Goal: Task Accomplishment & Management: Manage account settings

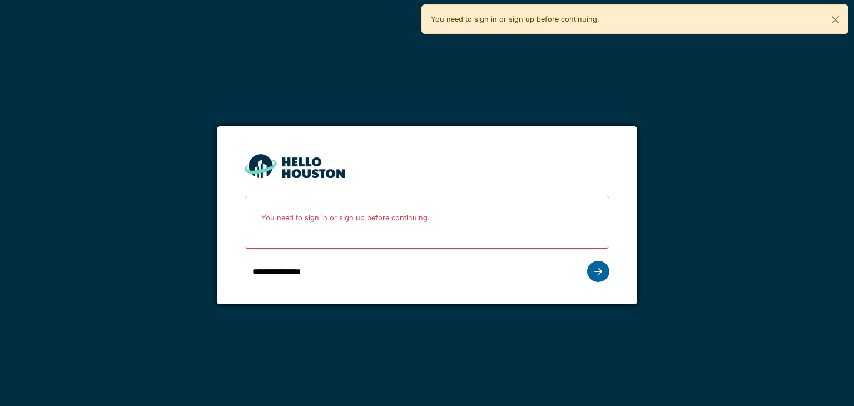
click at [602, 277] on div at bounding box center [598, 271] width 22 height 21
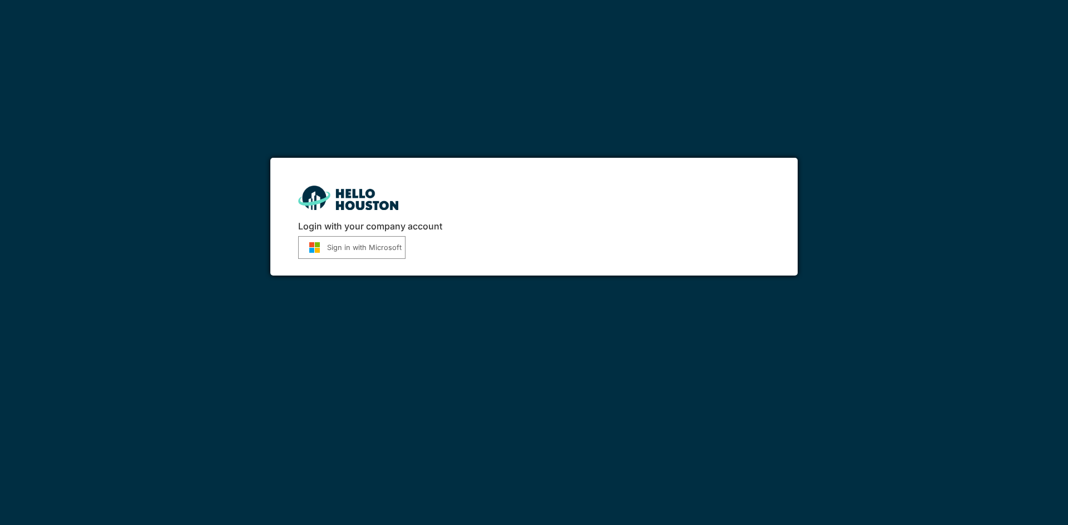
click at [344, 247] on button "Sign in with Microsoft" at bounding box center [351, 247] width 107 height 23
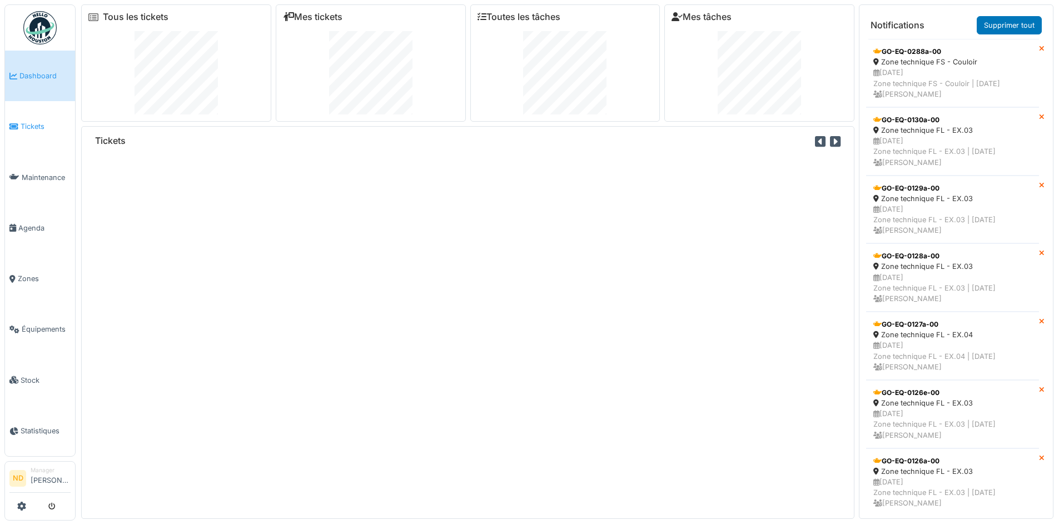
click at [38, 137] on link "Tickets" at bounding box center [40, 126] width 70 height 51
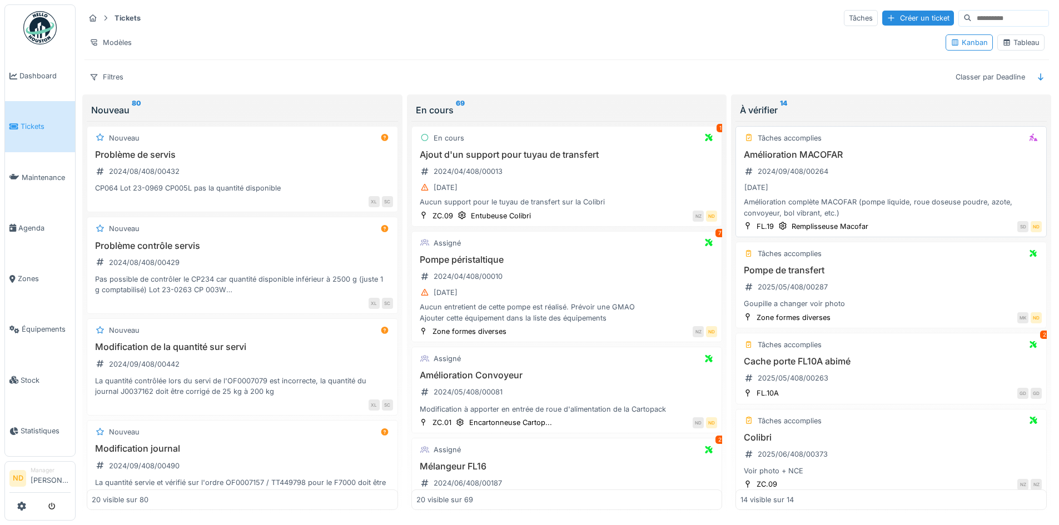
click at [929, 166] on div "Amélioration MACOFAR 2024/09/408/00264 31/12/2025 Amélioration complète MACOFAR…" at bounding box center [891, 184] width 301 height 69
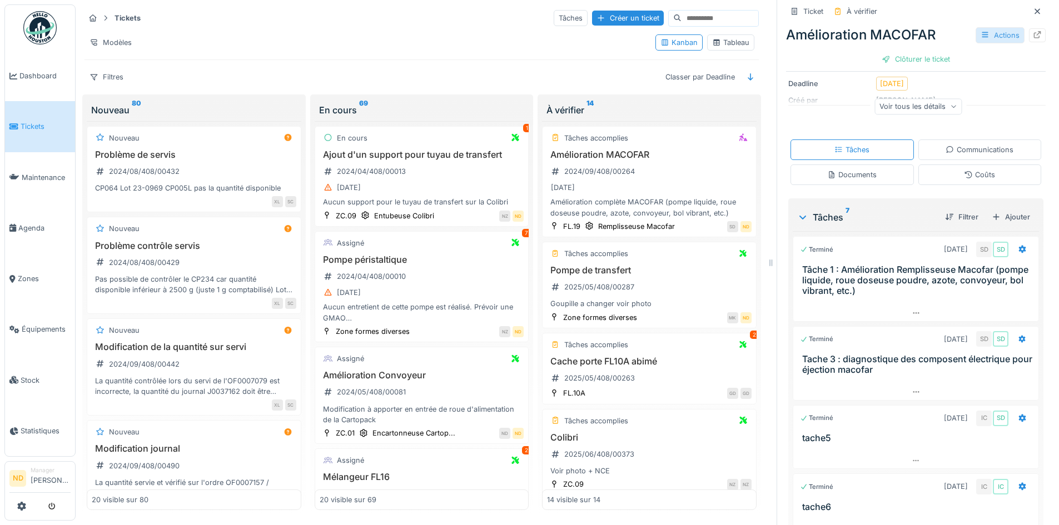
scroll to position [108, 0]
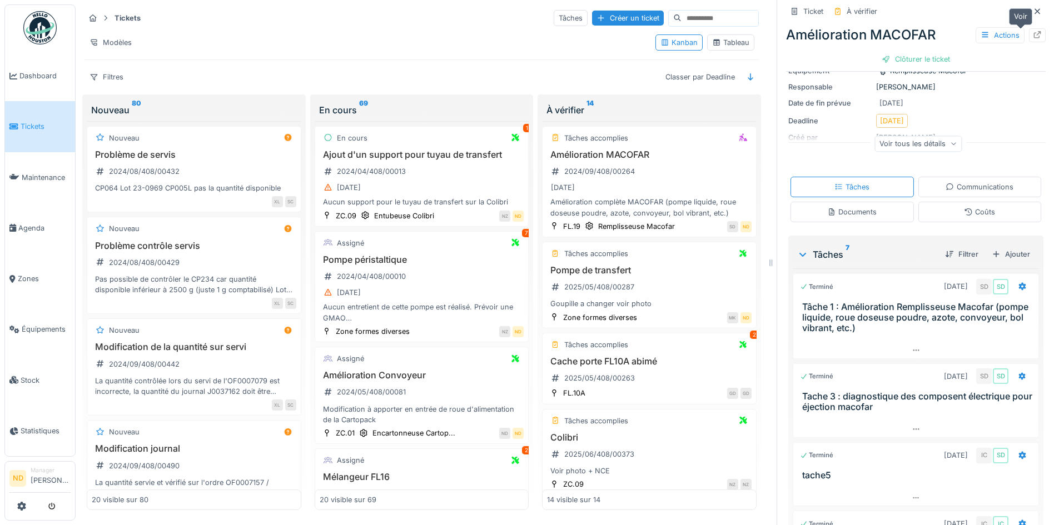
click at [1029, 29] on div at bounding box center [1037, 35] width 17 height 14
click at [1033, 12] on icon at bounding box center [1037, 11] width 9 height 7
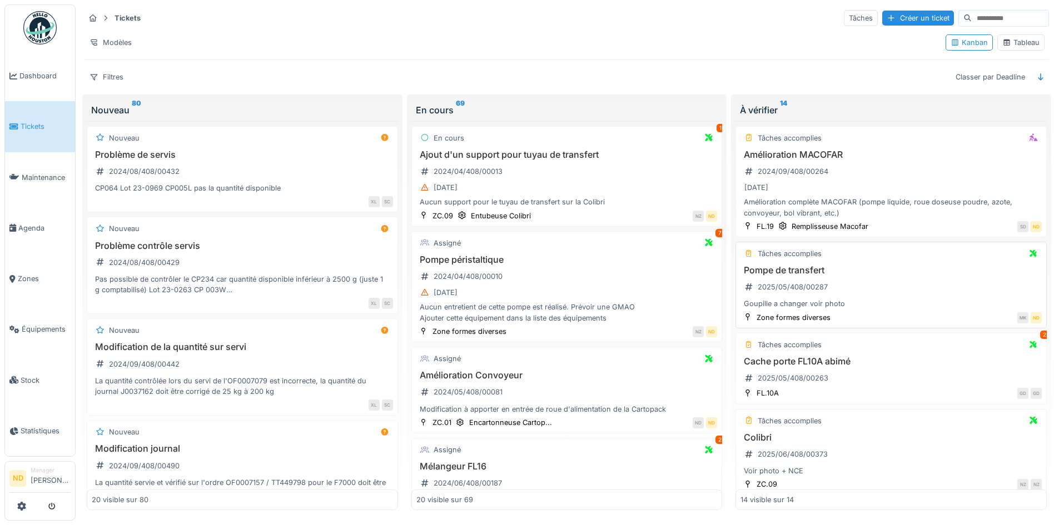
click at [881, 284] on div "Pompe de transfert 2025/05/408/00287 Goupille a changer voir photo" at bounding box center [891, 287] width 301 height 44
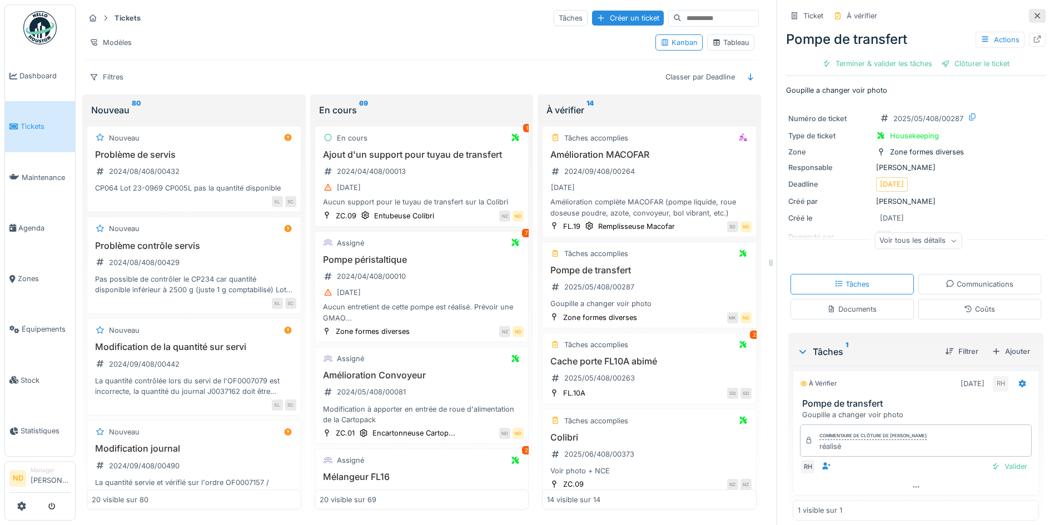
click at [1029, 15] on div at bounding box center [1037, 16] width 17 height 14
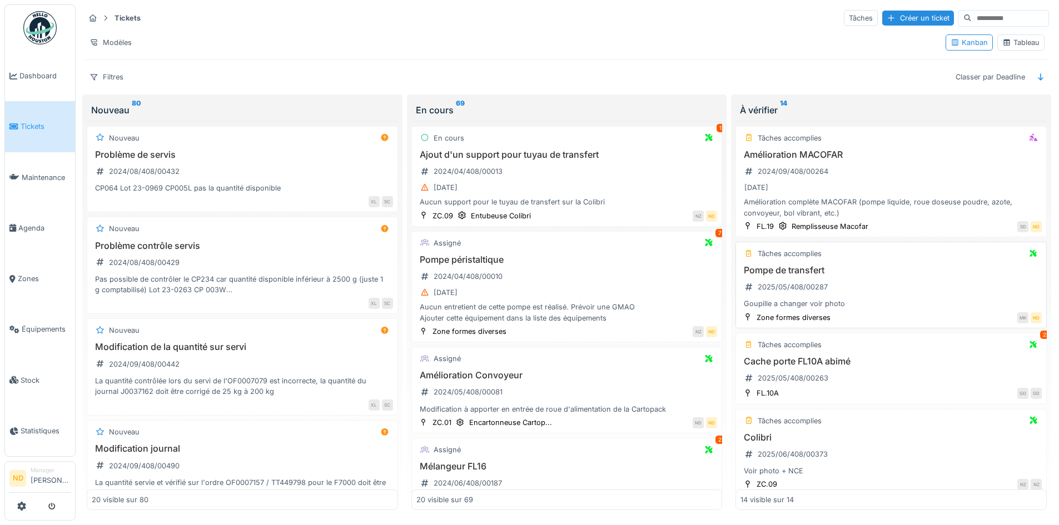
click at [892, 270] on h3 "Pompe de transfert" at bounding box center [891, 270] width 301 height 11
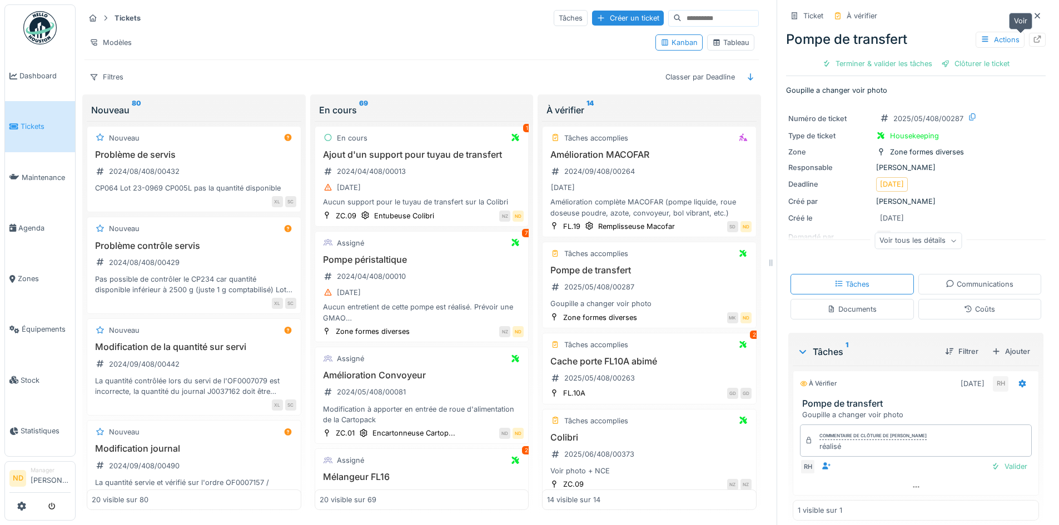
click at [1034, 41] on icon at bounding box center [1037, 39] width 7 height 7
click at [1033, 13] on icon at bounding box center [1037, 15] width 9 height 7
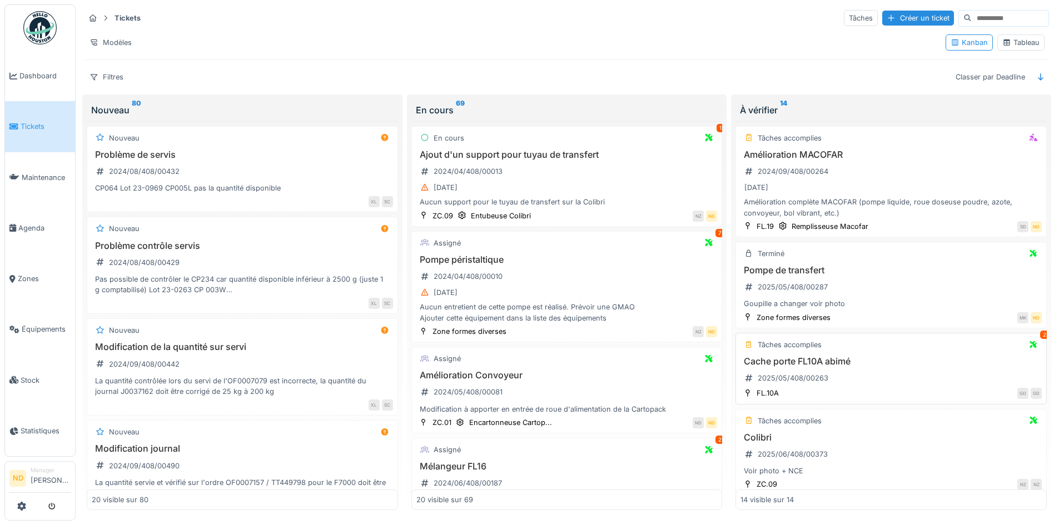
click at [883, 374] on div "Cache porte FL10A abimé 2025/05/408/00263" at bounding box center [891, 371] width 301 height 31
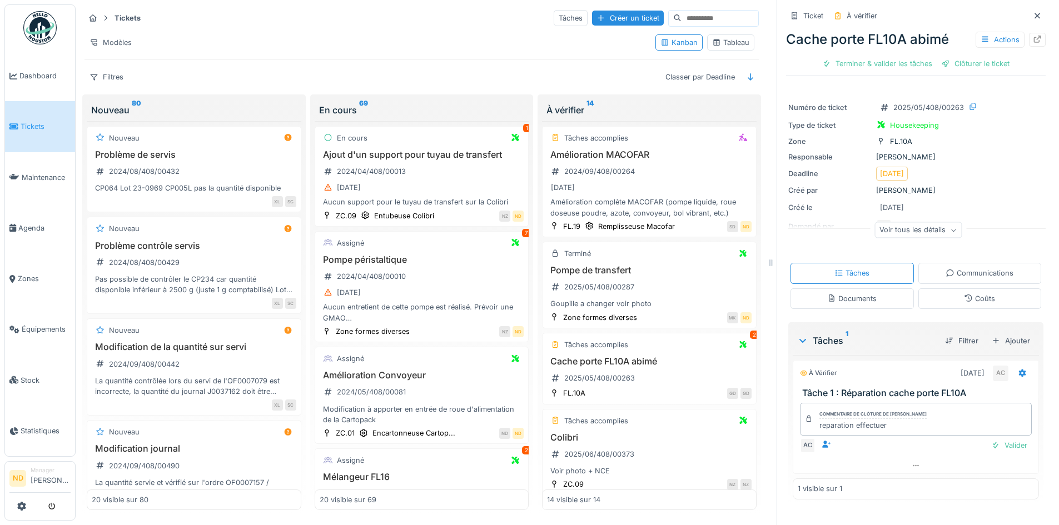
click at [1034, 40] on icon at bounding box center [1037, 39] width 7 height 7
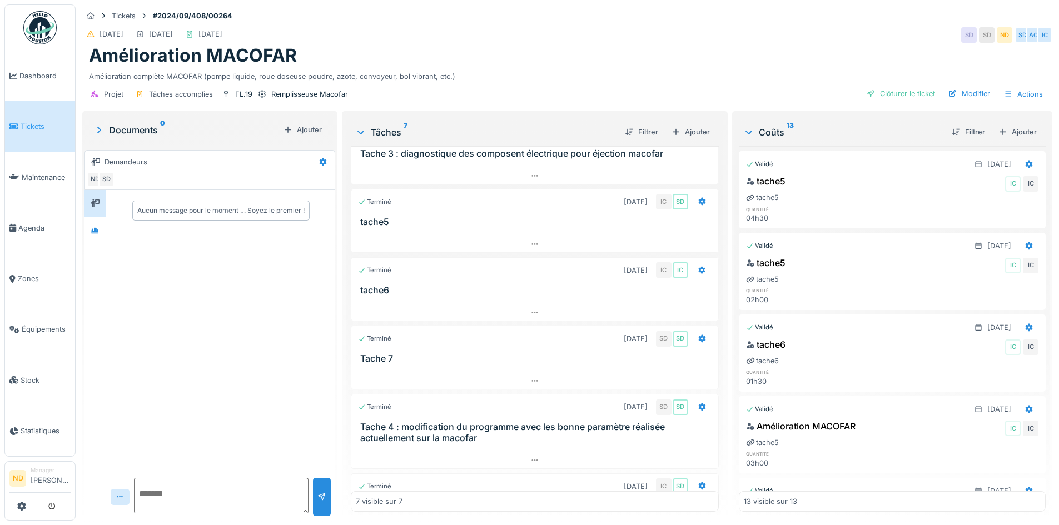
scroll to position [161, 0]
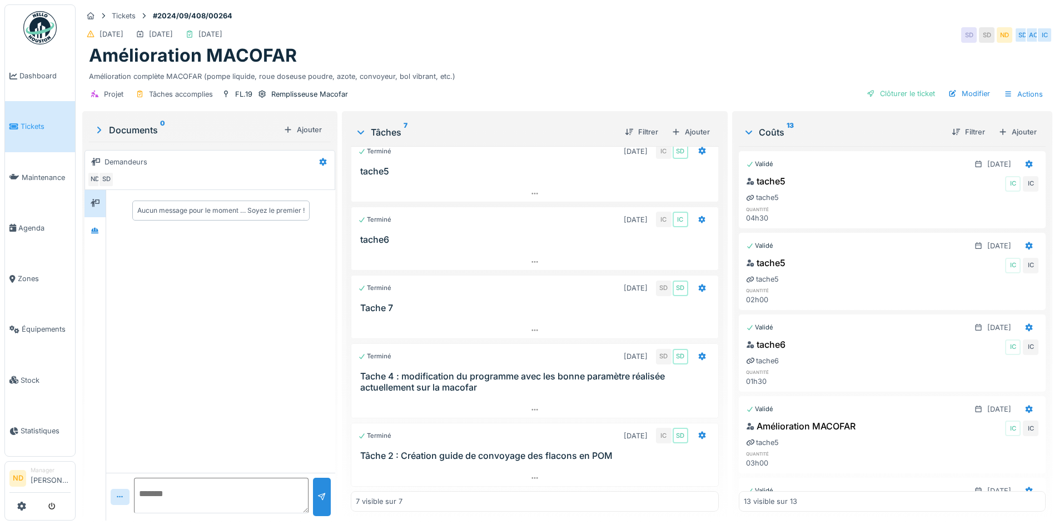
click at [428, 223] on div "Terminé 16/07/2025 IC IC" at bounding box center [534, 220] width 353 height 16
click at [404, 245] on h3 "tache6" at bounding box center [536, 240] width 353 height 11
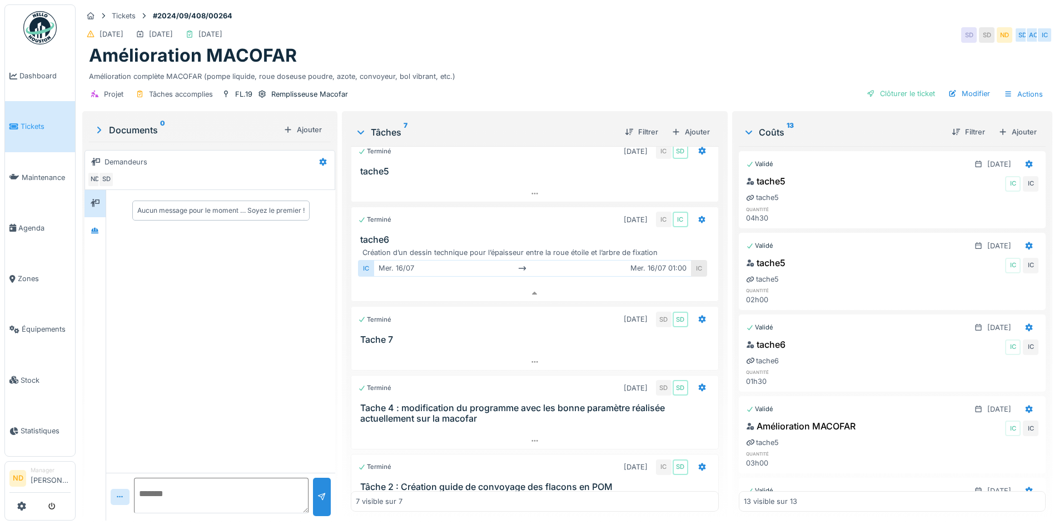
scroll to position [8, 0]
click at [441, 354] on div at bounding box center [534, 362] width 366 height 16
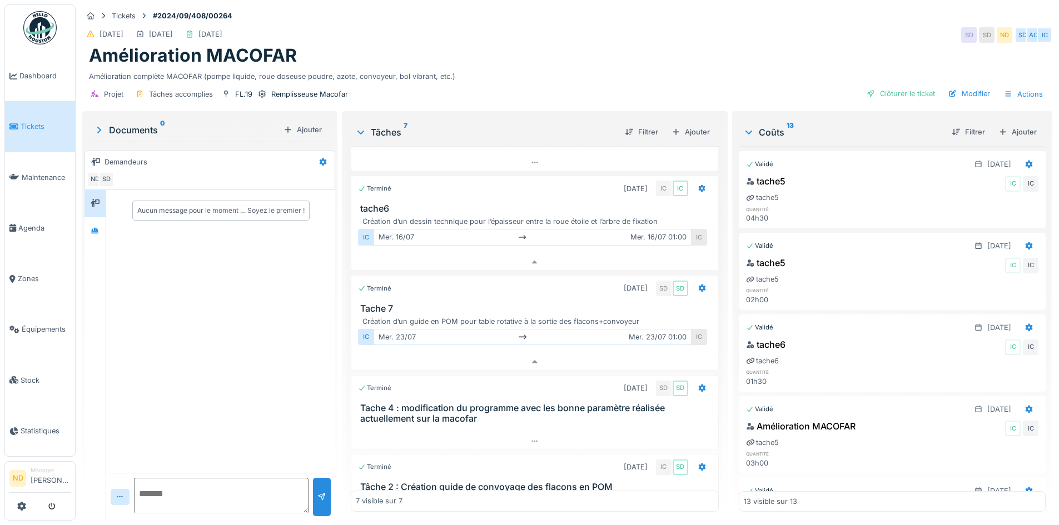
click at [518, 425] on div at bounding box center [535, 429] width 368 height 9
click at [459, 403] on h3 "Tache 4 : modification du programme avec les bonne paramètre réalisée actuellem…" at bounding box center [536, 413] width 353 height 21
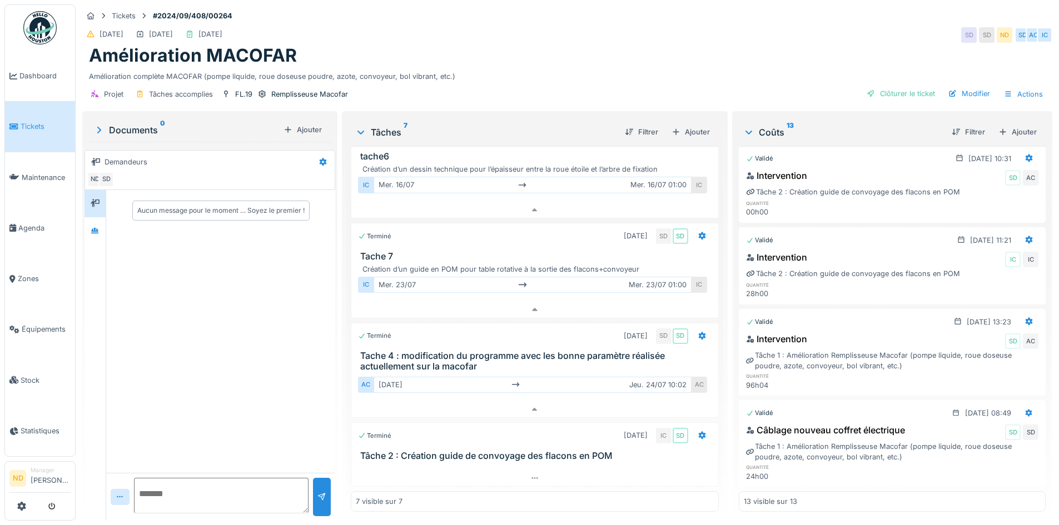
scroll to position [761, 0]
click at [877, 86] on div "Clôturer le ticket" at bounding box center [900, 93] width 77 height 15
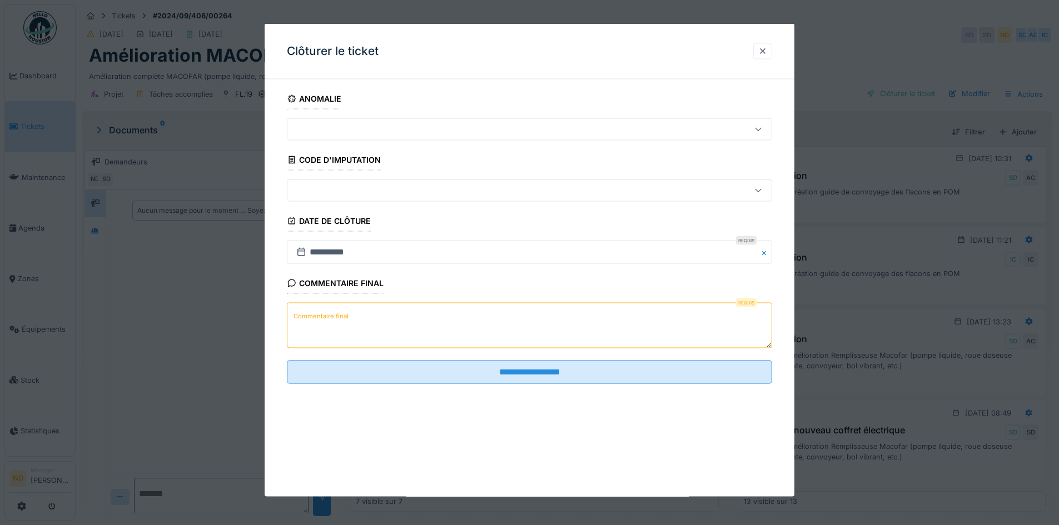
click at [763, 46] on div at bounding box center [762, 51] width 9 height 11
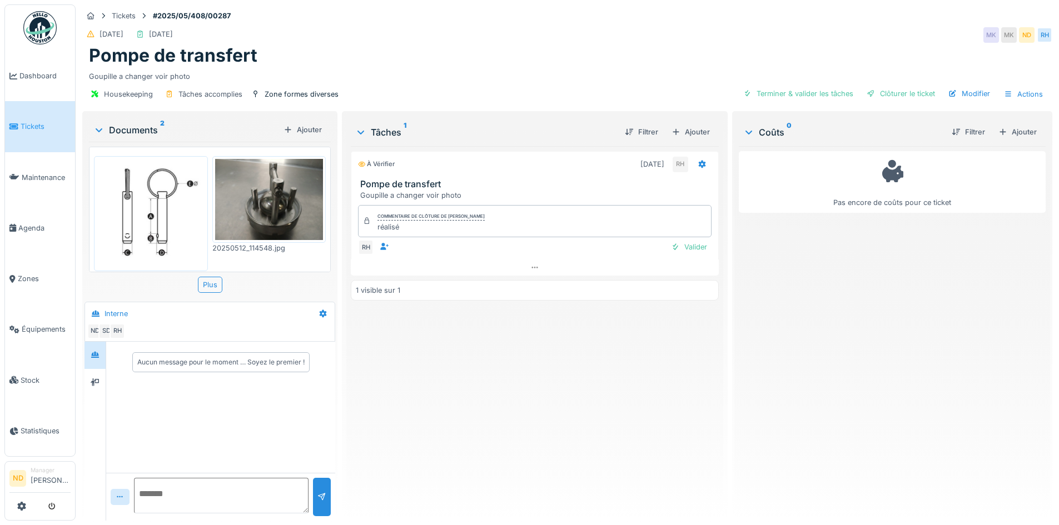
click at [269, 224] on img at bounding box center [269, 199] width 108 height 81
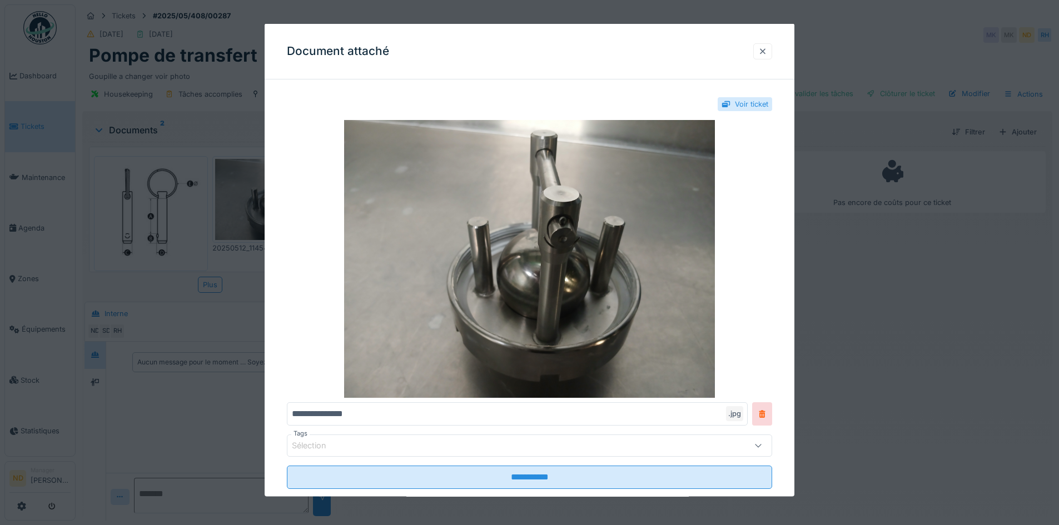
click at [772, 46] on div at bounding box center [762, 51] width 19 height 16
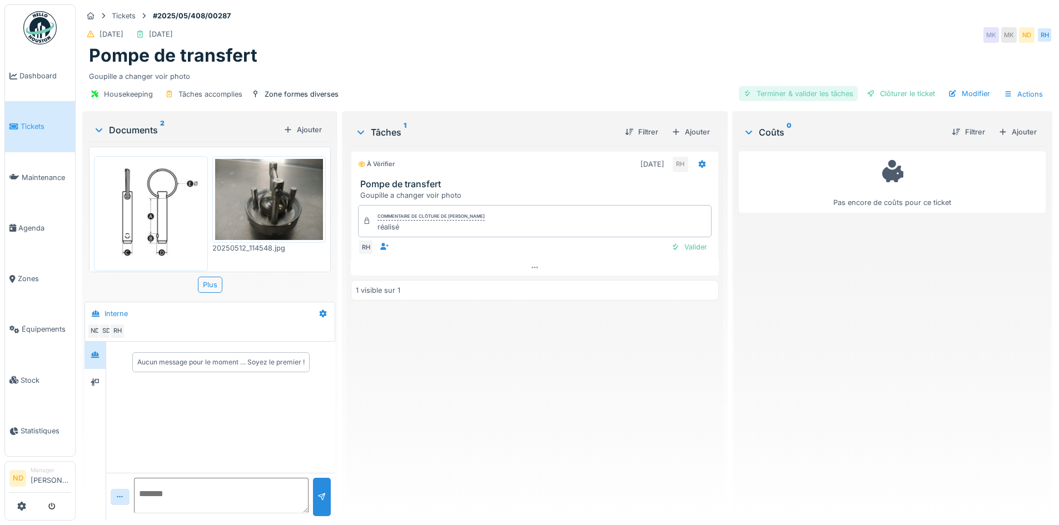
click at [779, 86] on div "Terminer & valider les tâches" at bounding box center [798, 93] width 119 height 15
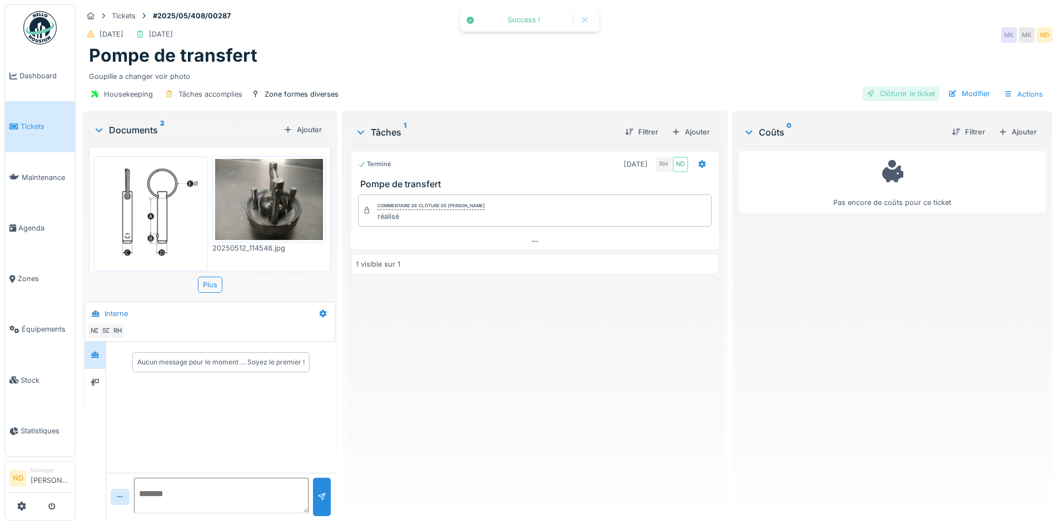
click at [900, 87] on div "Clôturer le ticket" at bounding box center [900, 93] width 77 height 15
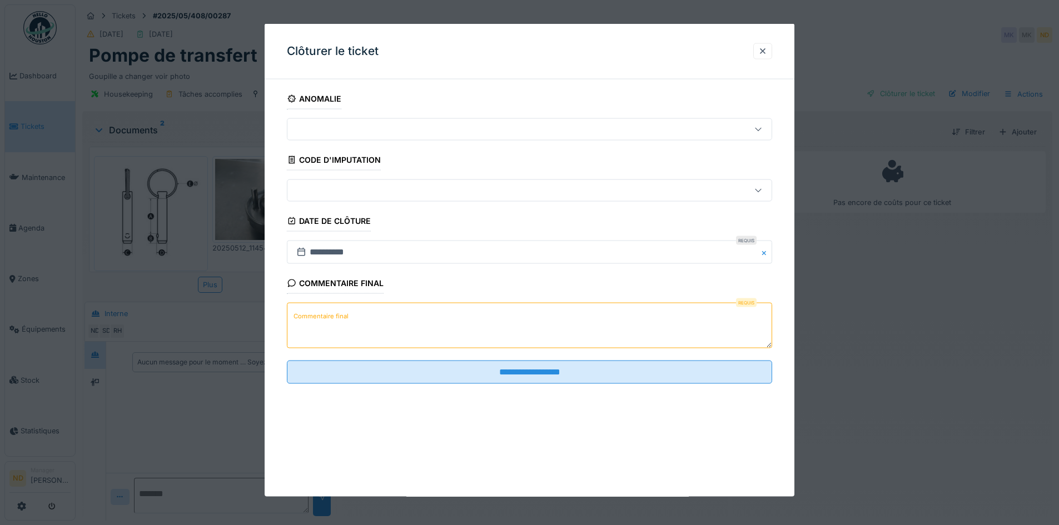
click at [356, 328] on textarea "Commentaire final" at bounding box center [529, 326] width 485 height 46
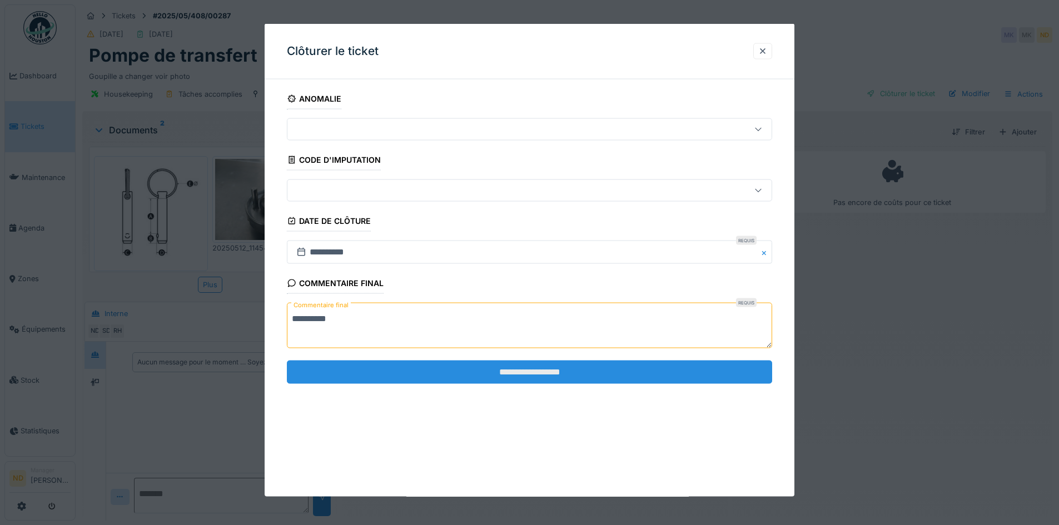
type textarea "**********"
click at [528, 366] on input "**********" at bounding box center [529, 371] width 485 height 23
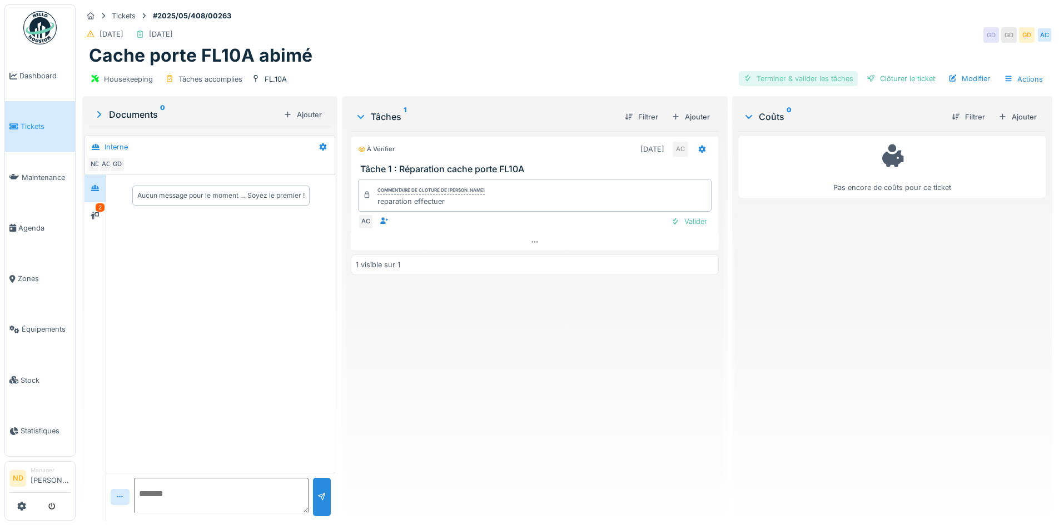
click at [787, 82] on div "Terminer & valider les tâches" at bounding box center [798, 78] width 119 height 15
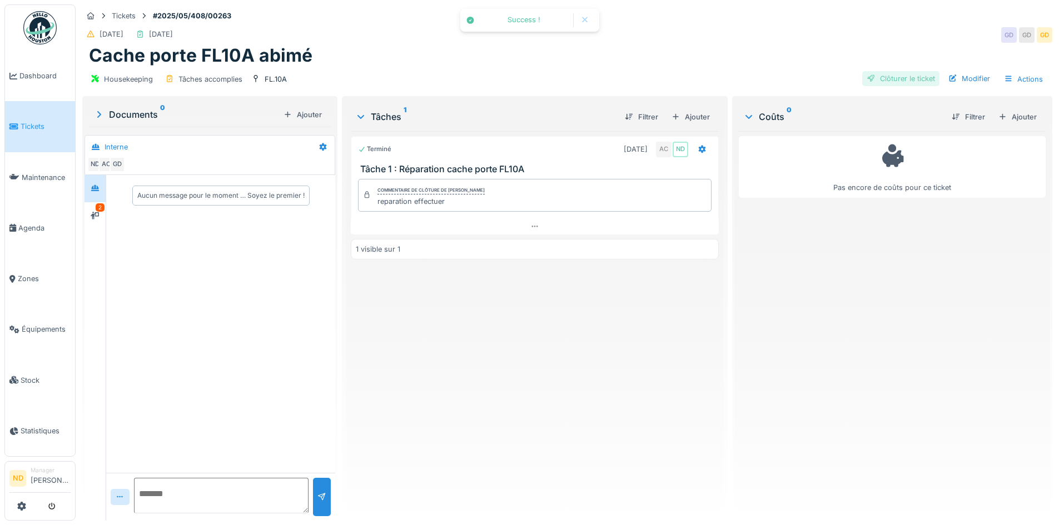
click at [889, 78] on div "Clôturer le ticket" at bounding box center [900, 78] width 77 height 15
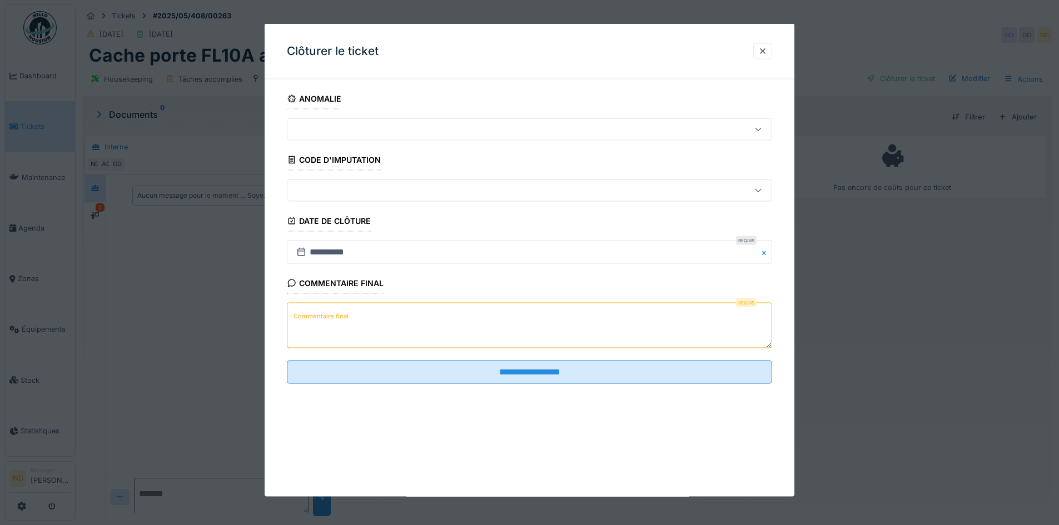
click at [361, 336] on textarea "Commentaire final" at bounding box center [529, 326] width 485 height 46
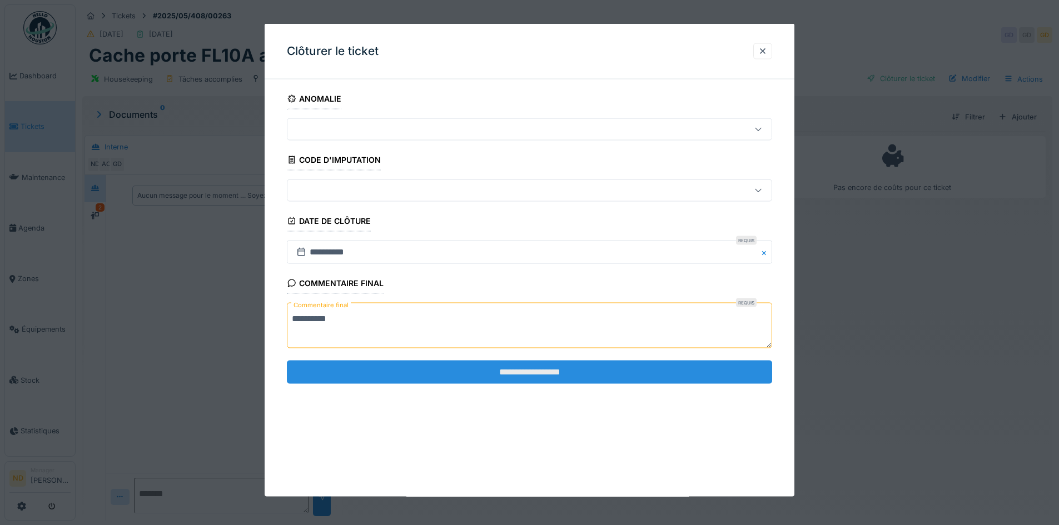
type textarea "**********"
click at [449, 364] on input "**********" at bounding box center [529, 371] width 485 height 23
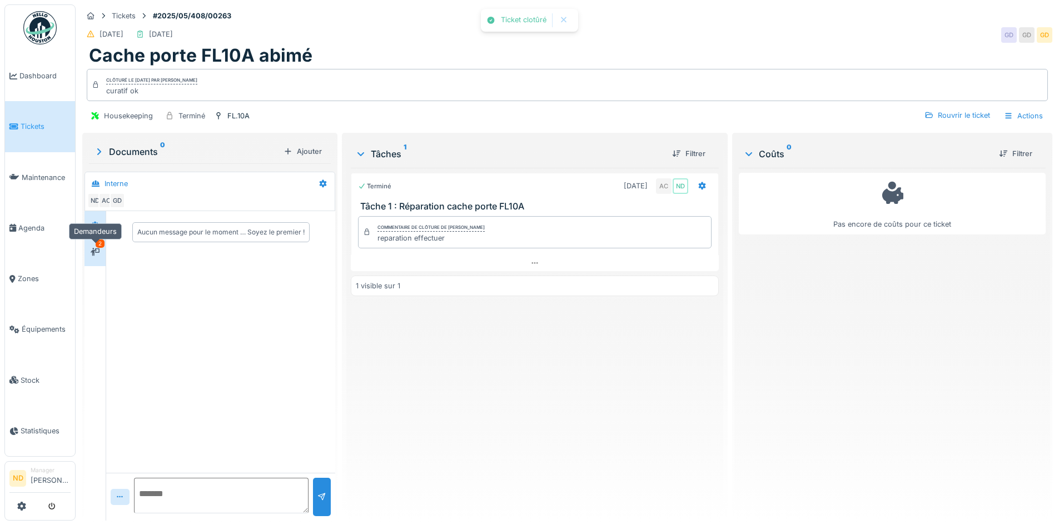
click at [94, 247] on div at bounding box center [95, 252] width 9 height 11
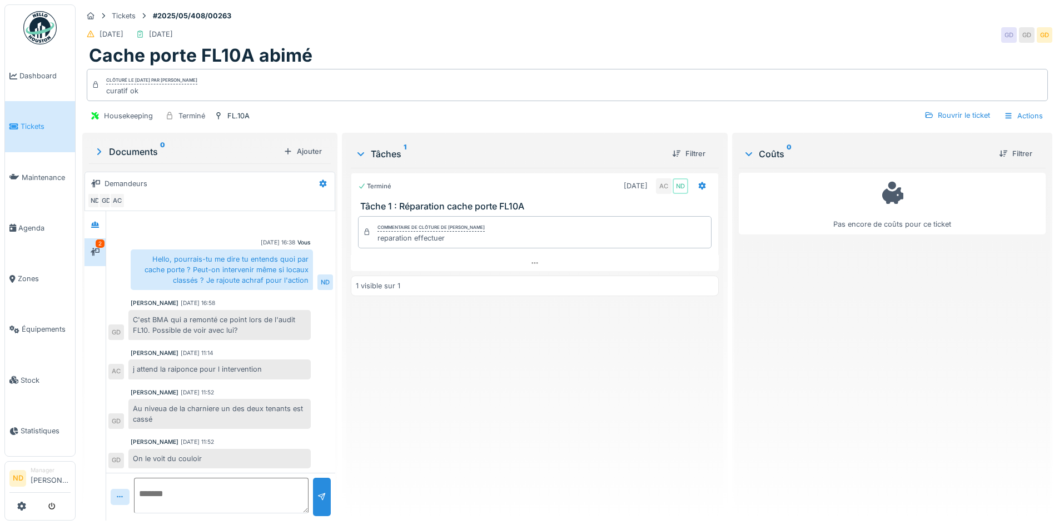
scroll to position [8, 0]
click at [101, 240] on div "2" at bounding box center [100, 244] width 9 height 8
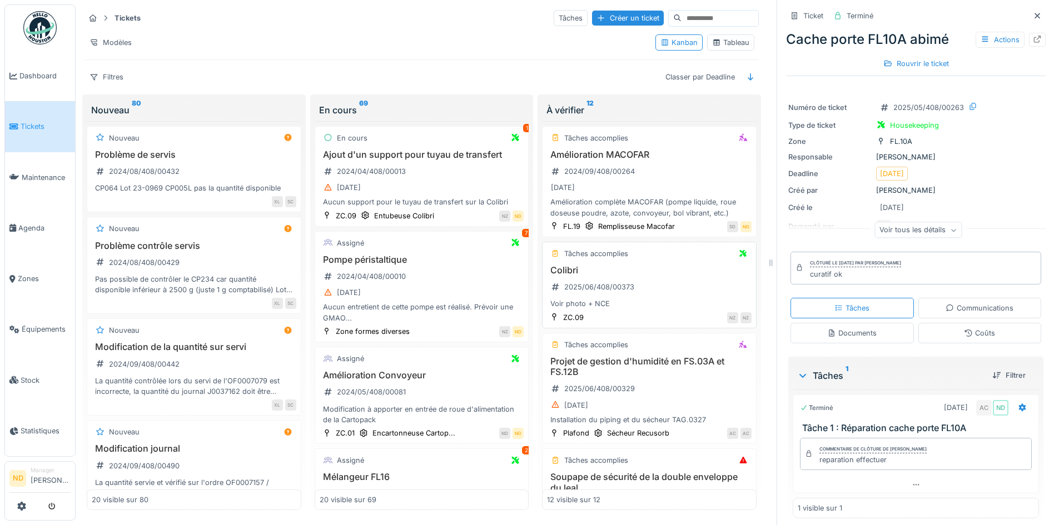
click at [638, 285] on div "Colibri 2025/06/408/00373 Voir photo + NCE" at bounding box center [649, 287] width 205 height 44
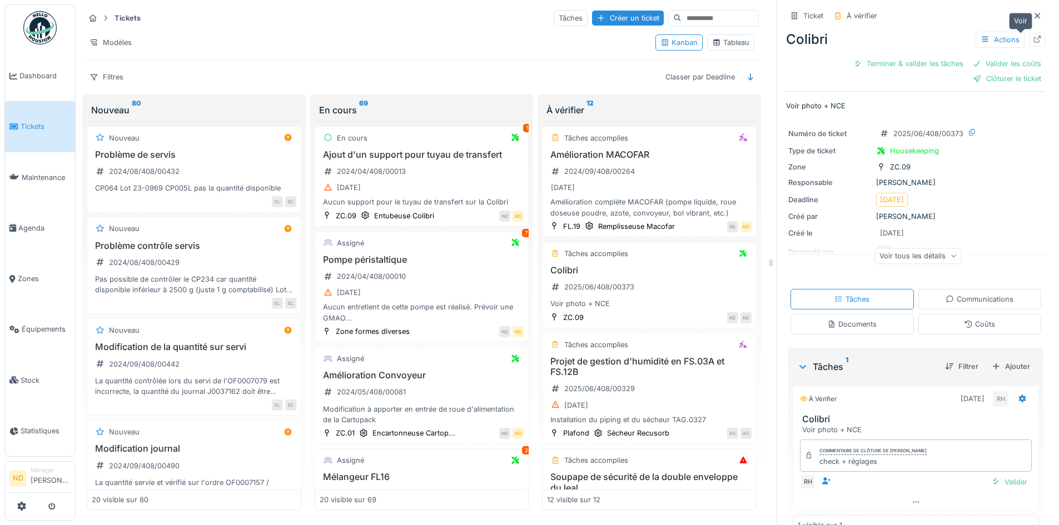
click at [1034, 38] on icon at bounding box center [1037, 39] width 7 height 7
drag, startPoint x: 1025, startPoint y: 14, endPoint x: 842, endPoint y: 2, distance: 183.4
click at [1029, 14] on div at bounding box center [1037, 16] width 17 height 14
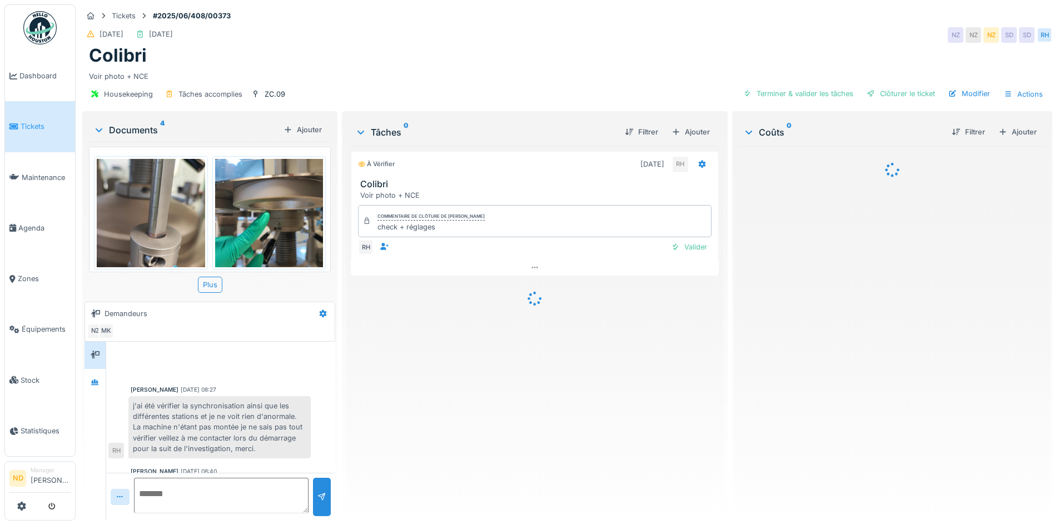
scroll to position [429, 0]
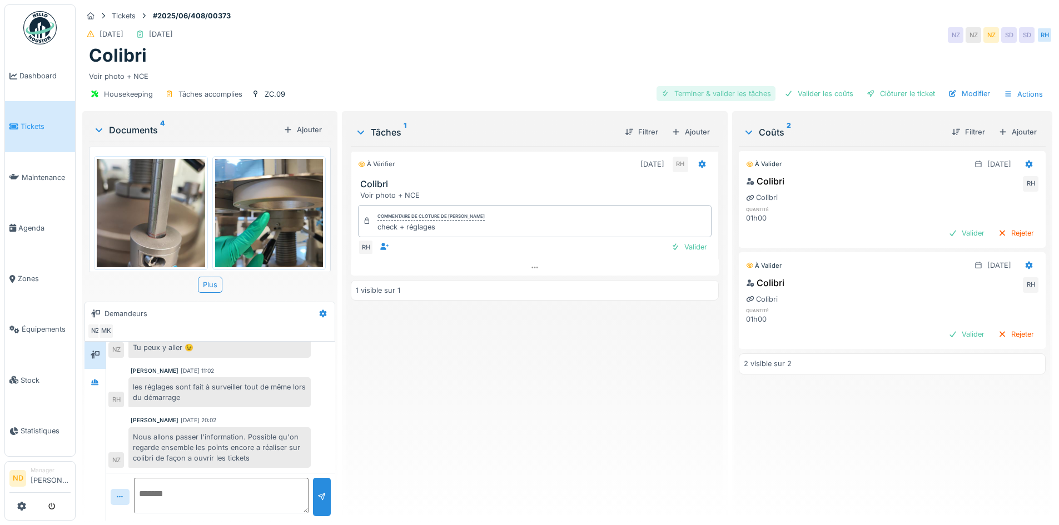
click at [738, 91] on div "Terminer & valider les tâches" at bounding box center [716, 93] width 119 height 15
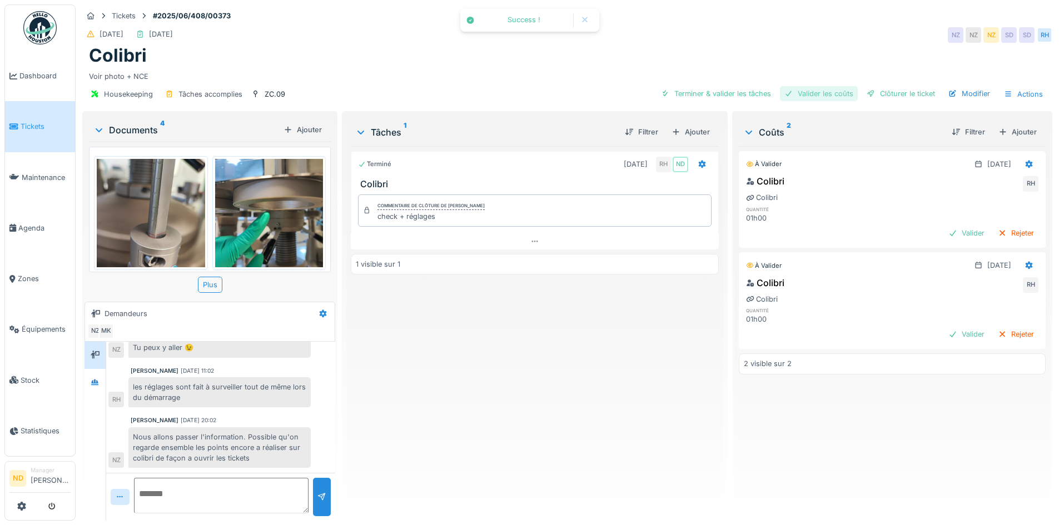
click at [830, 93] on div "Valider les coûts" at bounding box center [819, 93] width 78 height 15
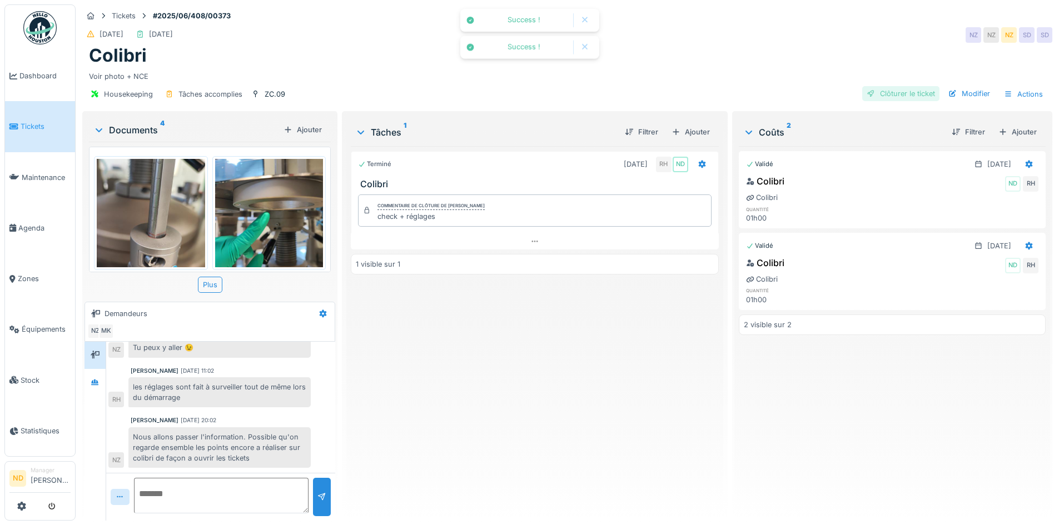
click at [911, 97] on div "Clôturer le ticket" at bounding box center [900, 93] width 77 height 15
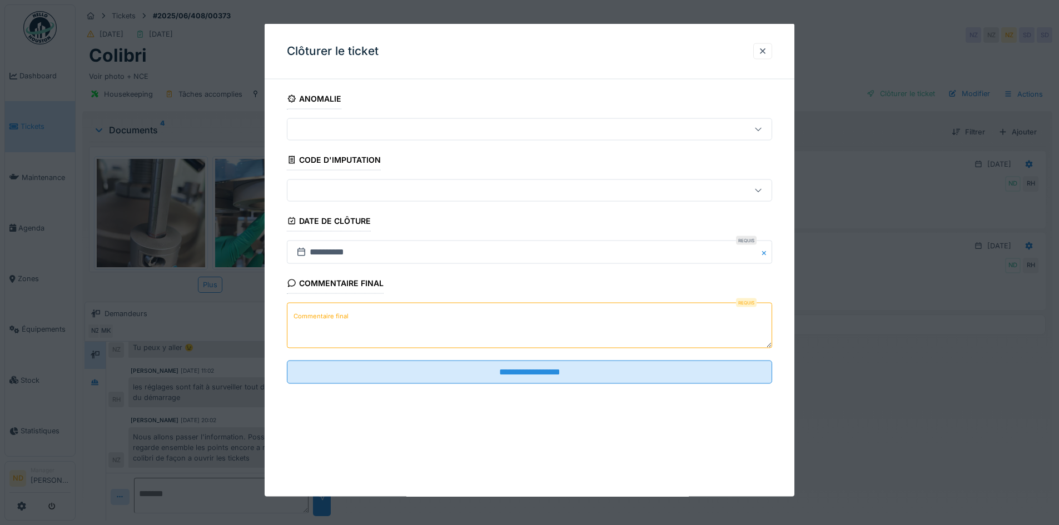
click at [374, 319] on textarea "Commentaire final" at bounding box center [529, 326] width 485 height 46
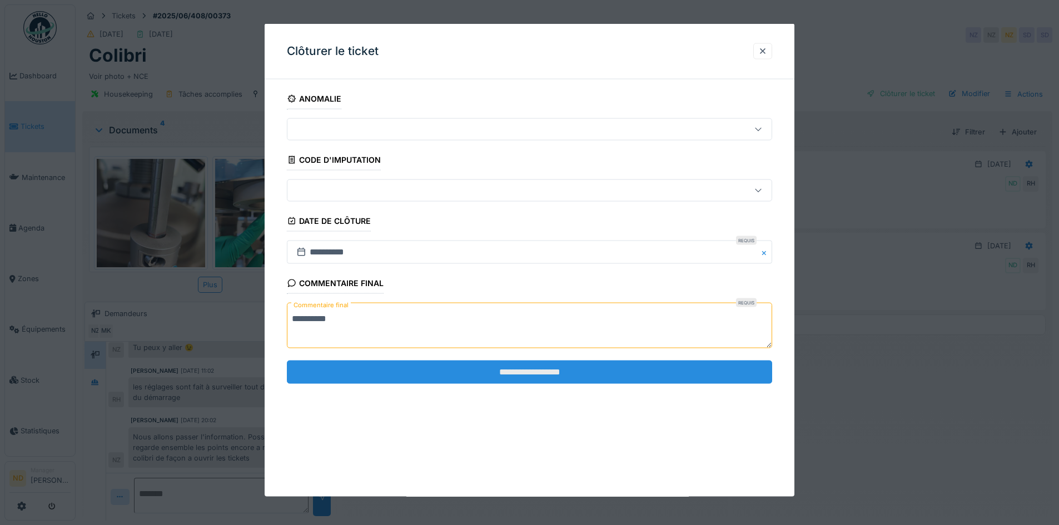
type textarea "**********"
click at [505, 369] on input "**********" at bounding box center [529, 371] width 485 height 23
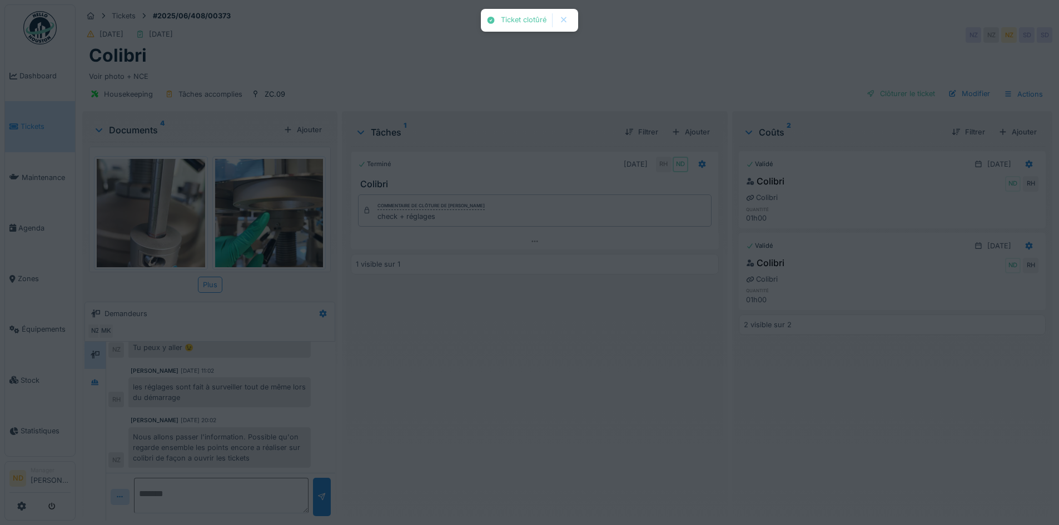
scroll to position [448, 0]
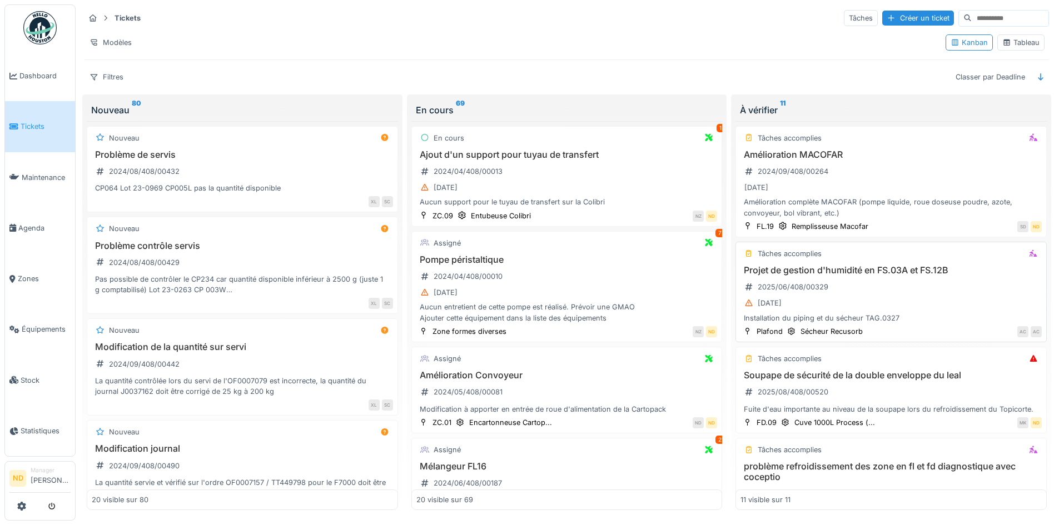
click at [954, 292] on div "Projet de gestion d'humidité en FS.03A et FS.12B 2025/06/408/00329 [DATE] Insta…" at bounding box center [891, 294] width 301 height 58
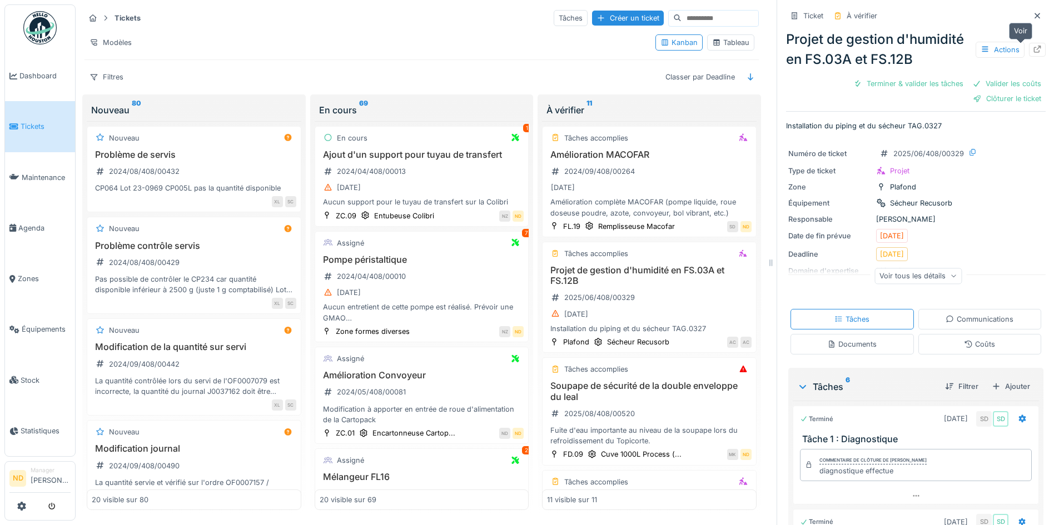
click at [1034, 53] on icon at bounding box center [1037, 49] width 7 height 7
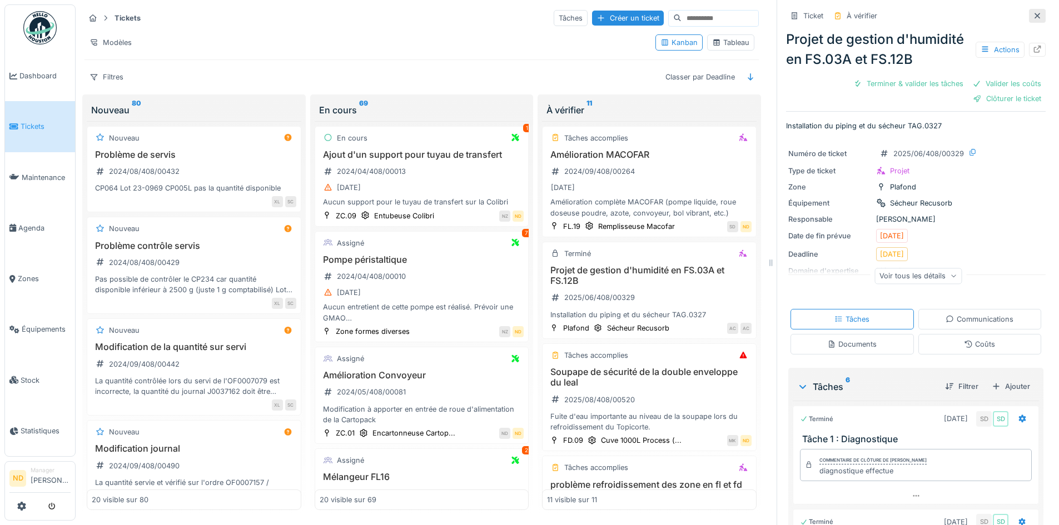
click at [1029, 17] on div at bounding box center [1037, 16] width 17 height 14
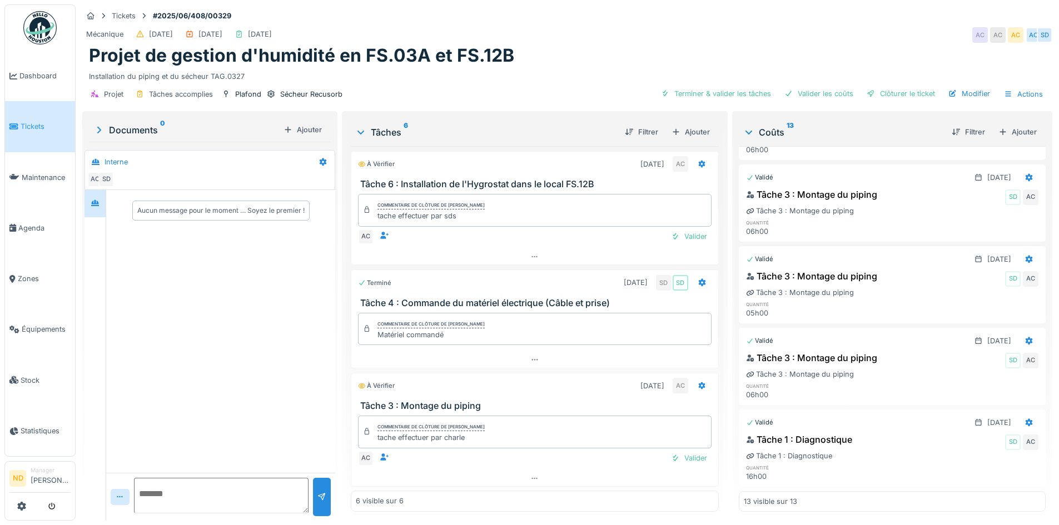
scroll to position [766, 0]
click at [737, 95] on div "Terminer & valider les tâches" at bounding box center [716, 93] width 119 height 15
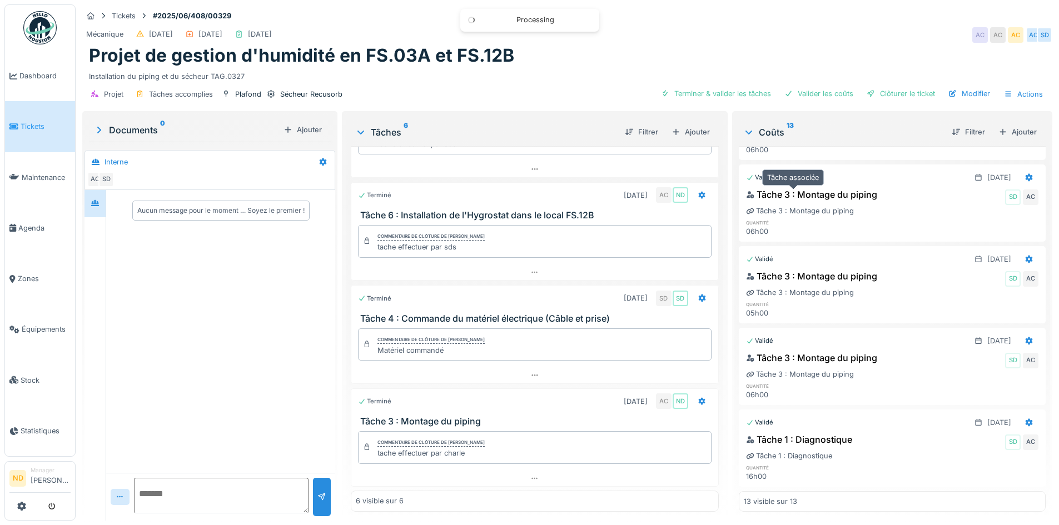
scroll to position [279, 0]
click at [803, 93] on div "Valider les coûts" at bounding box center [819, 93] width 78 height 15
click at [891, 93] on div "Clôturer le ticket" at bounding box center [900, 93] width 77 height 15
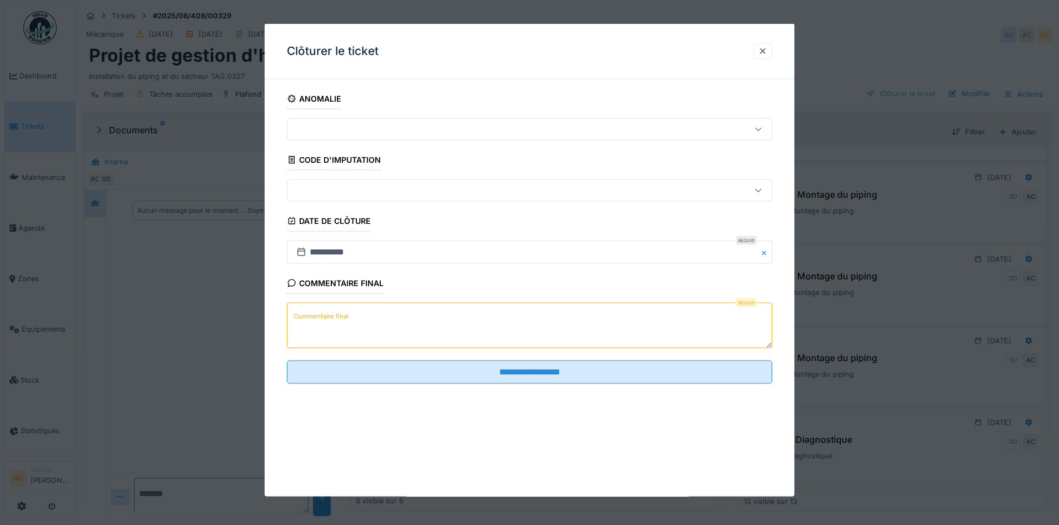
click at [360, 325] on textarea "Commentaire final" at bounding box center [529, 326] width 485 height 46
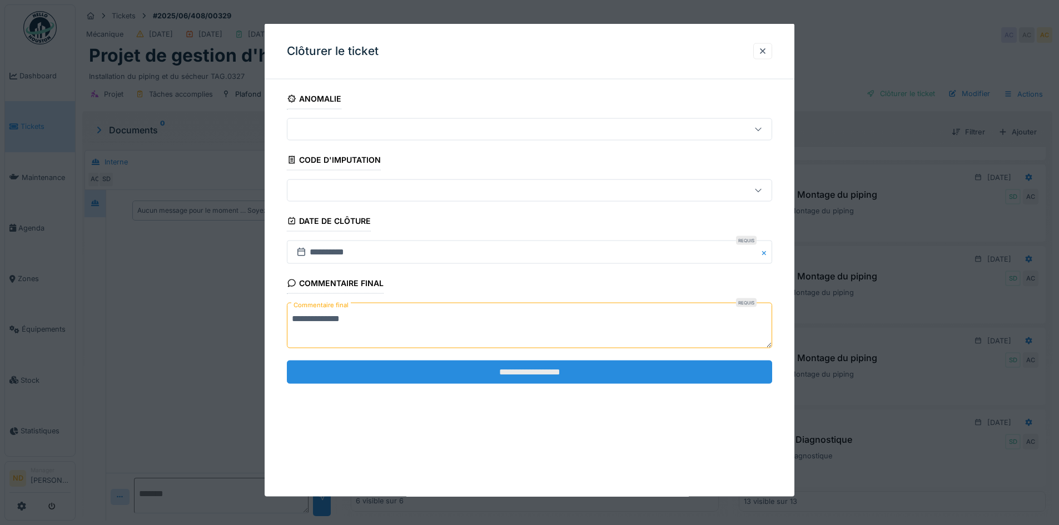
type textarea "**********"
click at [524, 372] on input "**********" at bounding box center [529, 371] width 485 height 23
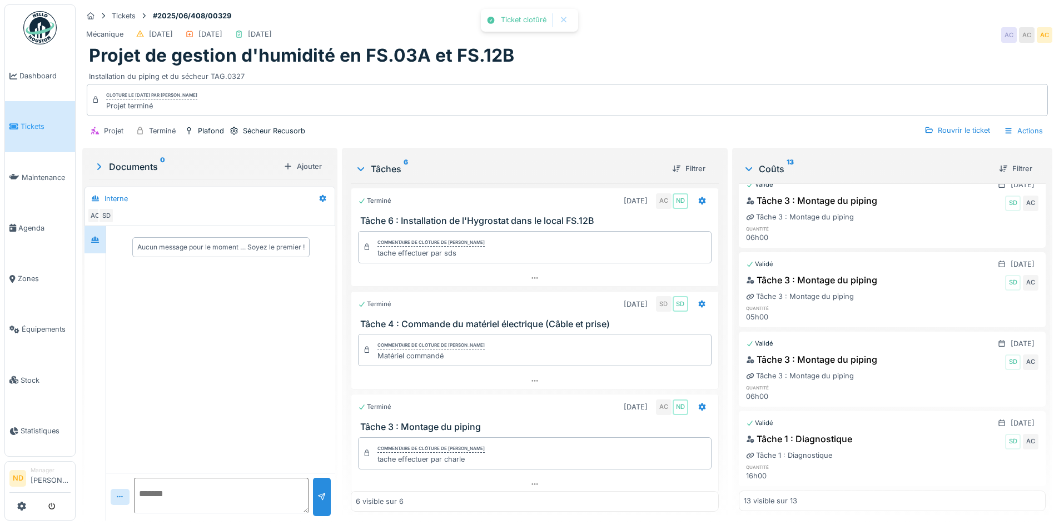
scroll to position [707, 0]
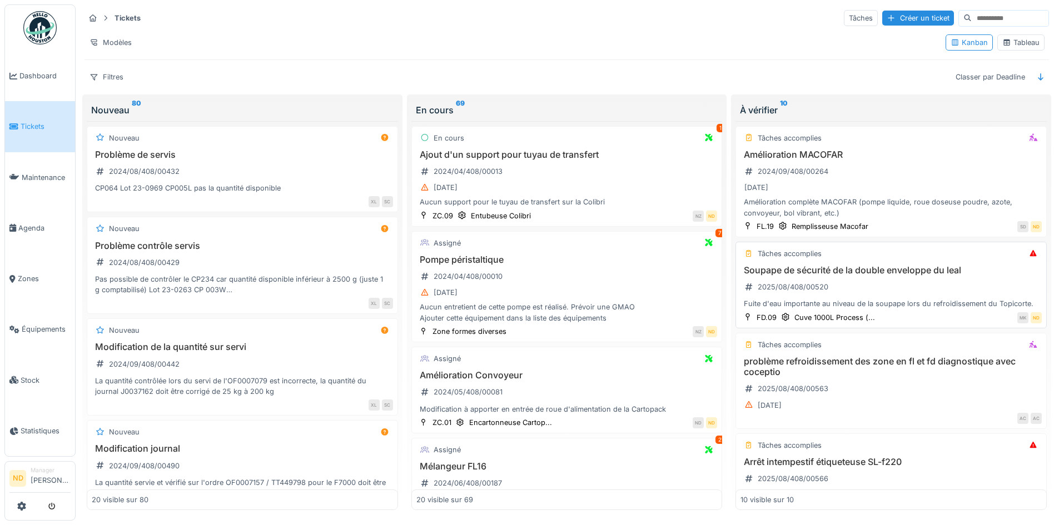
click at [988, 271] on h3 "Soupape de sécurité de la double enveloppe du leal" at bounding box center [891, 270] width 301 height 11
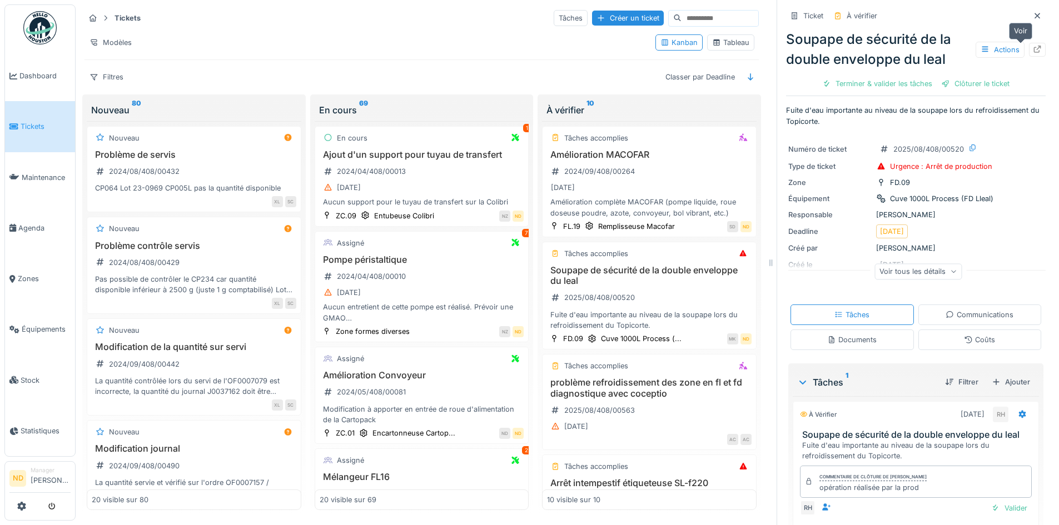
click at [1033, 45] on div at bounding box center [1037, 49] width 9 height 11
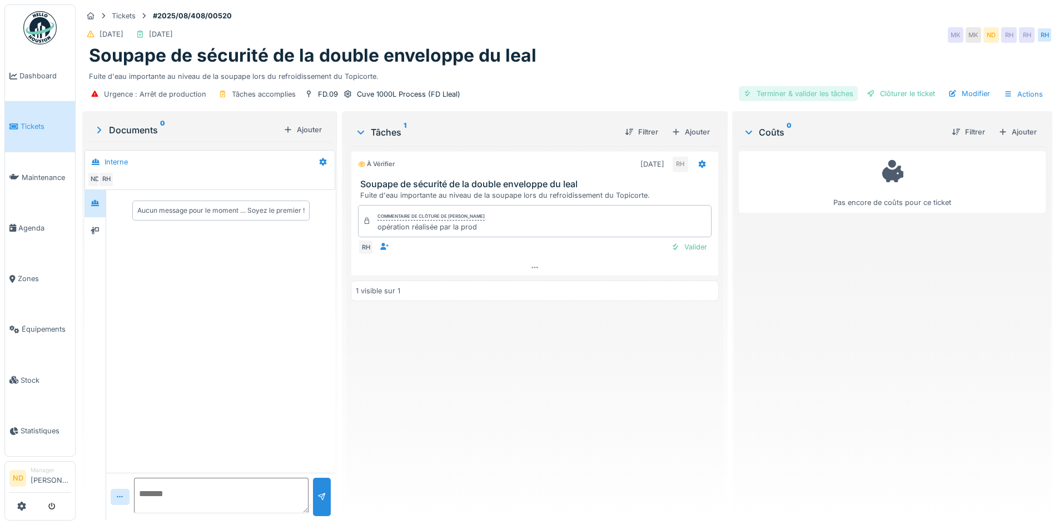
click at [823, 91] on div "Terminer & valider les tâches" at bounding box center [798, 93] width 119 height 15
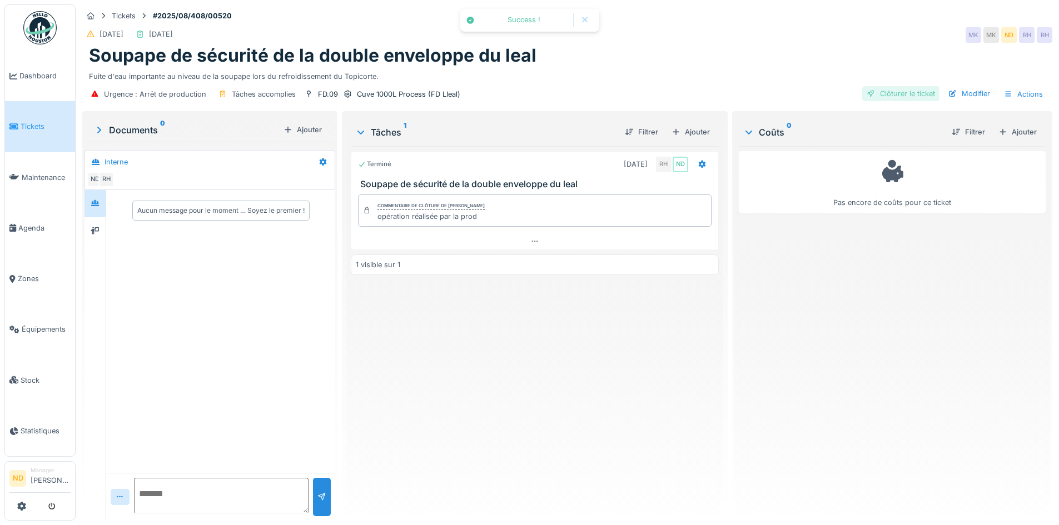
click at [886, 86] on div "Clôturer le ticket" at bounding box center [900, 93] width 77 height 15
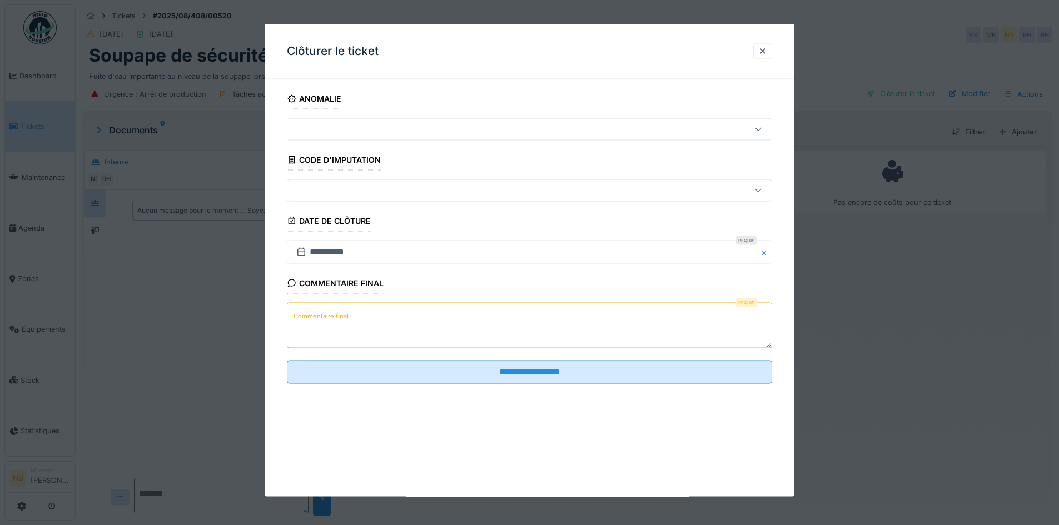
click at [425, 324] on textarea "Commentaire final" at bounding box center [529, 326] width 485 height 46
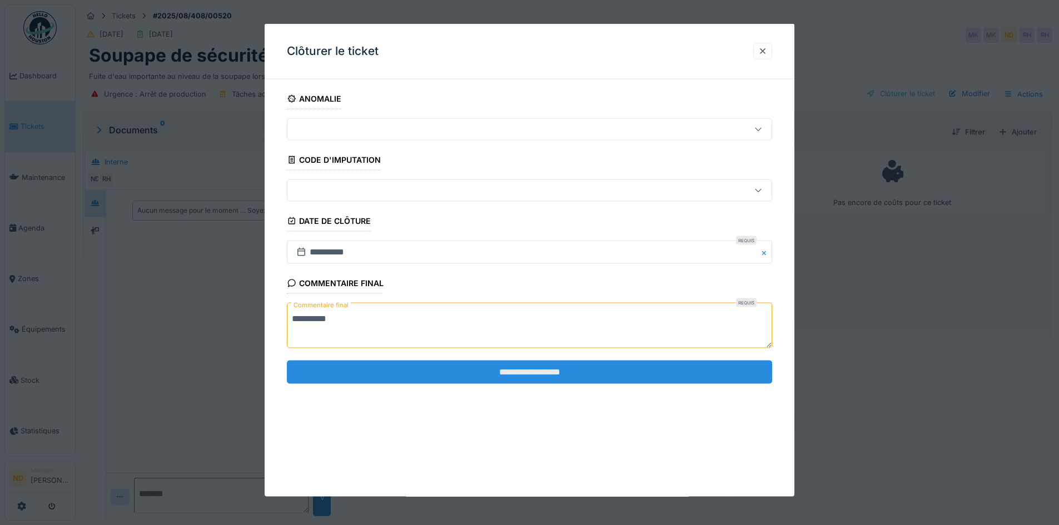
type textarea "**********"
click at [696, 375] on input "**********" at bounding box center [529, 371] width 485 height 23
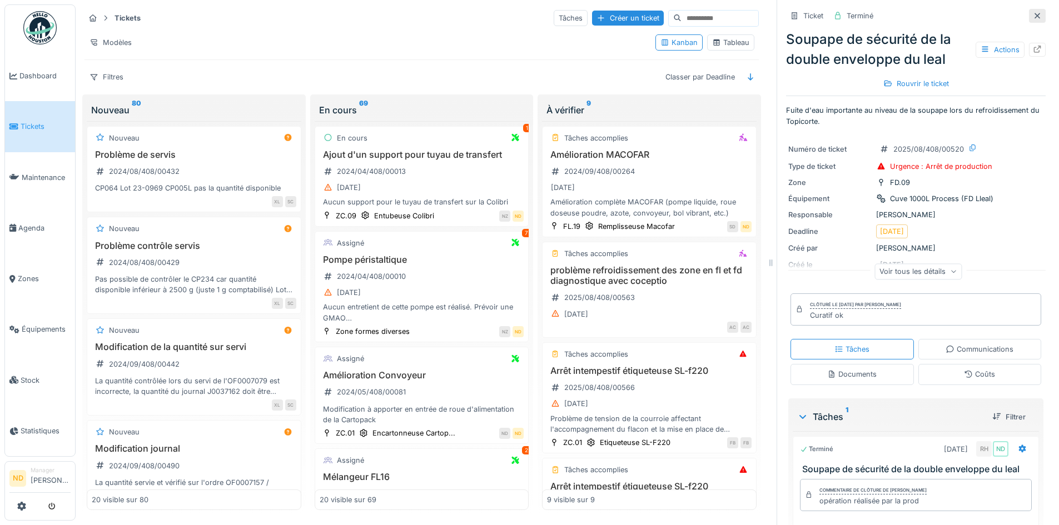
click at [1029, 14] on div at bounding box center [1037, 16] width 17 height 14
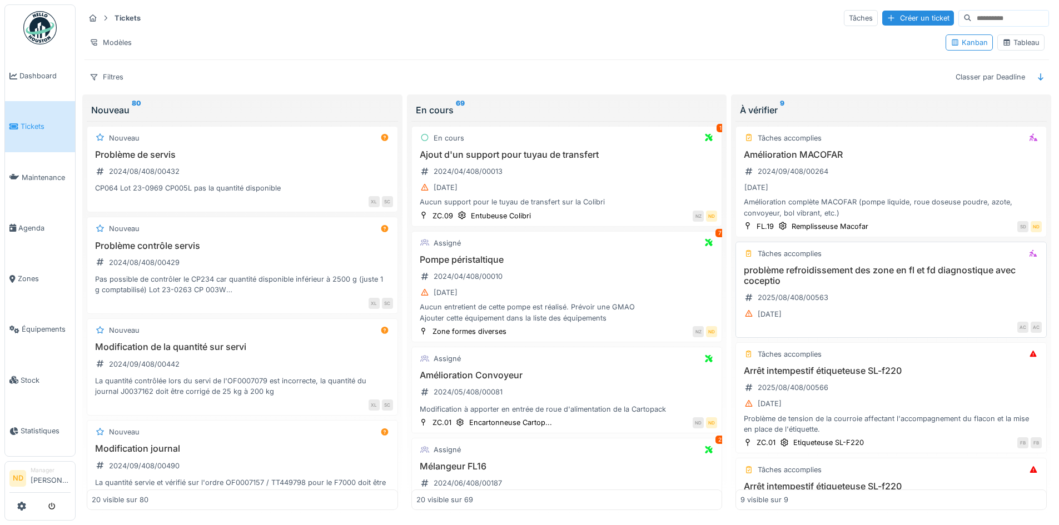
click at [877, 297] on div "problème refroidissement des zone en fl et fd diagnostique avec coceptio 2025/0…" at bounding box center [891, 293] width 301 height 56
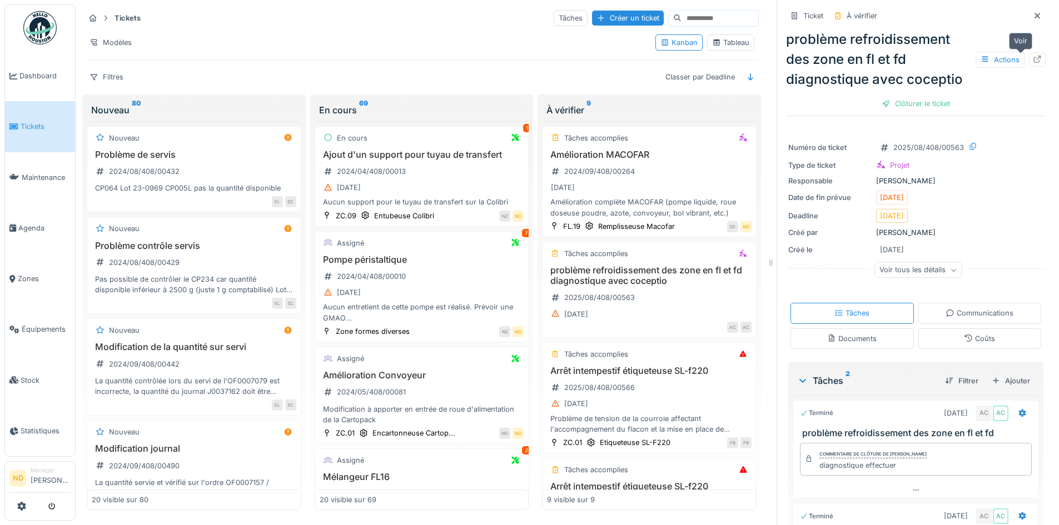
click at [1034, 63] on icon at bounding box center [1037, 59] width 7 height 7
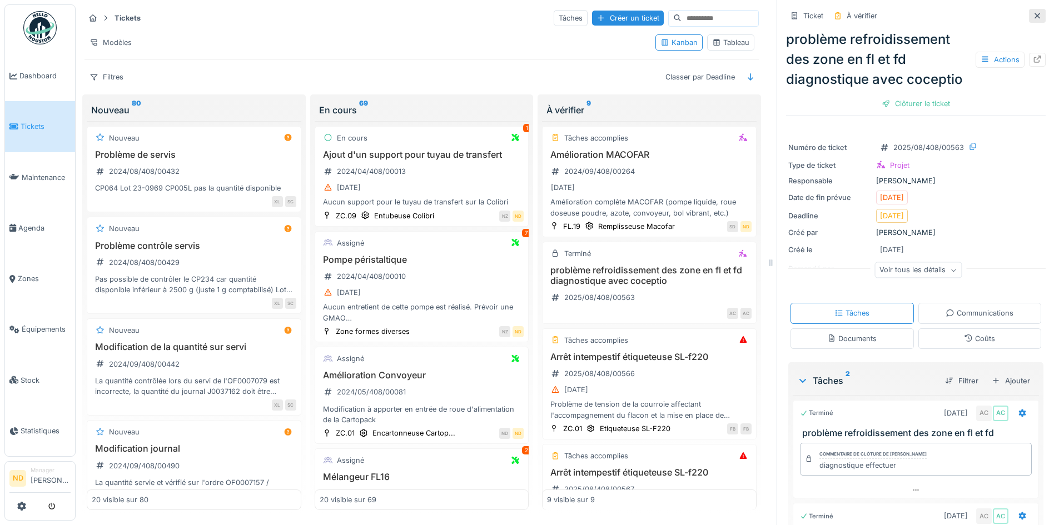
click at [1033, 14] on icon at bounding box center [1037, 15] width 9 height 7
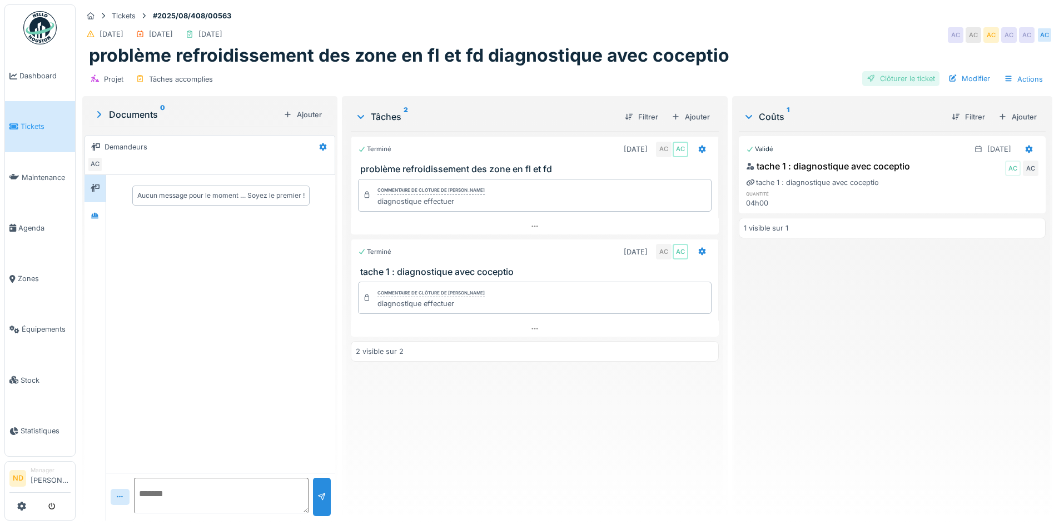
click at [924, 81] on div "Clôturer le ticket" at bounding box center [900, 78] width 77 height 15
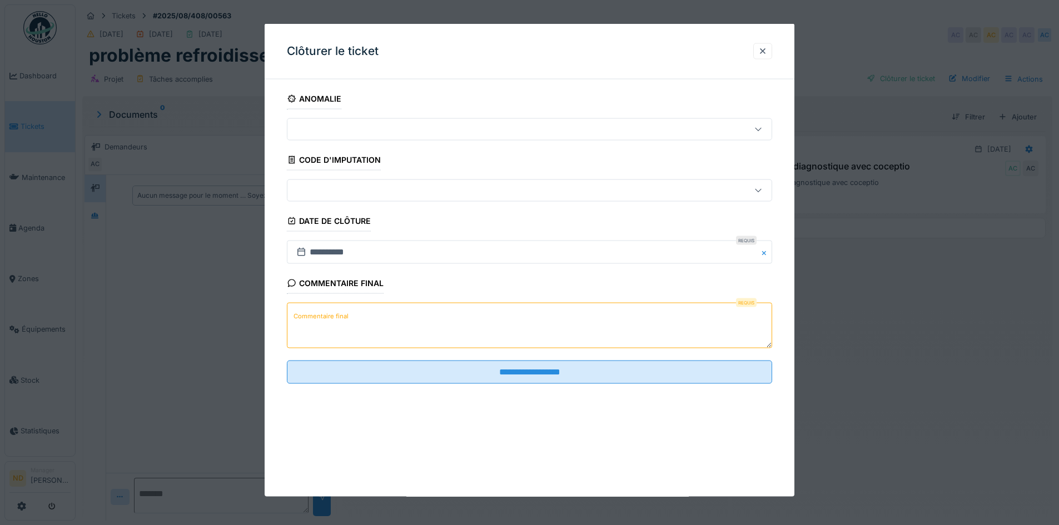
click at [326, 321] on label "Commentaire final" at bounding box center [320, 316] width 59 height 14
click at [326, 321] on textarea "Commentaire final" at bounding box center [529, 326] width 485 height 46
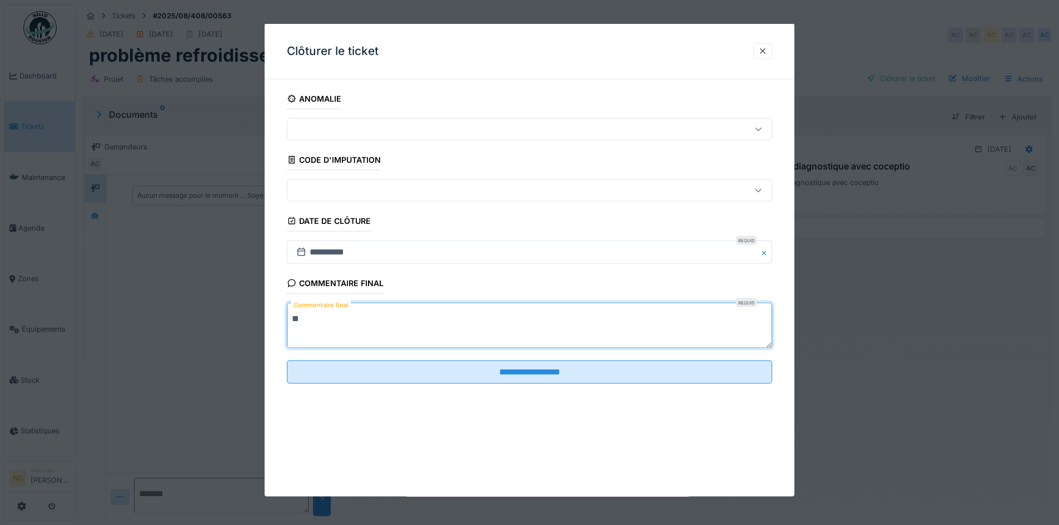
type textarea "*"
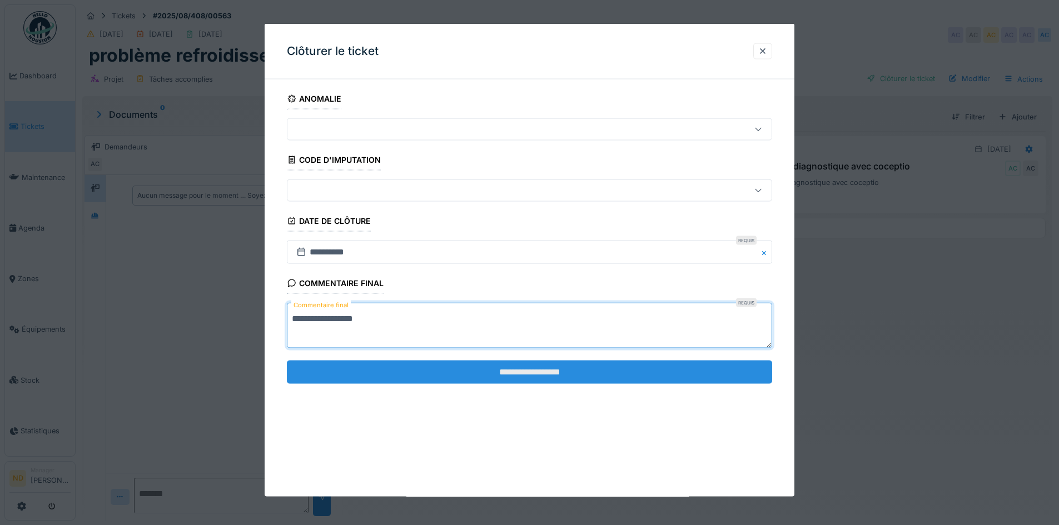
type textarea "**********"
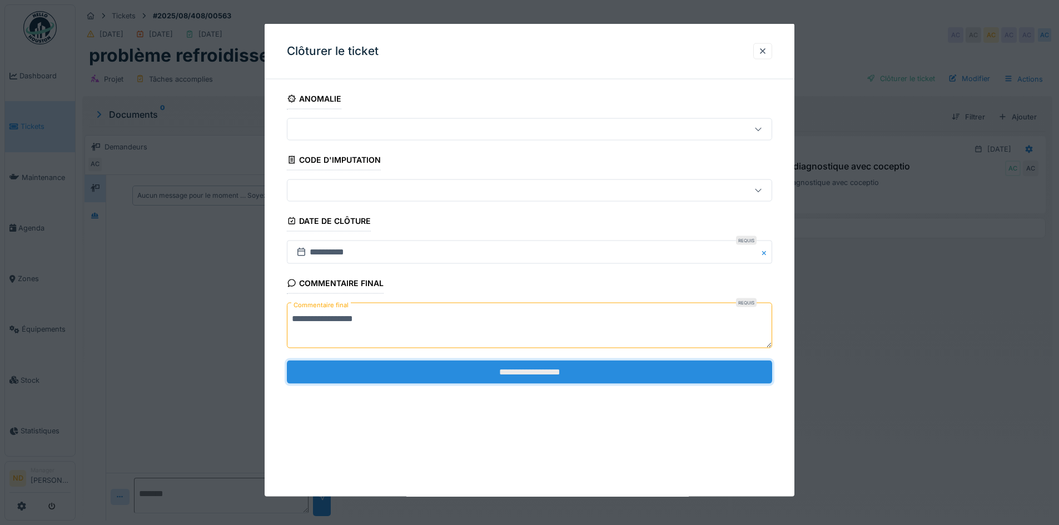
click at [493, 375] on input "**********" at bounding box center [529, 371] width 485 height 23
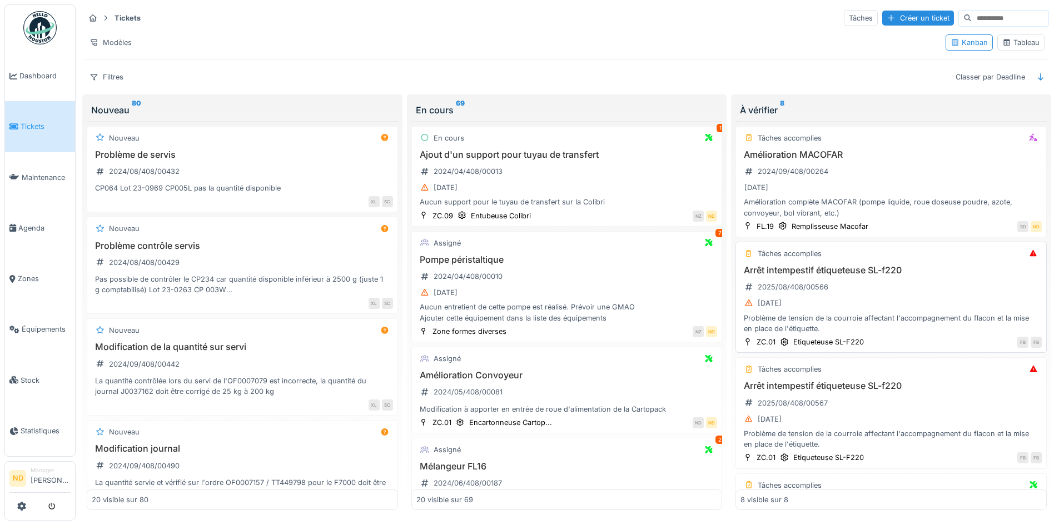
click at [920, 287] on div "Arrêt intempestif étiqueteuse SL-f220 2025/08/408/00566 [DATE] Problème de tens…" at bounding box center [891, 299] width 301 height 69
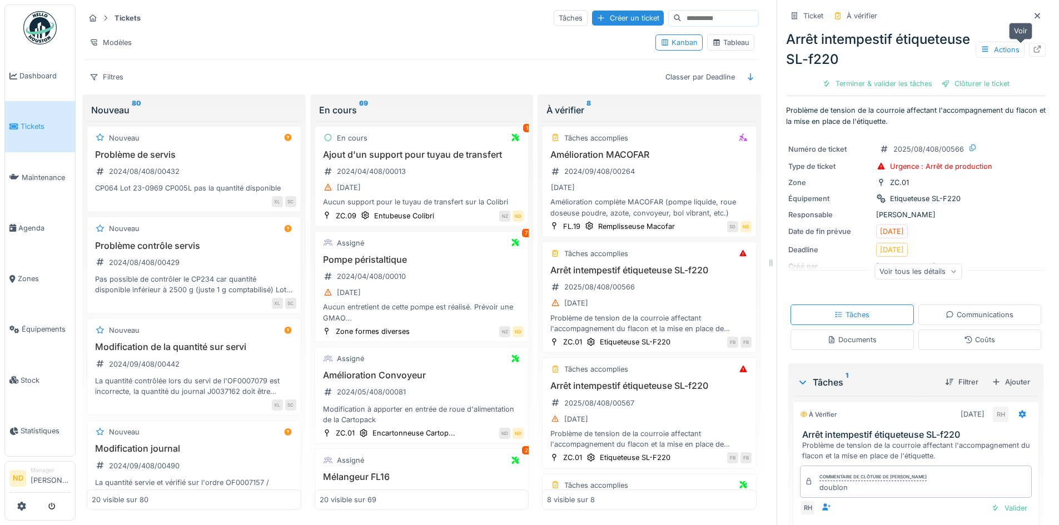
click at [1034, 51] on icon at bounding box center [1037, 49] width 7 height 7
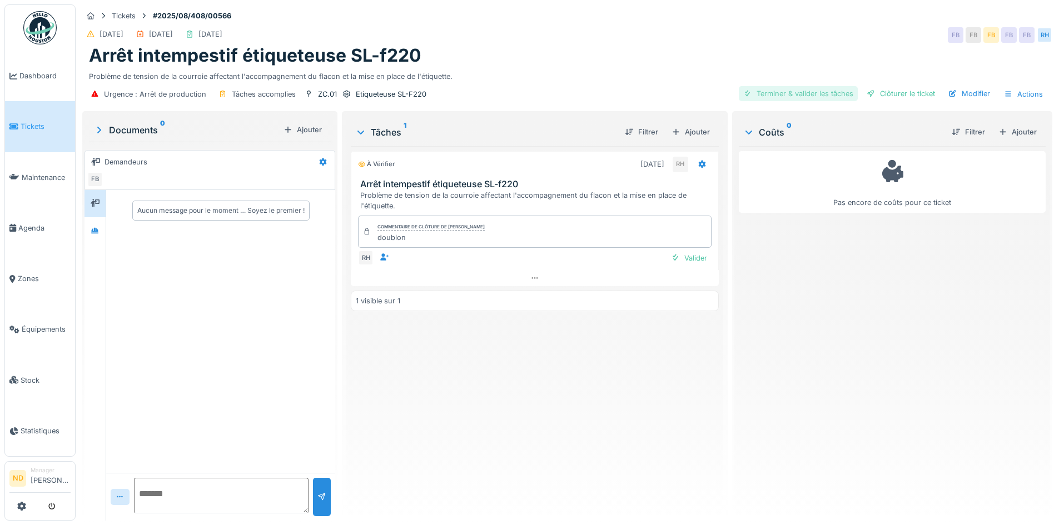
click at [799, 95] on div "Terminer & valider les tâches" at bounding box center [798, 93] width 119 height 15
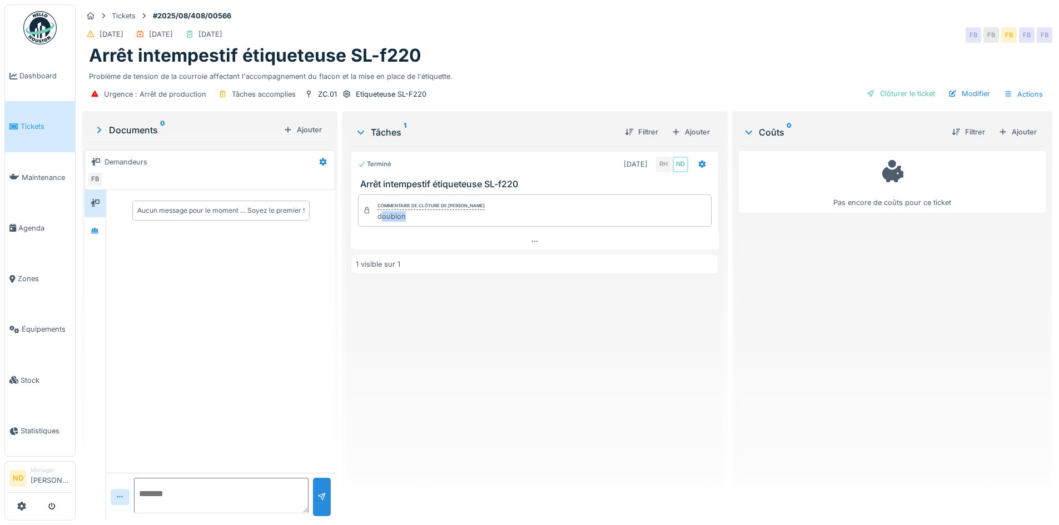
drag, startPoint x: 380, startPoint y: 219, endPoint x: 463, endPoint y: 216, distance: 82.9
click at [463, 216] on div "doublon" at bounding box center [431, 216] width 107 height 11
click at [959, 92] on div "Modifier" at bounding box center [969, 93] width 51 height 15
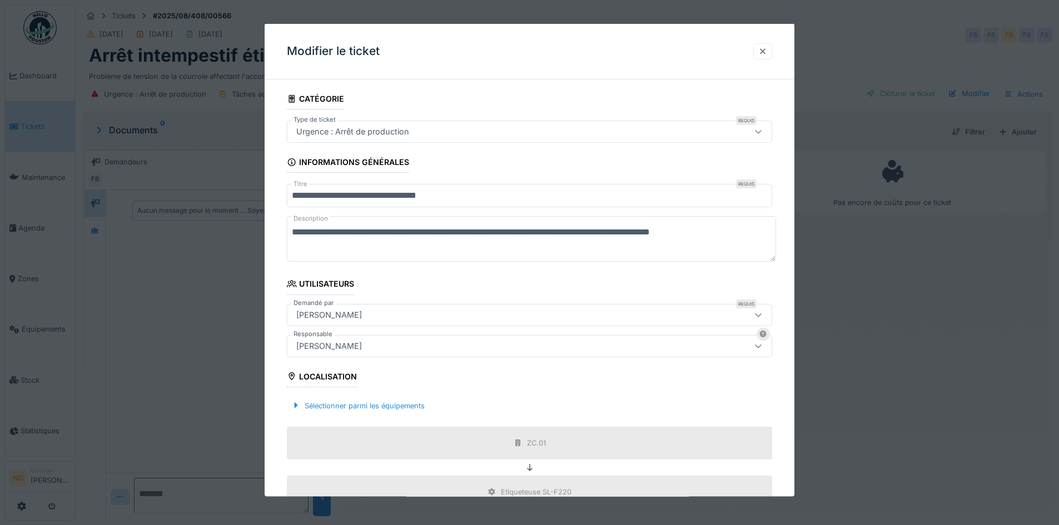
click at [767, 54] on div at bounding box center [762, 51] width 9 height 11
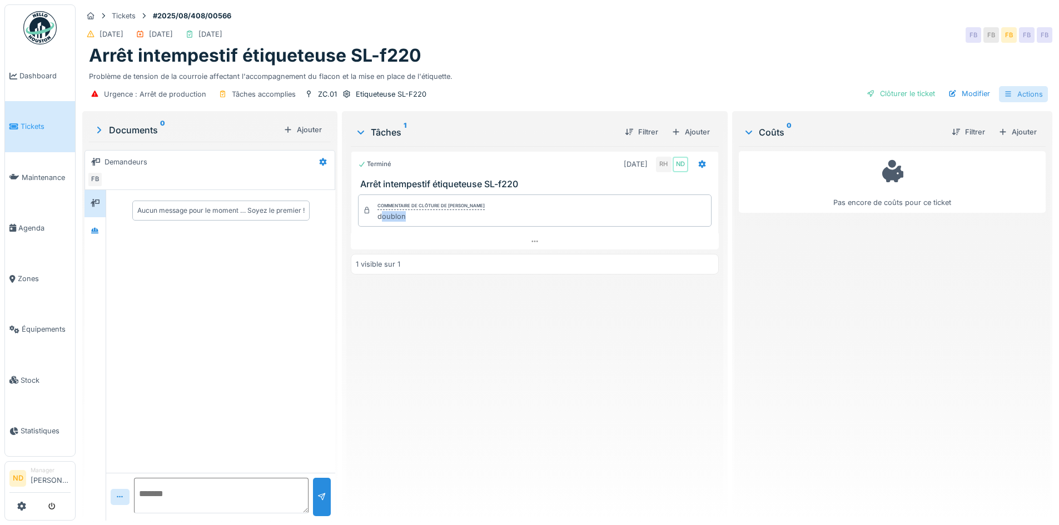
click at [1027, 97] on div "Actions" at bounding box center [1023, 94] width 49 height 16
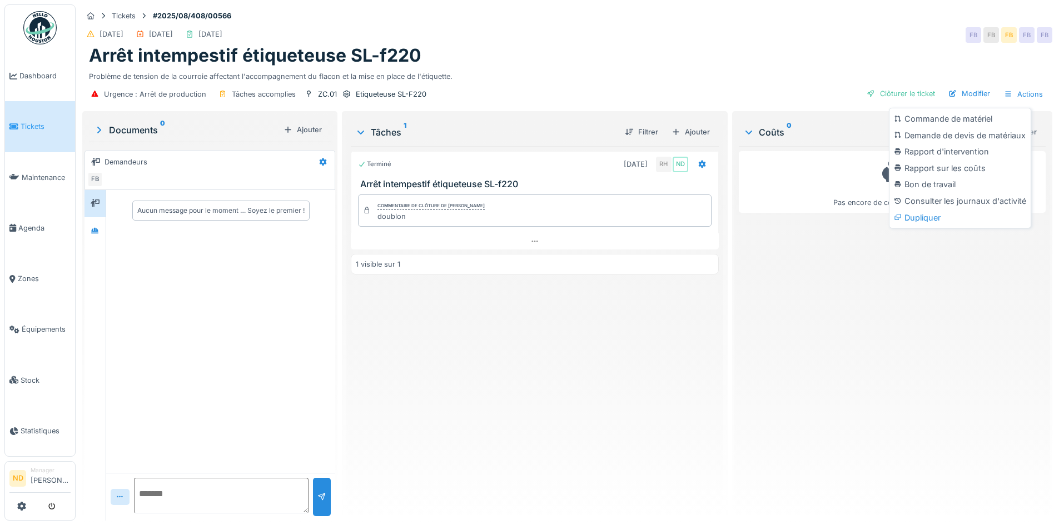
click at [603, 355] on div "Terminé 20/08/2025 RH ND Arrêt intempestif étiqueteuse SL-f220 Commentaire de c…" at bounding box center [535, 329] width 368 height 366
click at [959, 93] on div "Modifier" at bounding box center [969, 93] width 51 height 15
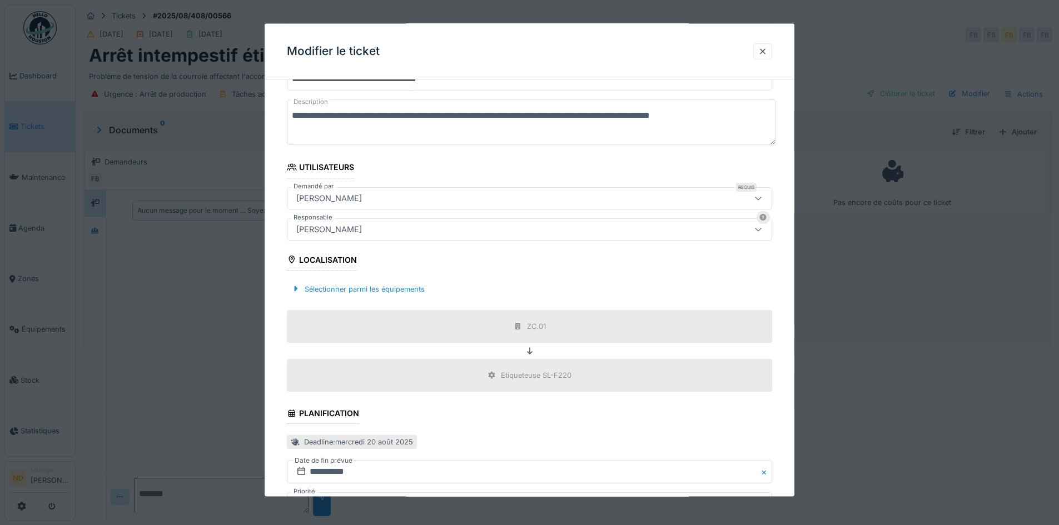
scroll to position [198, 0]
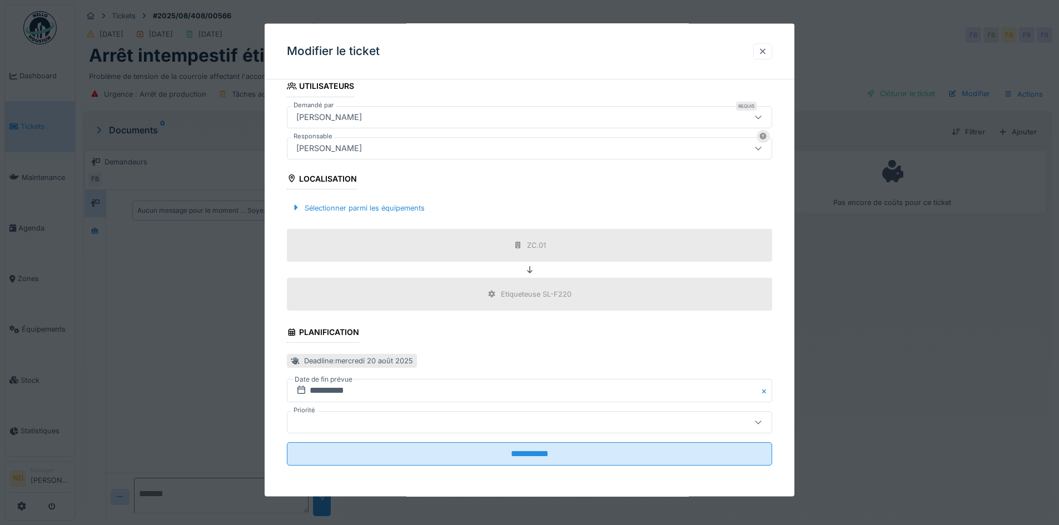
click at [772, 49] on div at bounding box center [762, 51] width 19 height 16
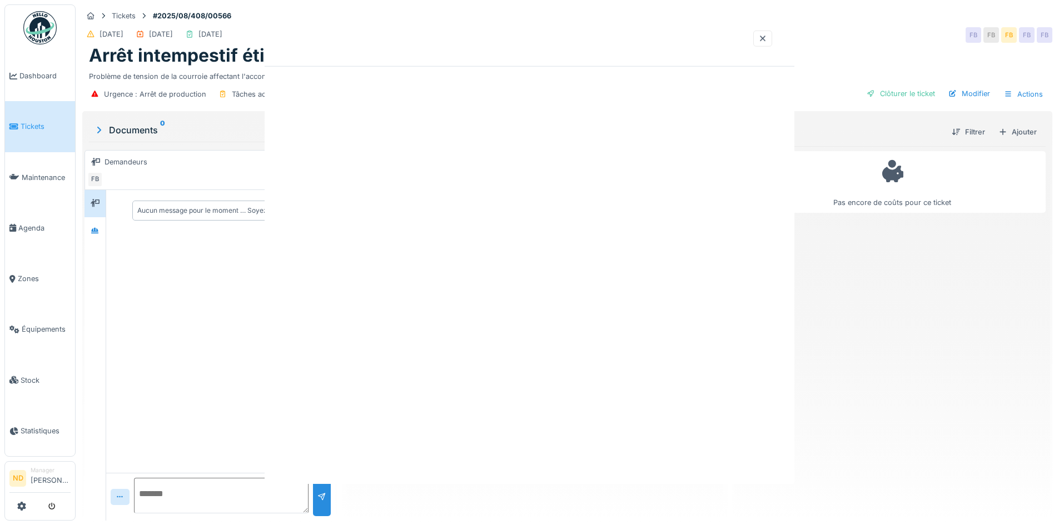
scroll to position [0, 0]
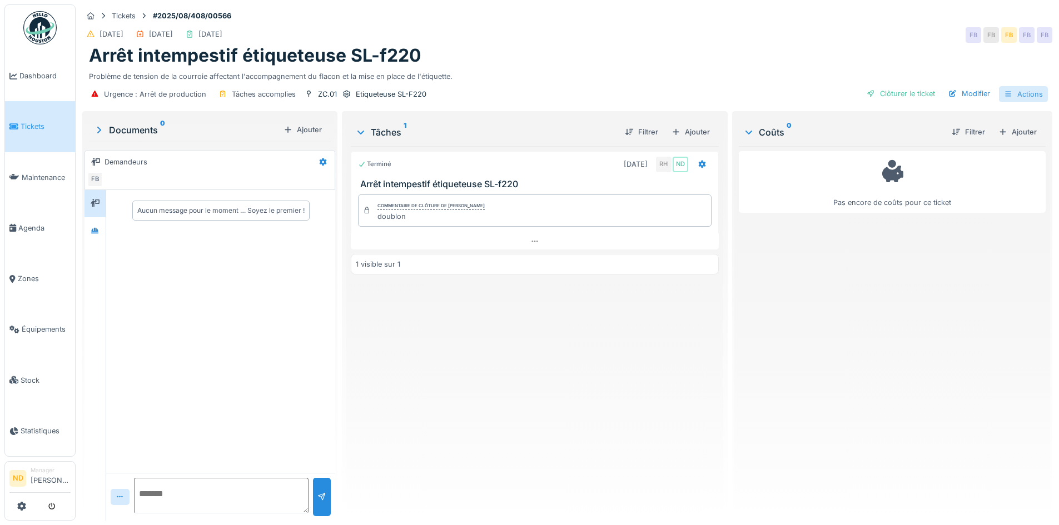
click at [1011, 96] on div "Actions" at bounding box center [1023, 94] width 49 height 16
click at [452, 369] on div "Terminé 20/08/2025 RH ND Arrêt intempestif étiqueteuse SL-f220 Commentaire de c…" at bounding box center [535, 329] width 368 height 366
click at [31, 122] on span "Tickets" at bounding box center [46, 126] width 50 height 11
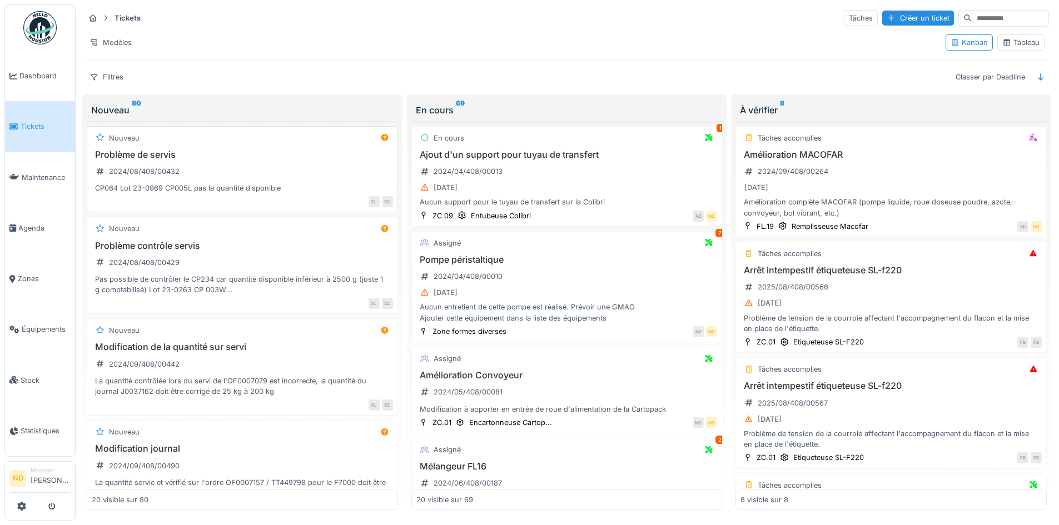
click at [241, 163] on div "Problème de servis 2024/08/408/00432 CP064 Lot 23-0969 CP005L pas la quantité d…" at bounding box center [242, 172] width 301 height 44
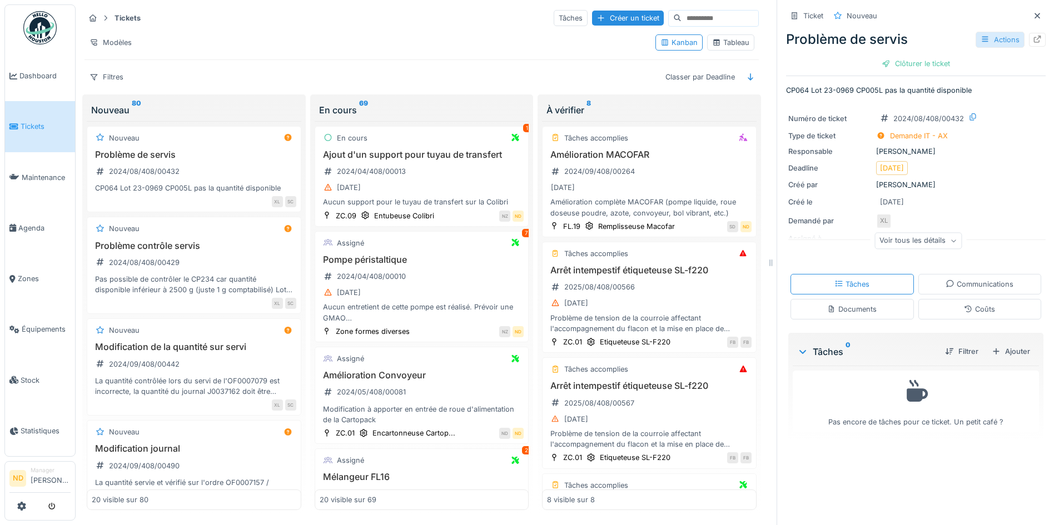
click at [995, 42] on div "Actions" at bounding box center [1000, 40] width 49 height 16
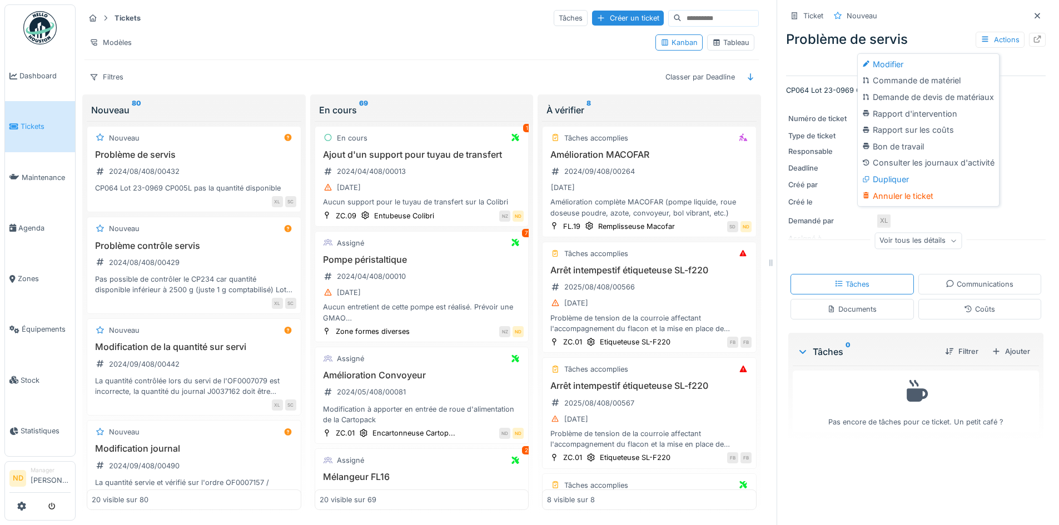
click at [424, 37] on div "Modèles" at bounding box center [366, 42] width 562 height 16
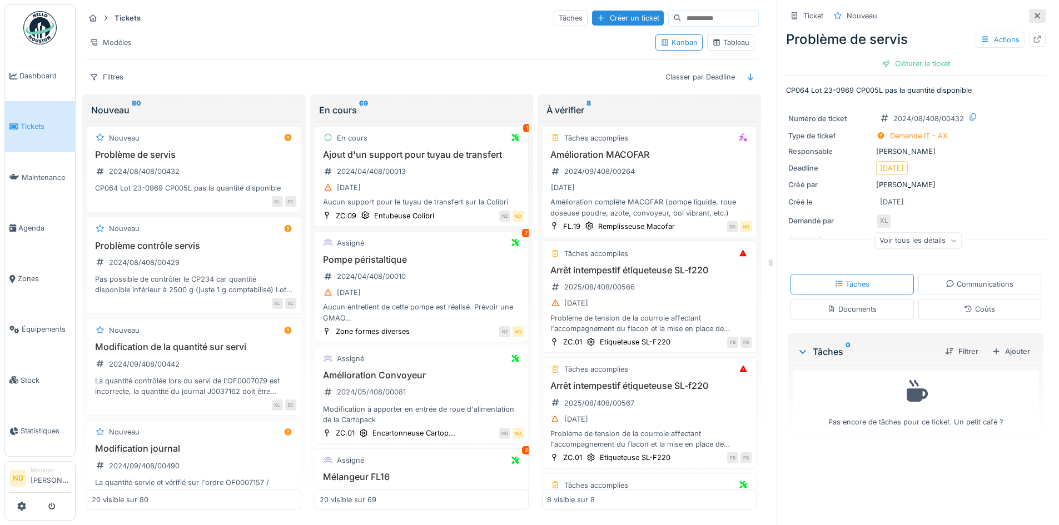
click at [1033, 17] on icon at bounding box center [1037, 15] width 9 height 7
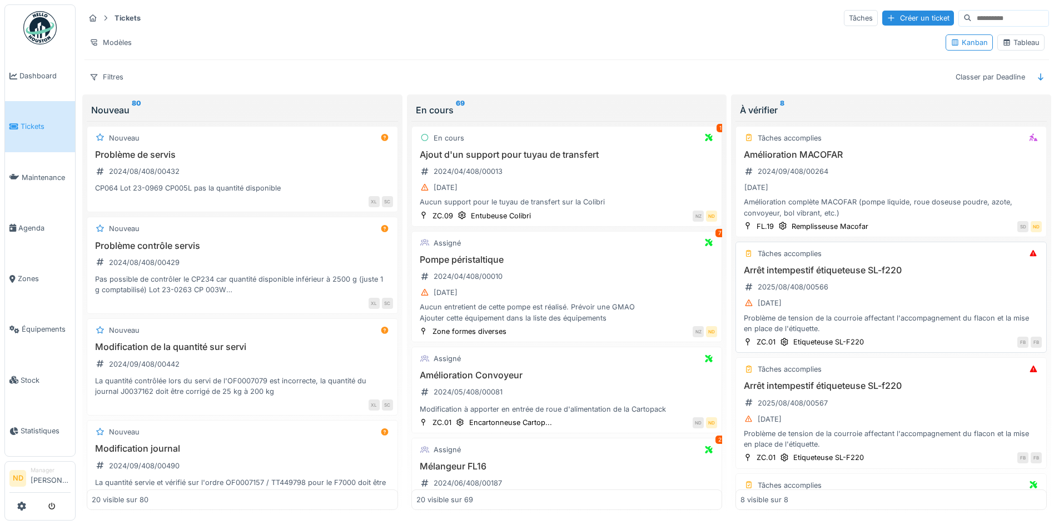
click at [949, 292] on div "Arrêt intempestif étiqueteuse SL-f220 2025/08/408/00566 20/08/2025 Problème de …" at bounding box center [891, 299] width 301 height 69
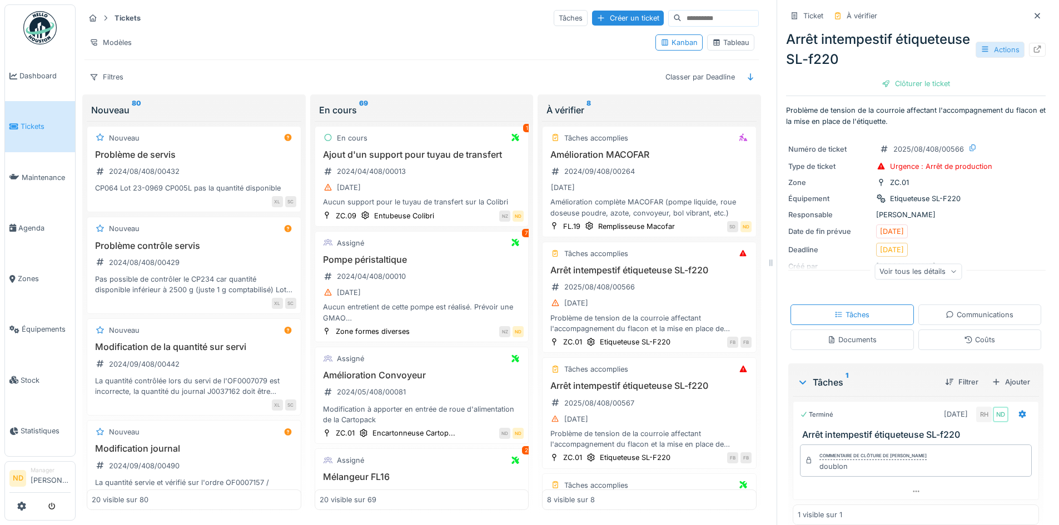
click at [982, 52] on icon at bounding box center [985, 50] width 6 height 6
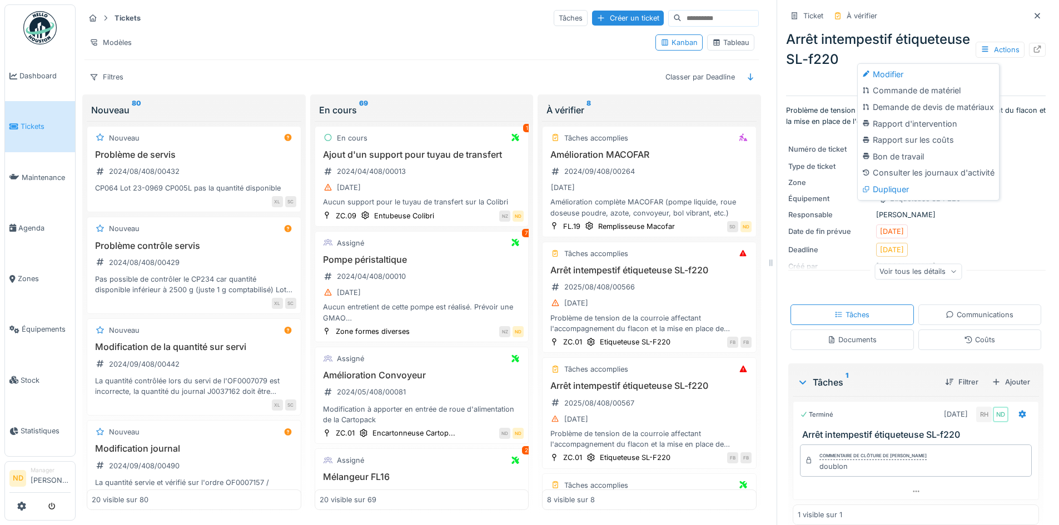
click at [940, 28] on div "Arrêt intempestif étiqueteuse SL-f220 Actions Clôturer le ticket" at bounding box center [916, 59] width 260 height 68
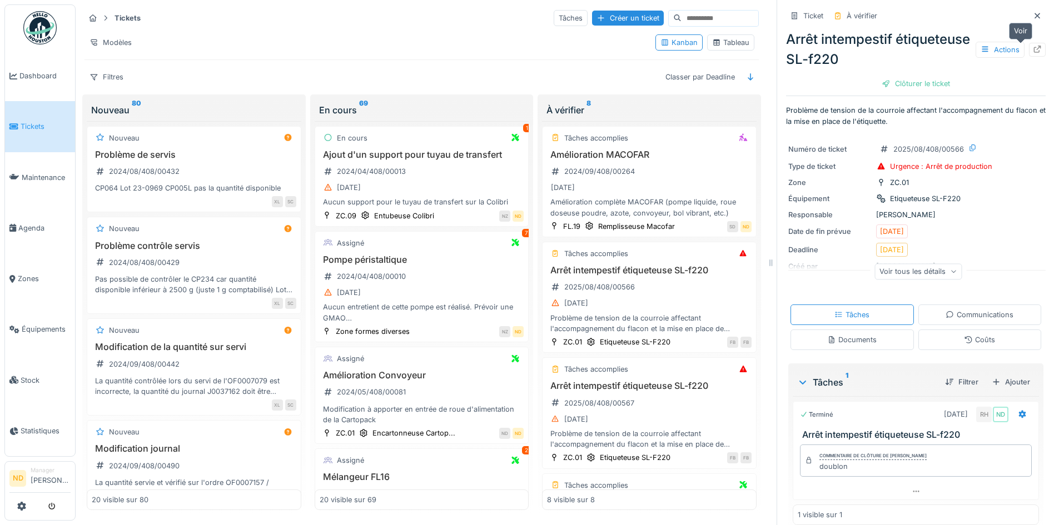
click at [1029, 49] on div at bounding box center [1037, 50] width 17 height 14
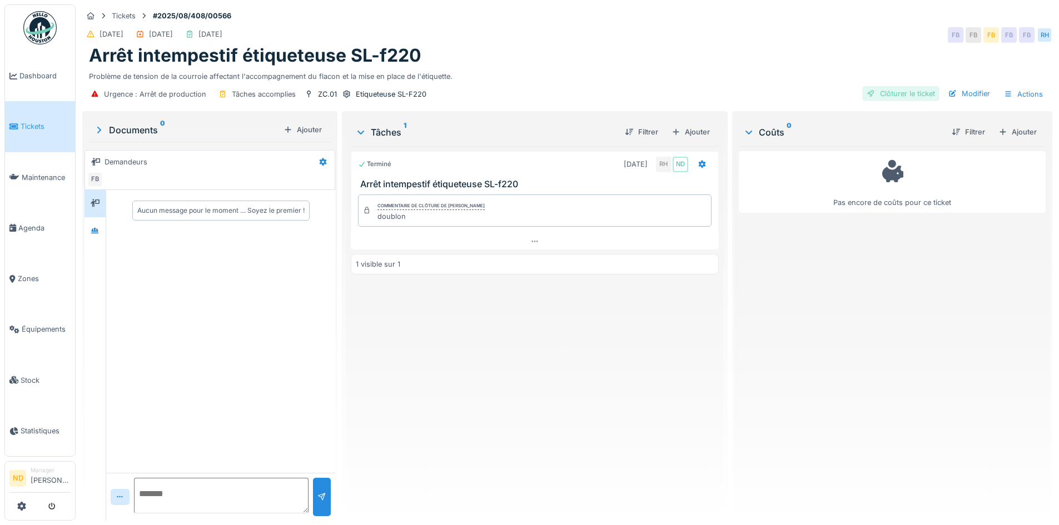
click at [911, 95] on div "Clôturer le ticket" at bounding box center [900, 93] width 77 height 15
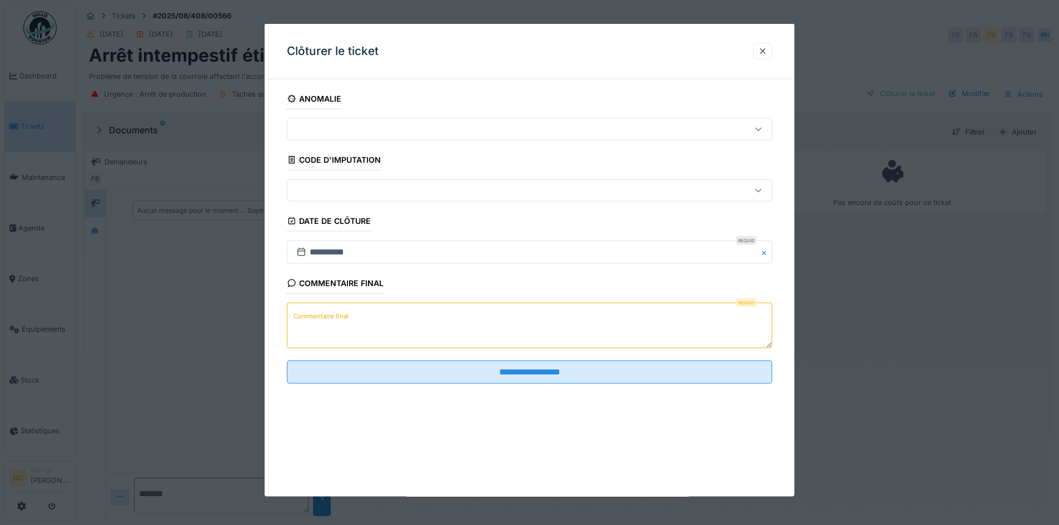
click at [452, 330] on textarea "Commentaire final" at bounding box center [529, 326] width 485 height 46
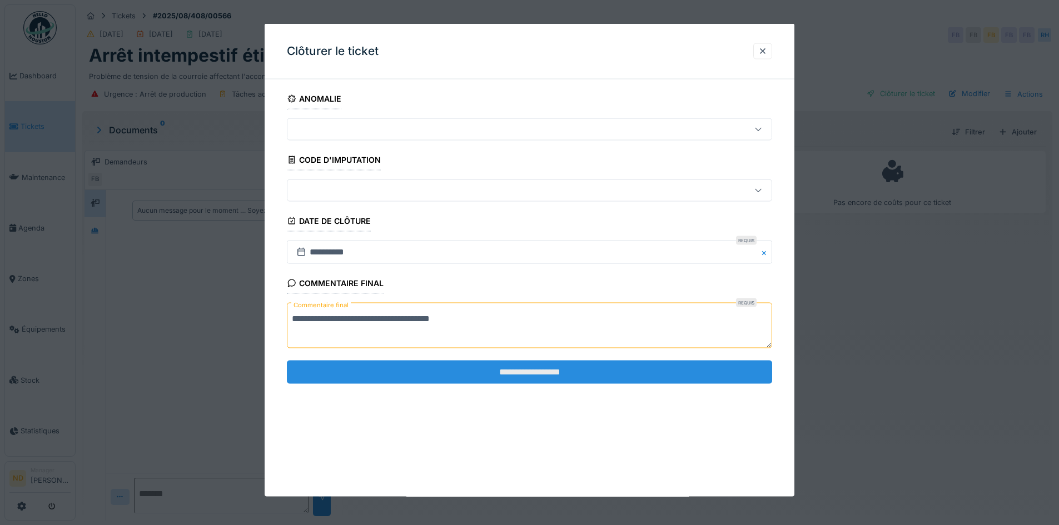
type textarea "**********"
click at [535, 372] on input "**********" at bounding box center [529, 371] width 485 height 23
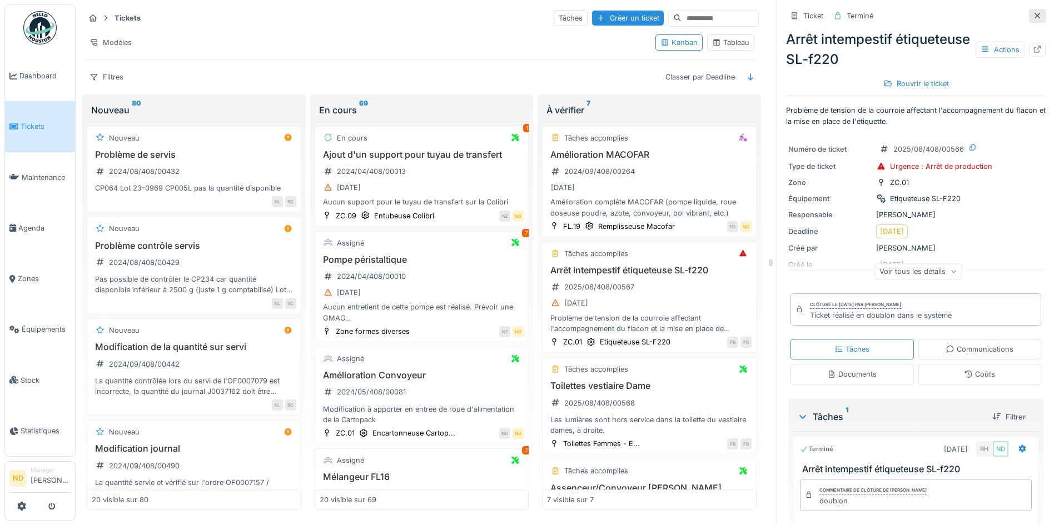
click at [1033, 18] on icon at bounding box center [1037, 15] width 9 height 7
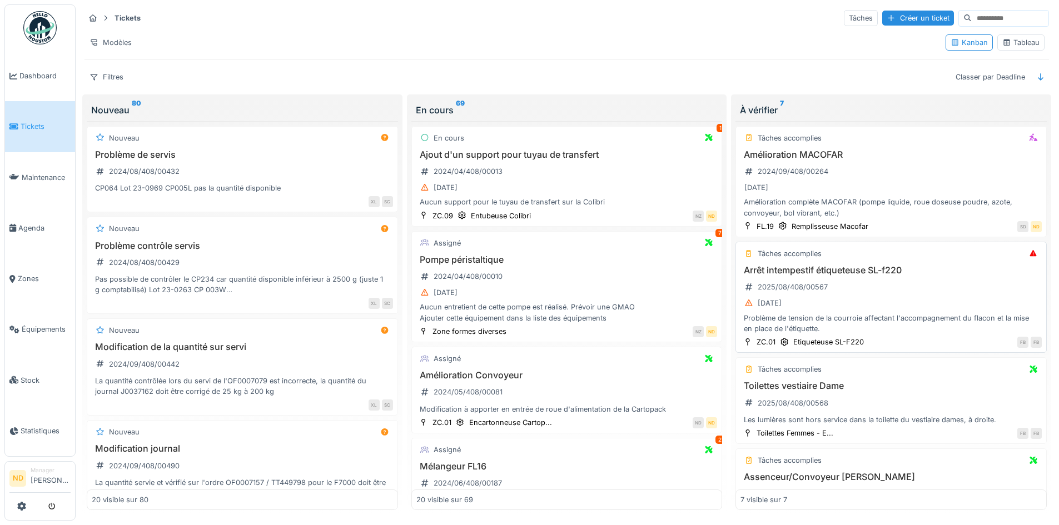
click at [934, 285] on div "Arrêt intempestif étiqueteuse SL-f220 2025/08/408/00567 [DATE] Problème de tens…" at bounding box center [891, 299] width 301 height 69
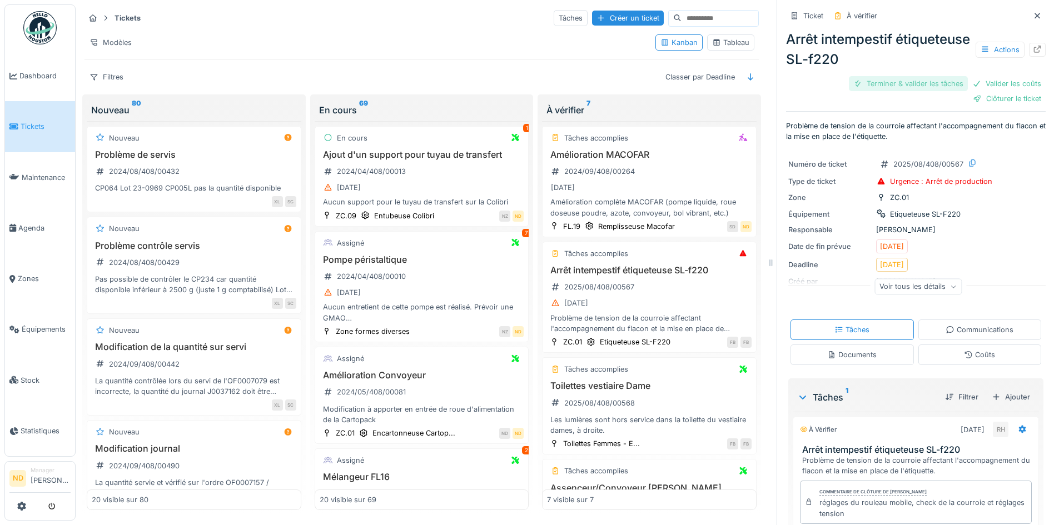
click at [933, 81] on div "Terminer & valider les tâches" at bounding box center [908, 83] width 119 height 15
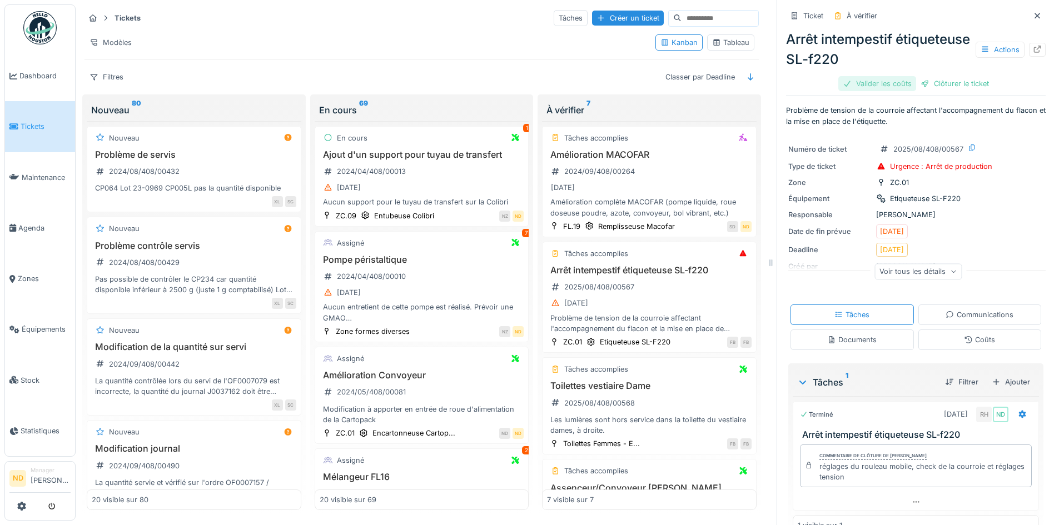
click at [850, 85] on div "Valider les coûts" at bounding box center [878, 83] width 78 height 15
click at [927, 86] on div "Clôturer le ticket" at bounding box center [915, 83] width 77 height 15
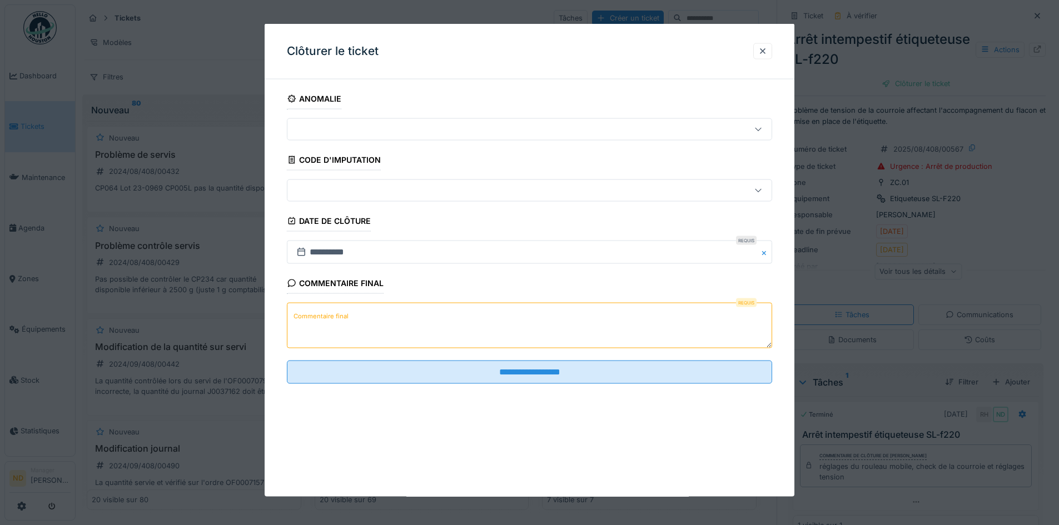
click at [460, 329] on textarea "Commentaire final" at bounding box center [529, 326] width 485 height 46
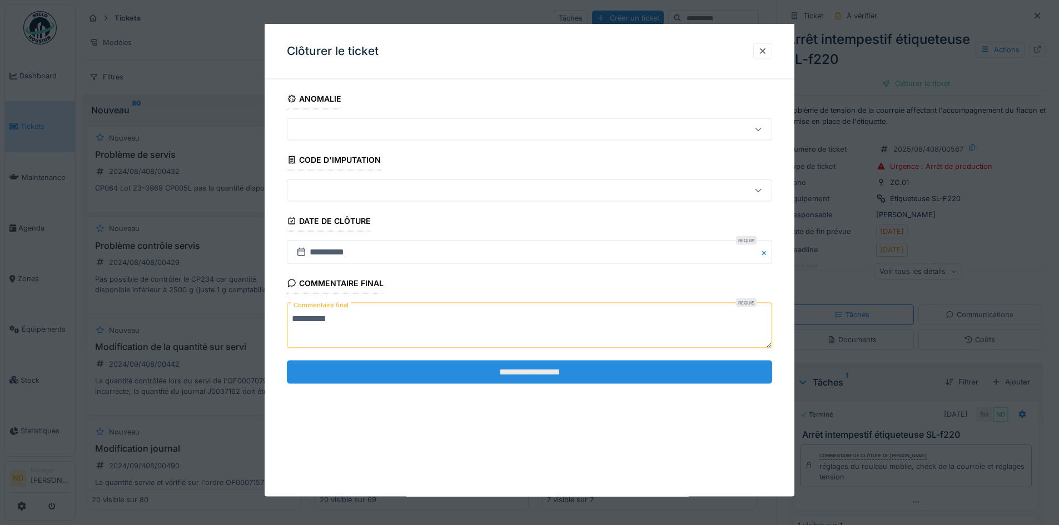
type textarea "**********"
click at [513, 363] on input "**********" at bounding box center [529, 371] width 485 height 23
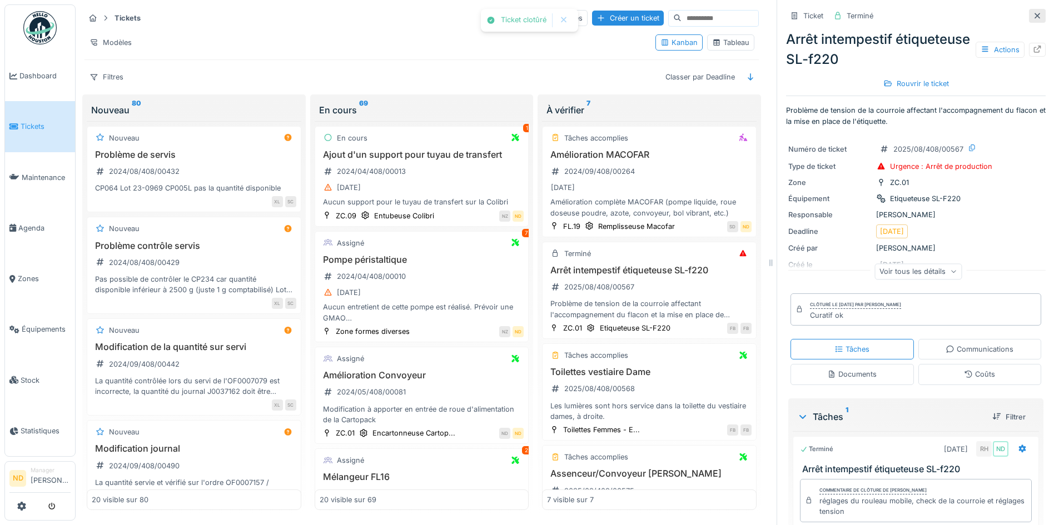
click at [1033, 13] on icon at bounding box center [1037, 15] width 9 height 7
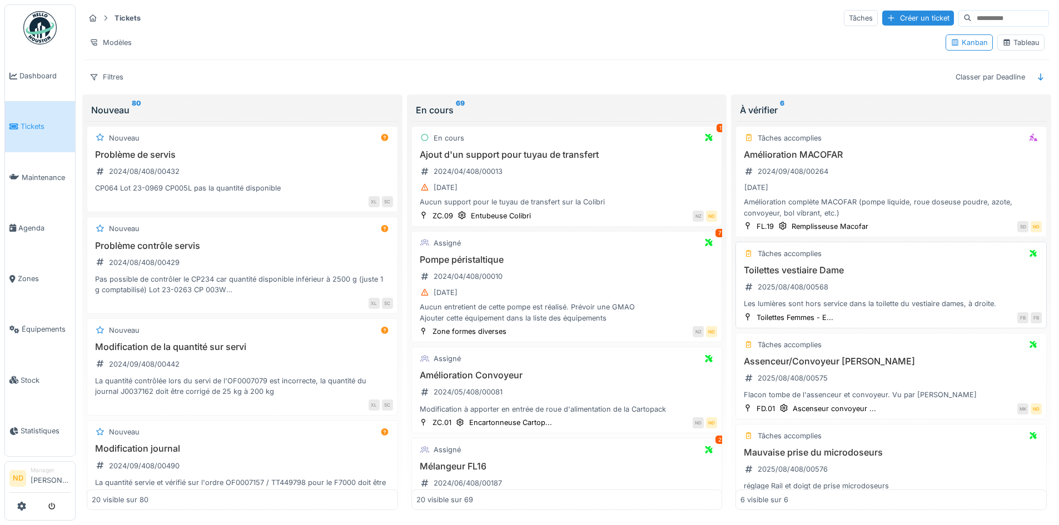
click at [897, 272] on h3 "Toilettes vestiaire Dame" at bounding box center [891, 270] width 301 height 11
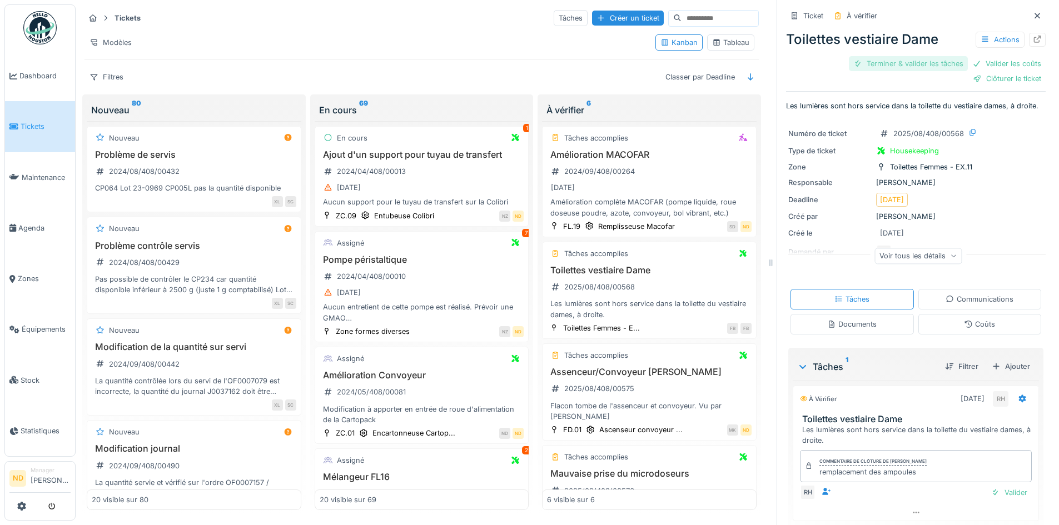
click at [900, 65] on div "Terminer & valider les tâches" at bounding box center [908, 63] width 119 height 15
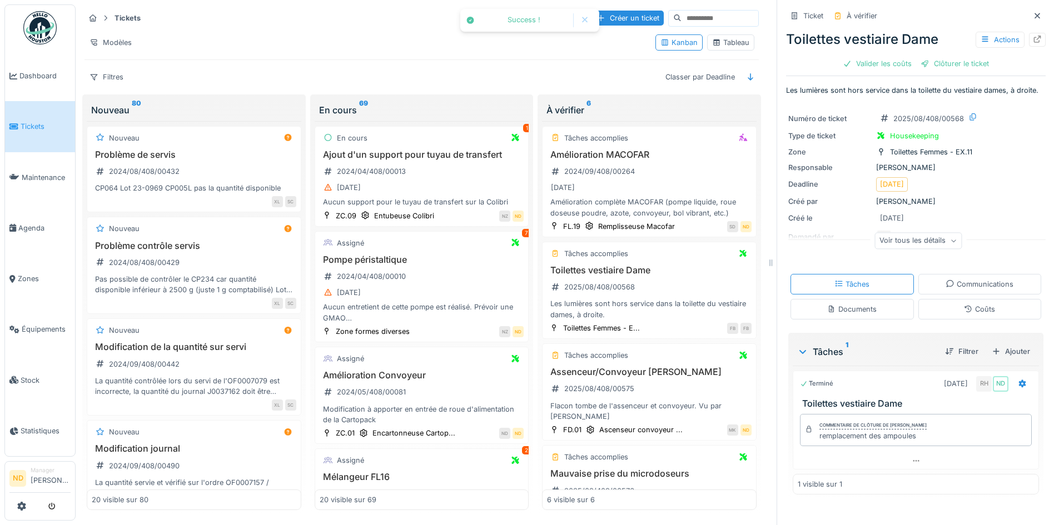
click at [990, 61] on div "Toilettes vestiaire Dame Actions Valider les coûts Clôturer le ticket" at bounding box center [916, 49] width 260 height 48
click at [881, 59] on div "Valider les coûts" at bounding box center [878, 63] width 78 height 15
click at [914, 66] on div "Clôturer le ticket" at bounding box center [915, 63] width 77 height 15
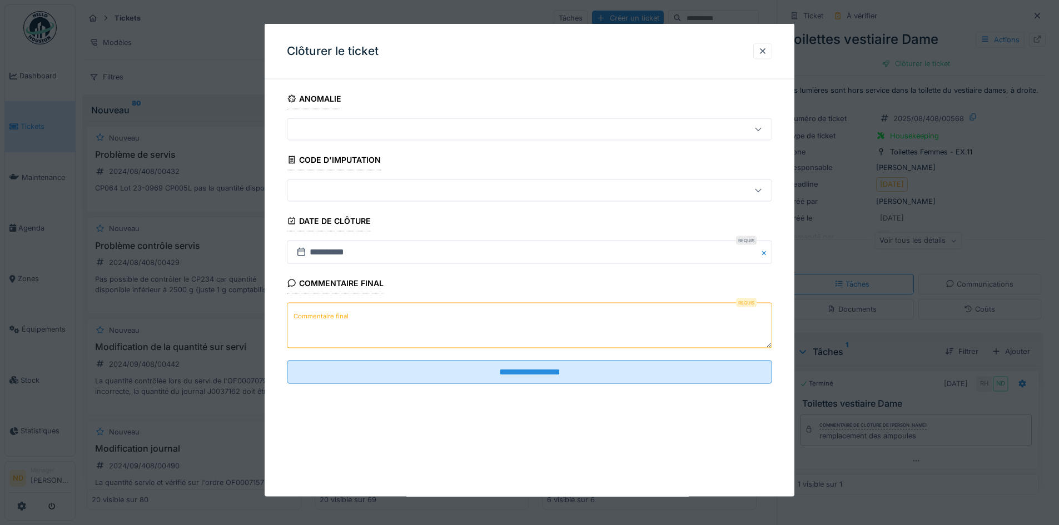
click at [339, 318] on label "Commentaire final" at bounding box center [320, 316] width 59 height 14
click at [339, 318] on textarea "Commentaire final" at bounding box center [529, 326] width 485 height 46
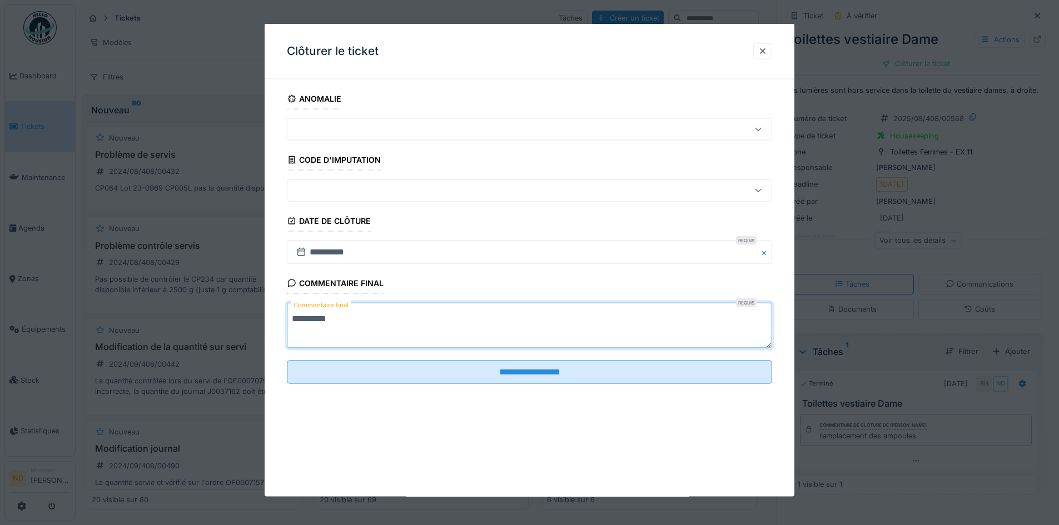
drag, startPoint x: 340, startPoint y: 316, endPoint x: 267, endPoint y: 326, distance: 73.5
click at [267, 326] on div "**********" at bounding box center [530, 251] width 530 height 327
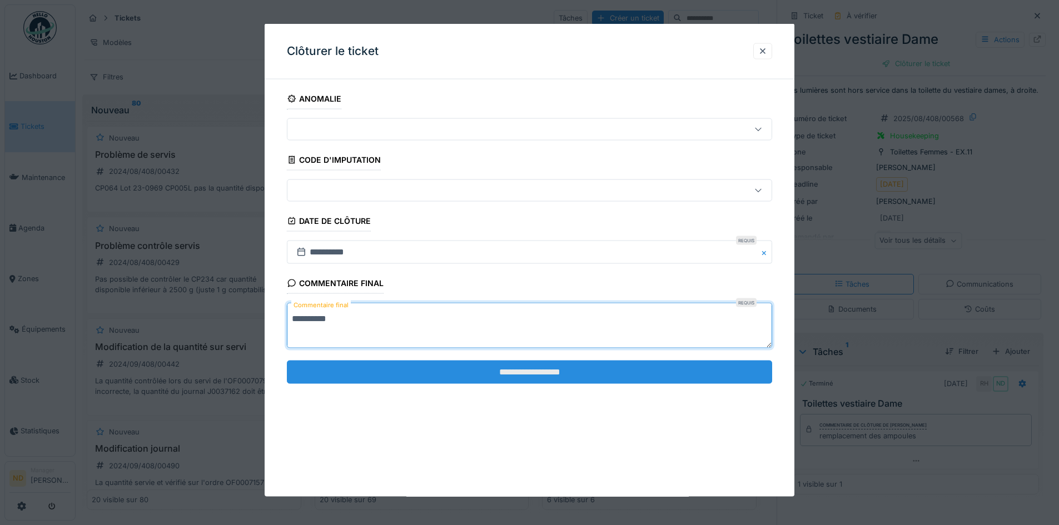
type textarea "**********"
click at [577, 378] on input "**********" at bounding box center [529, 371] width 485 height 23
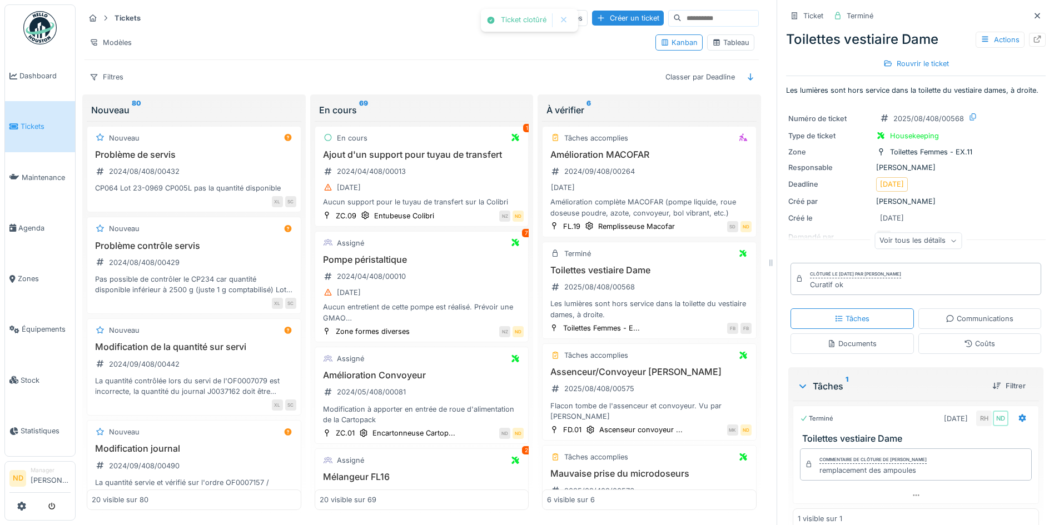
click at [1033, 13] on icon at bounding box center [1037, 15] width 9 height 7
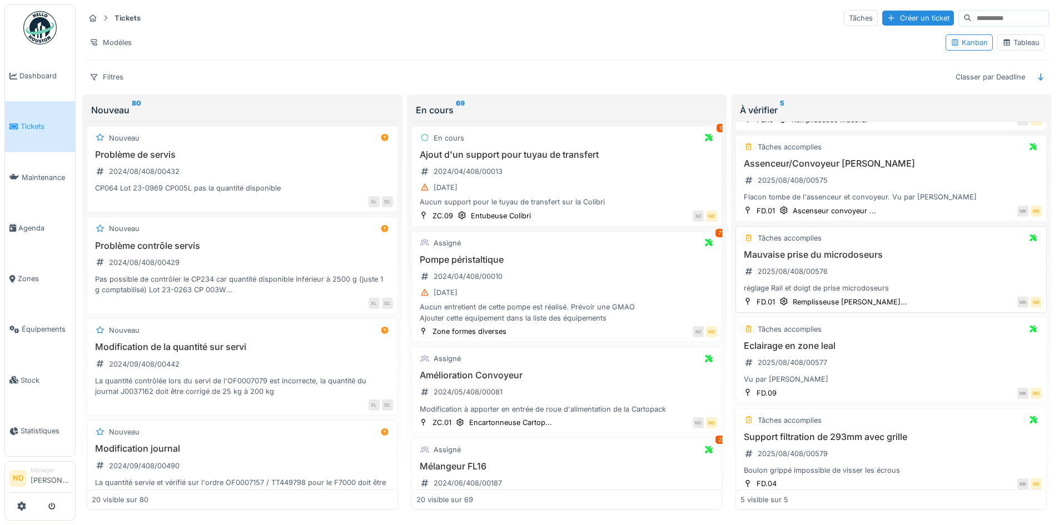
scroll to position [111, 0]
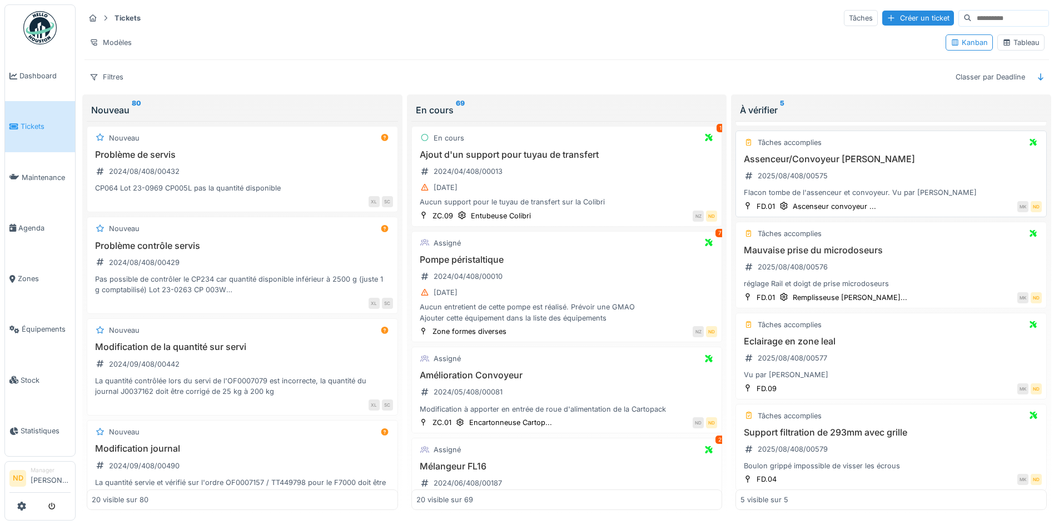
click at [951, 171] on div "Assenceur/Convoyeur [PERSON_NAME] 2025/08/408/00575 Flacon tombe de l'assenceur…" at bounding box center [891, 176] width 301 height 44
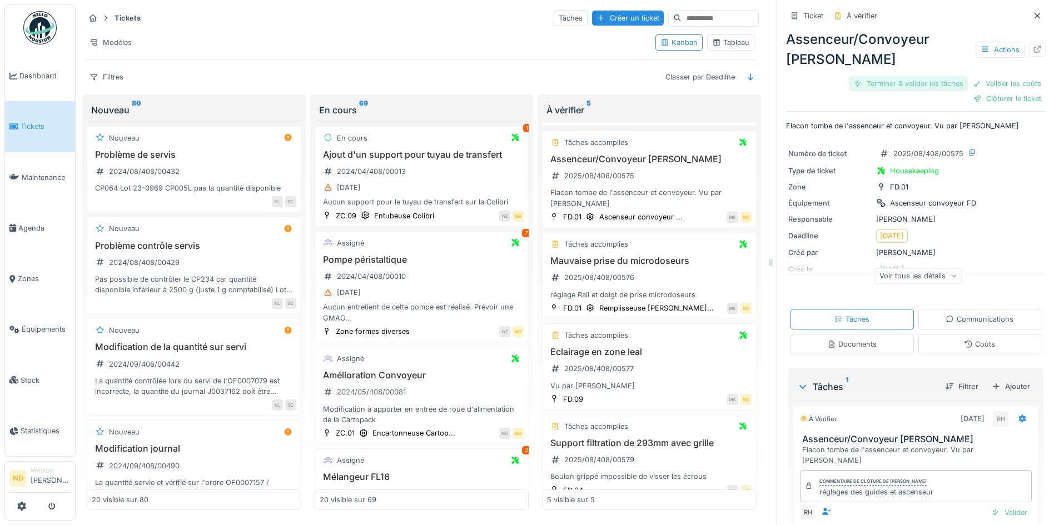
click at [911, 84] on div "Terminer & valider les tâches" at bounding box center [908, 83] width 119 height 15
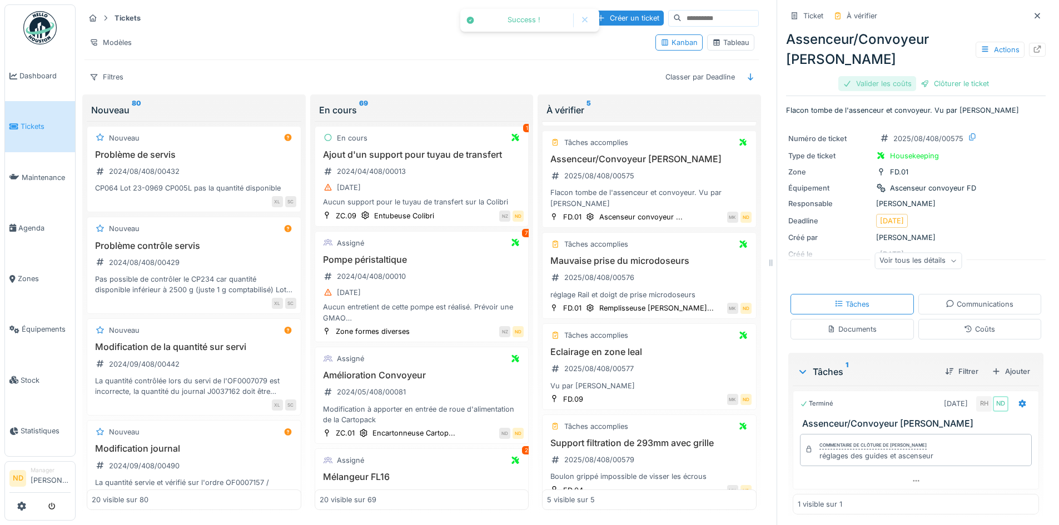
click at [865, 85] on div "Valider les coûts" at bounding box center [878, 83] width 78 height 15
click at [919, 93] on div "Assenceur/Convoyeur Groninger Actions Clôturer le ticket" at bounding box center [916, 59] width 260 height 68
click at [919, 91] on div "Clôturer le ticket" at bounding box center [915, 83] width 77 height 15
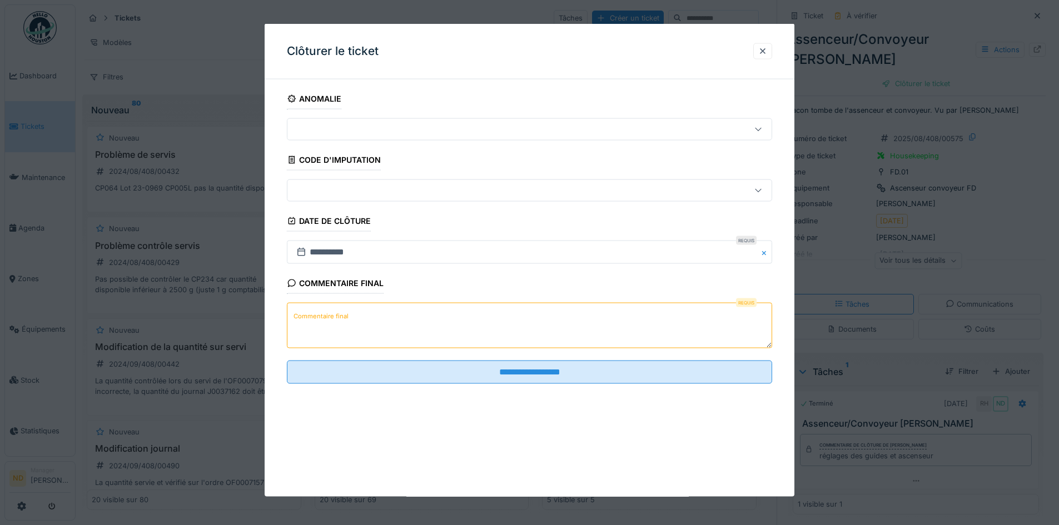
click at [355, 318] on textarea "Commentaire final" at bounding box center [529, 326] width 485 height 46
paste textarea "**********"
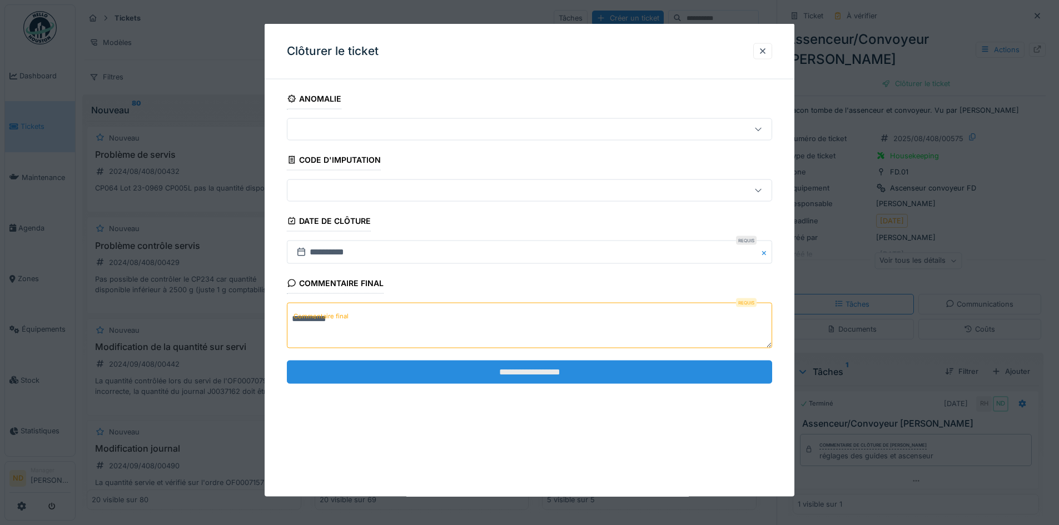
type textarea "**********"
click at [484, 378] on input "**********" at bounding box center [529, 371] width 485 height 23
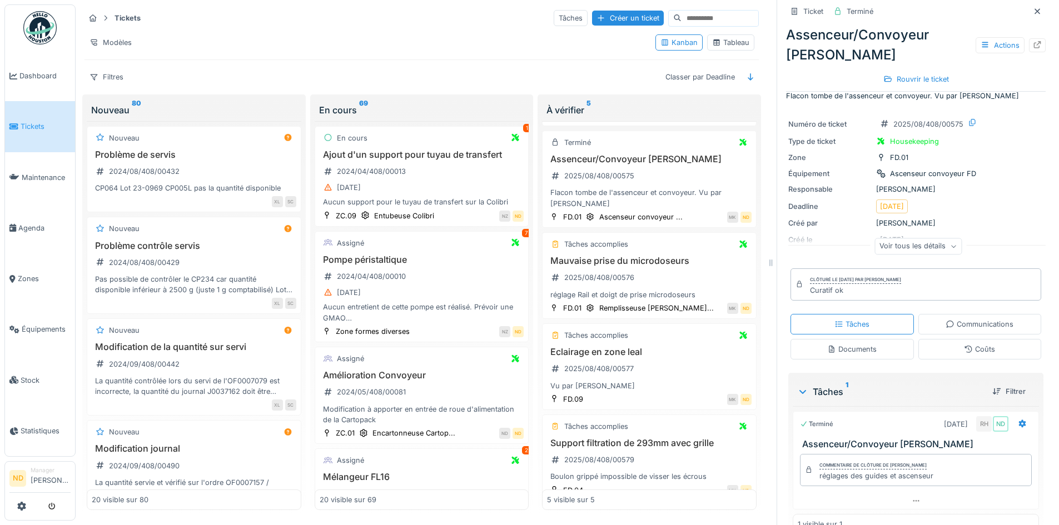
scroll to position [39, 0]
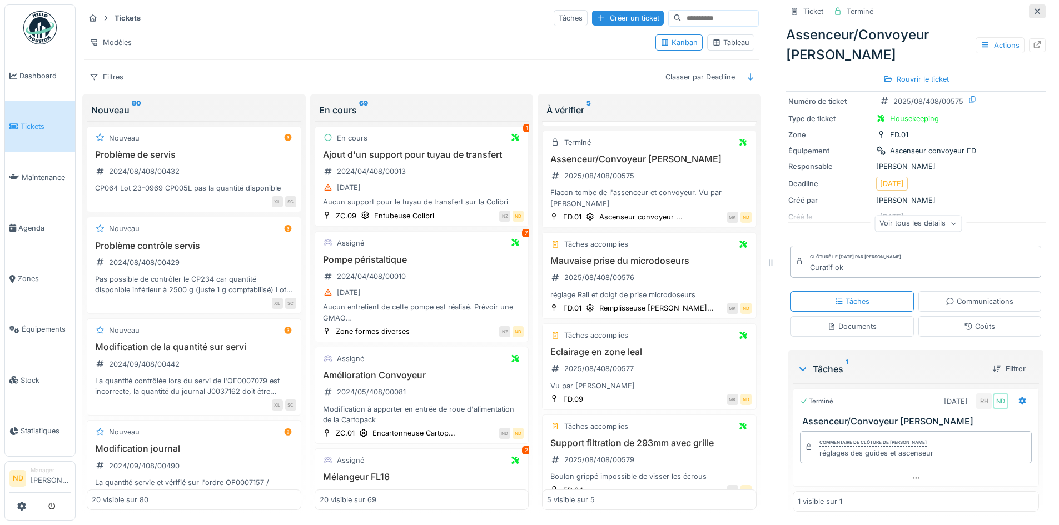
click at [1035, 11] on icon at bounding box center [1038, 11] width 6 height 6
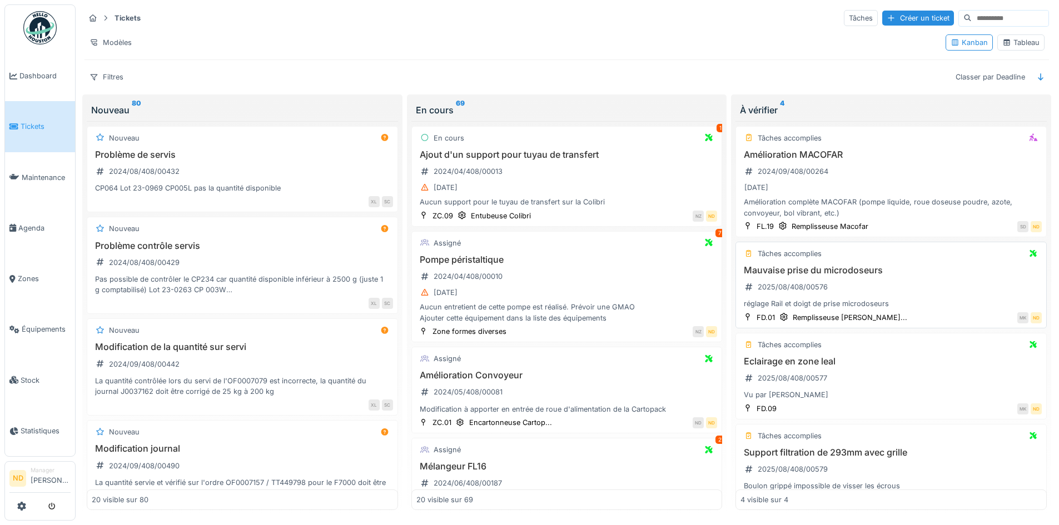
click at [906, 277] on div "Mauvaise prise du microdoseurs 2025/08/408/00576 réglage Rail et doigt de prise…" at bounding box center [891, 287] width 301 height 44
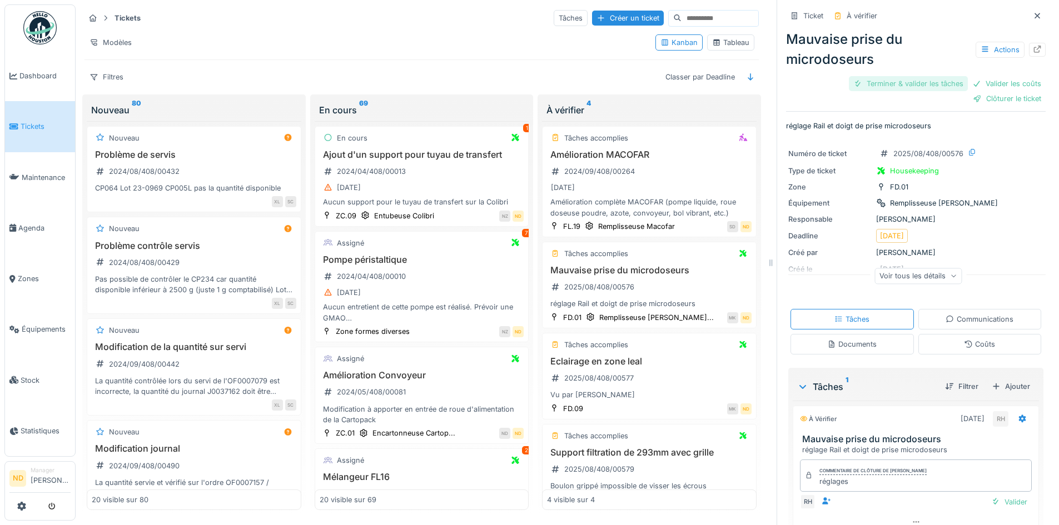
click at [900, 82] on div "Terminer & valider les tâches" at bounding box center [908, 83] width 119 height 15
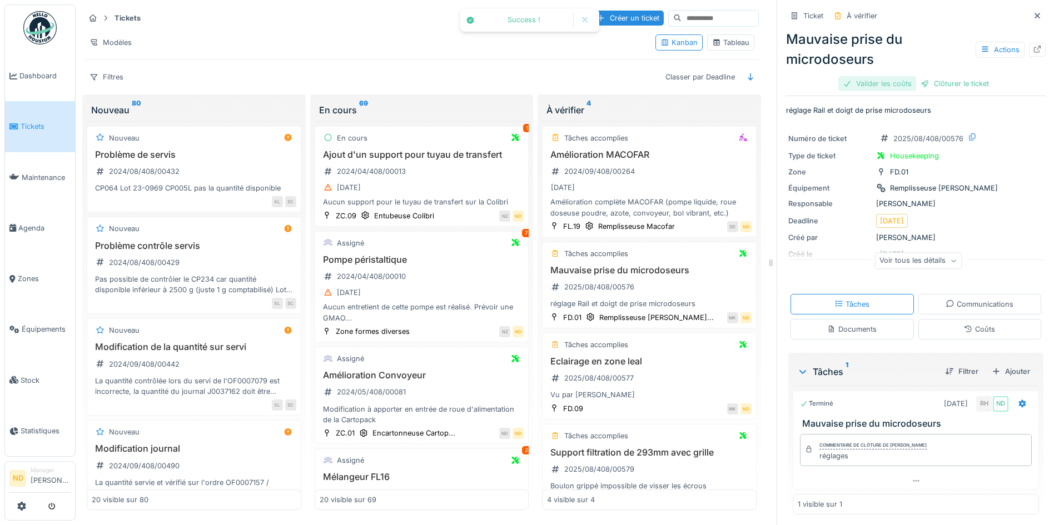
click at [878, 81] on div "Valider les coûts" at bounding box center [878, 83] width 78 height 15
click at [906, 89] on div "Clôturer le ticket" at bounding box center [915, 83] width 77 height 15
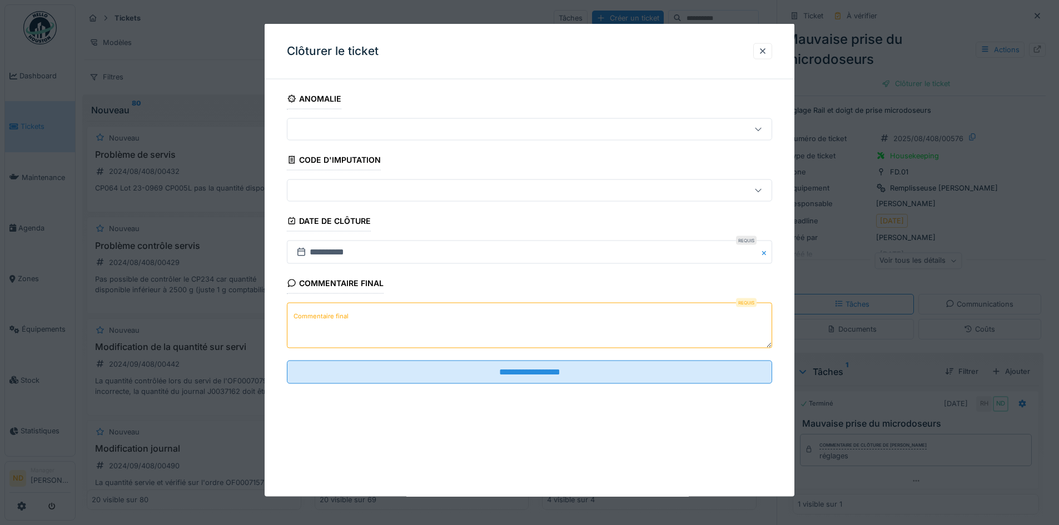
click at [433, 321] on textarea "Commentaire final" at bounding box center [529, 326] width 485 height 46
paste textarea "**********"
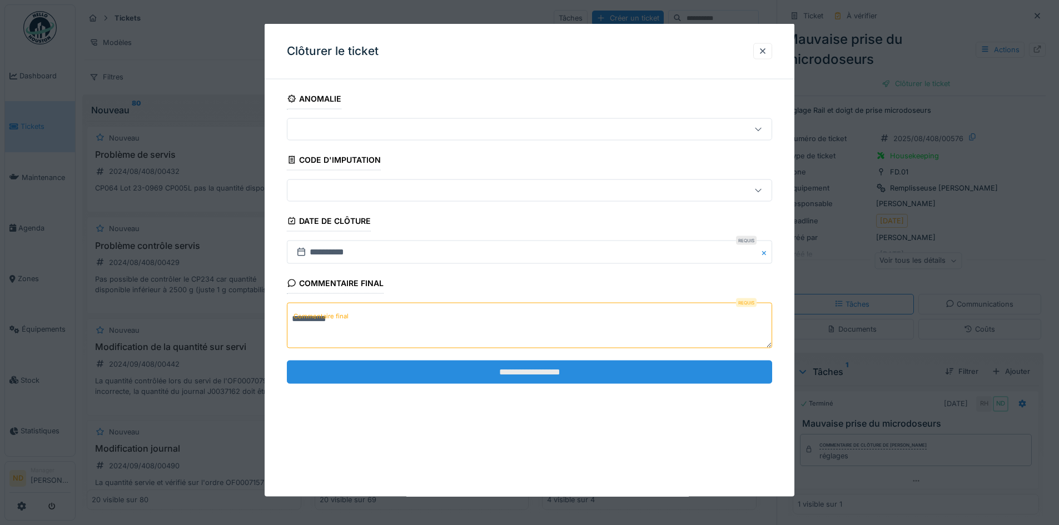
type textarea "**********"
click at [543, 376] on input "**********" at bounding box center [529, 371] width 485 height 23
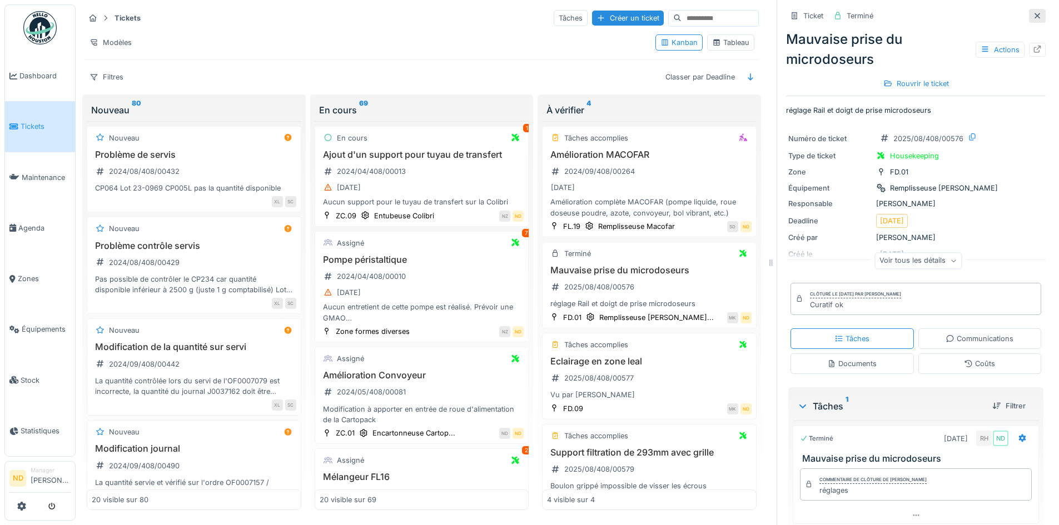
click at [1033, 17] on icon at bounding box center [1037, 15] width 9 height 7
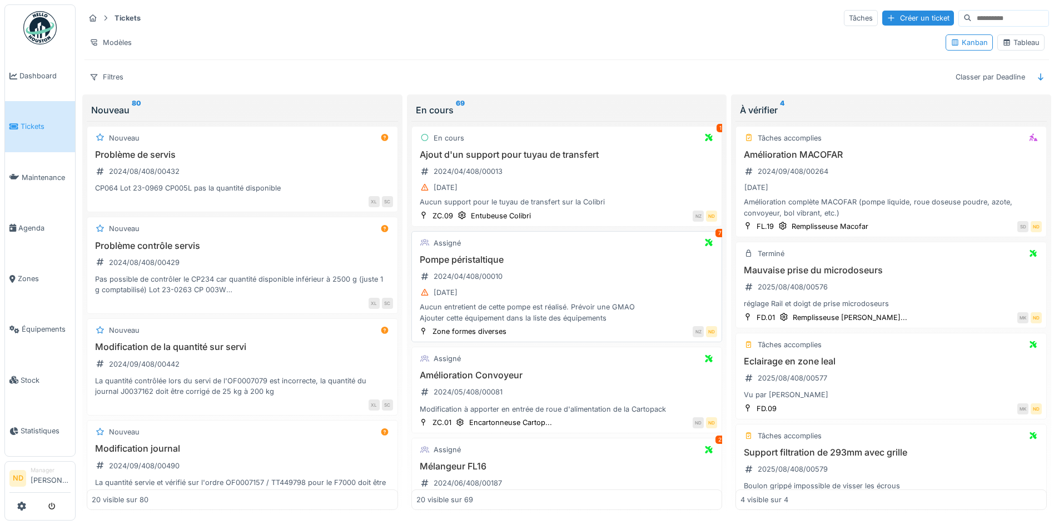
click at [672, 259] on h3 "Pompe péristaltique" at bounding box center [566, 260] width 301 height 11
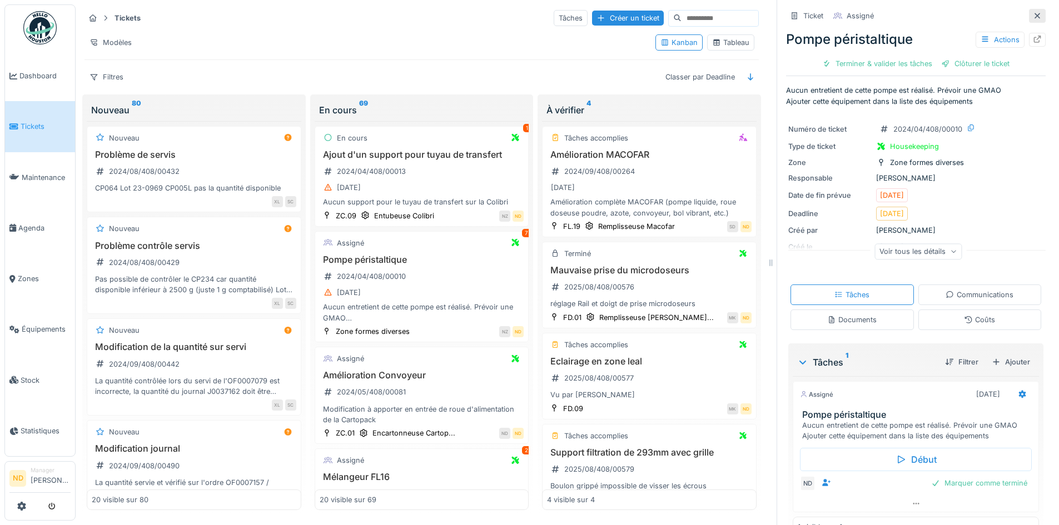
click at [1033, 17] on icon at bounding box center [1037, 15] width 9 height 7
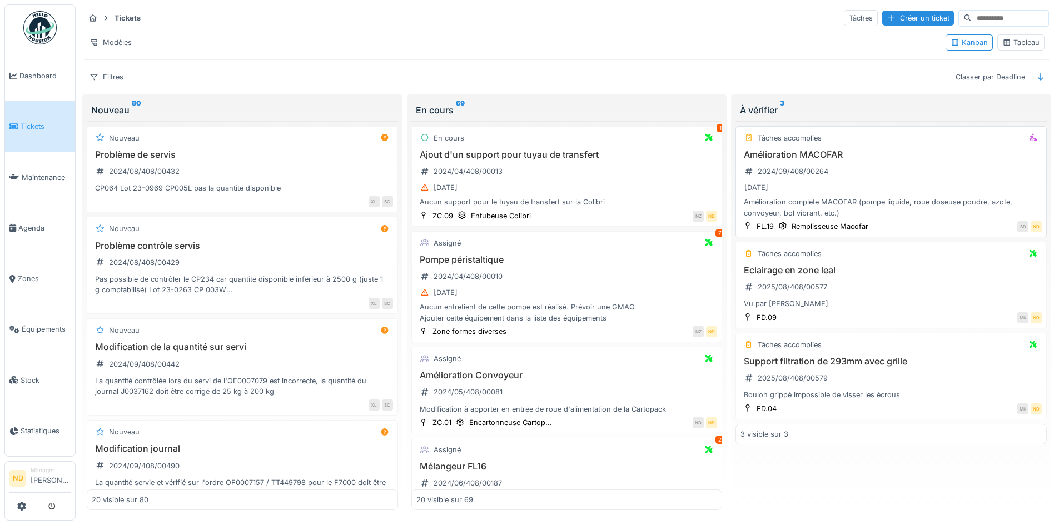
scroll to position [7, 0]
click at [902, 275] on div "Eclairage en zone leal 2025/08/408/00577 Vu par Renaud" at bounding box center [891, 287] width 301 height 44
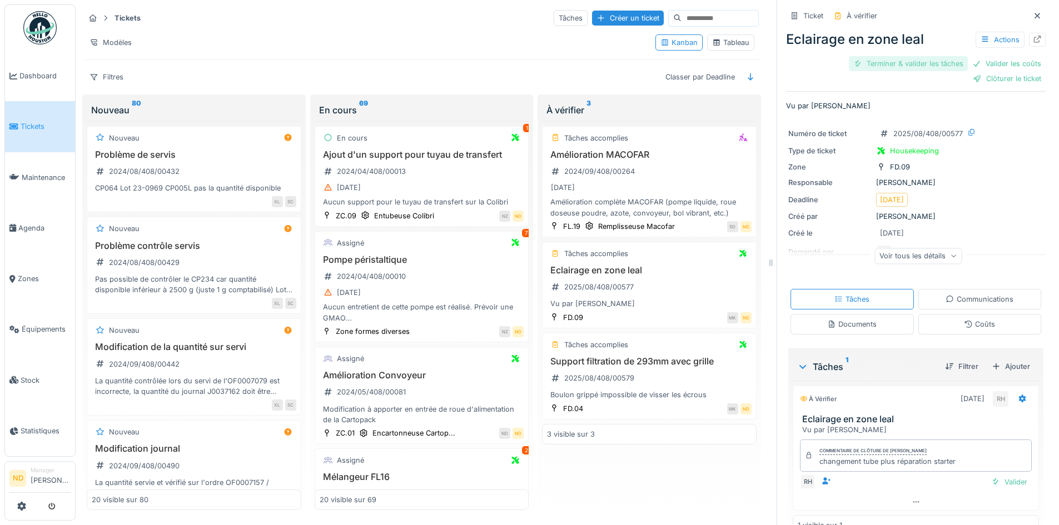
click at [884, 56] on div "Terminer & valider les tâches" at bounding box center [908, 63] width 119 height 15
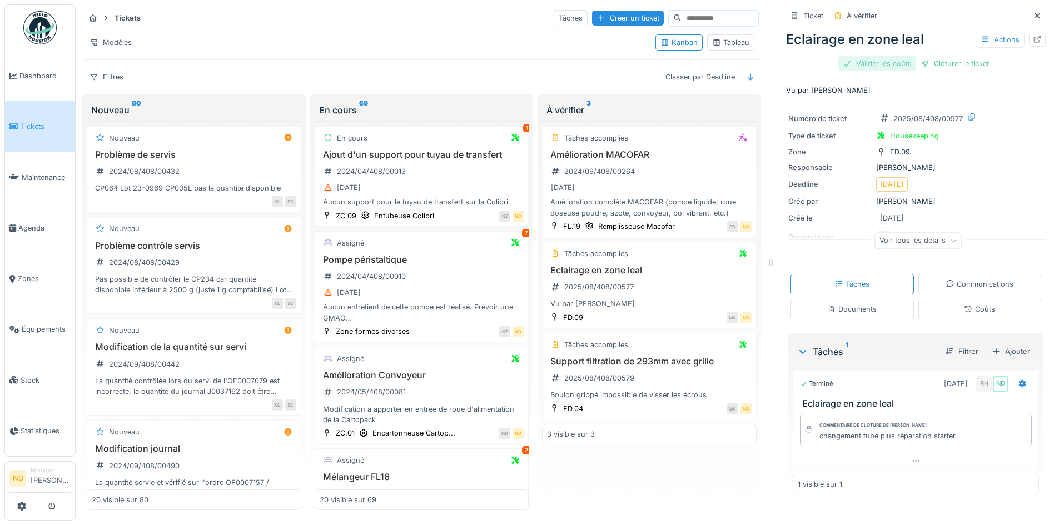
click at [892, 58] on div "Valider les coûts" at bounding box center [878, 63] width 78 height 15
click at [906, 57] on div "Clôturer le ticket" at bounding box center [915, 63] width 77 height 15
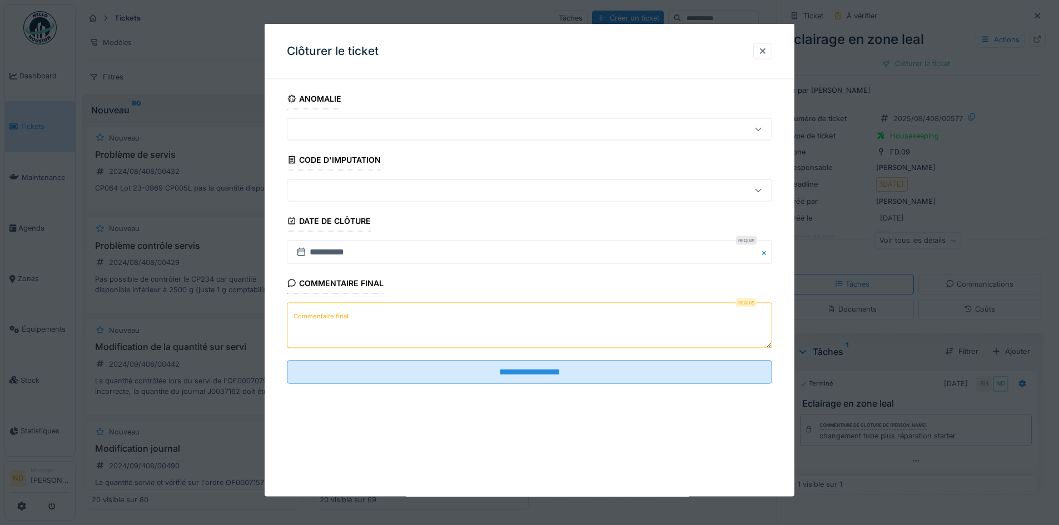
click at [395, 324] on textarea "Commentaire final" at bounding box center [529, 326] width 485 height 46
paste textarea "**********"
type textarea "**********"
click at [580, 389] on fieldset "**********" at bounding box center [529, 240] width 485 height 305
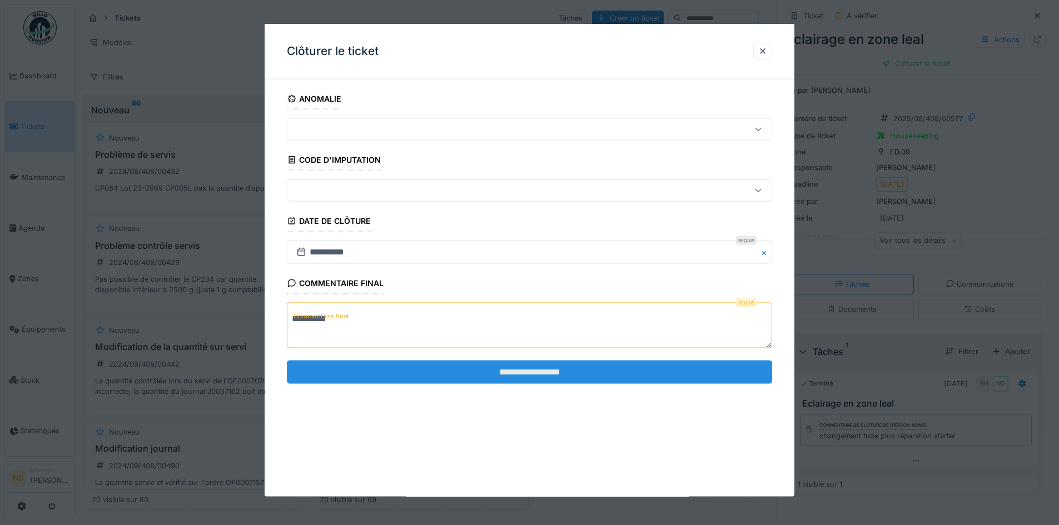
click at [579, 380] on input "**********" at bounding box center [529, 371] width 485 height 23
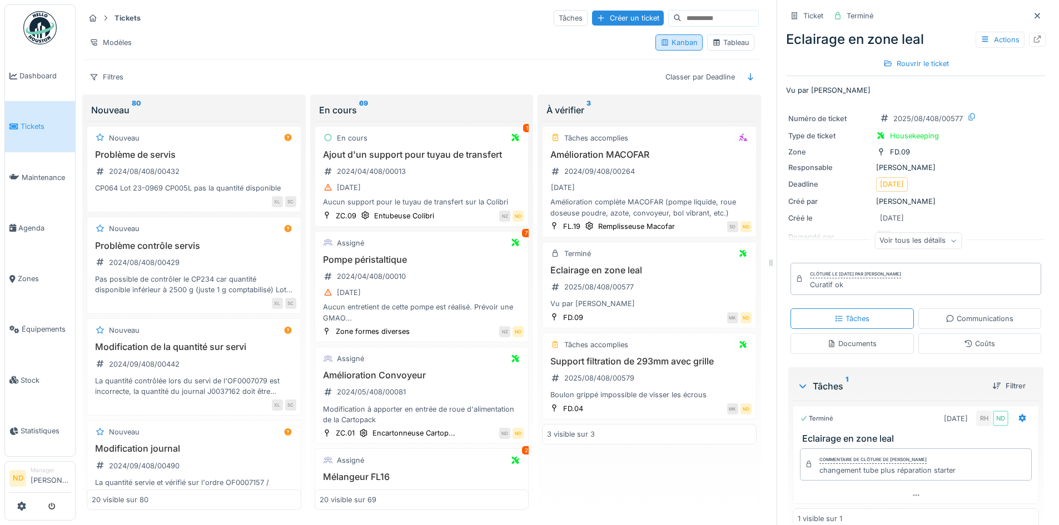
drag, startPoint x: 1020, startPoint y: 6, endPoint x: 944, endPoint y: 30, distance: 79.8
click at [1033, 12] on icon at bounding box center [1037, 15] width 9 height 7
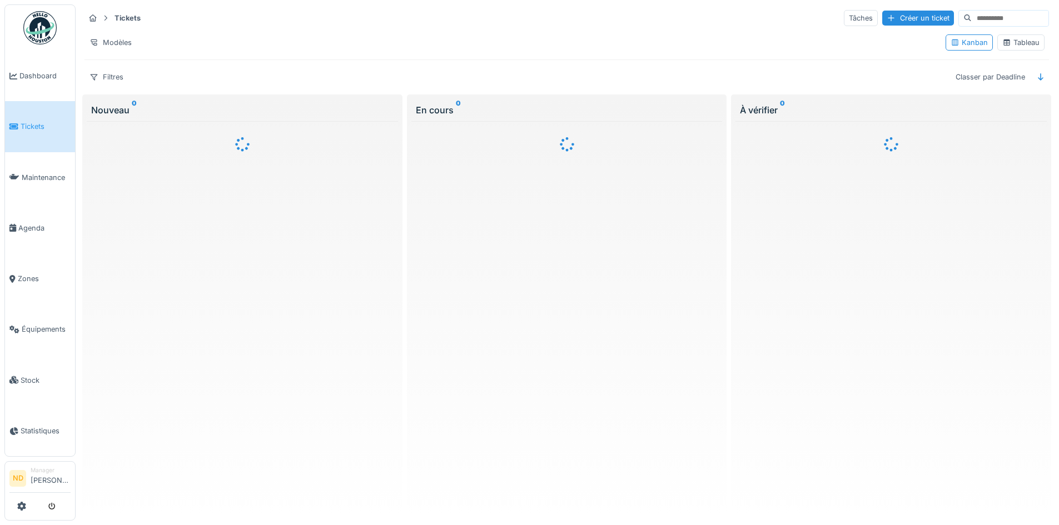
scroll to position [7, 0]
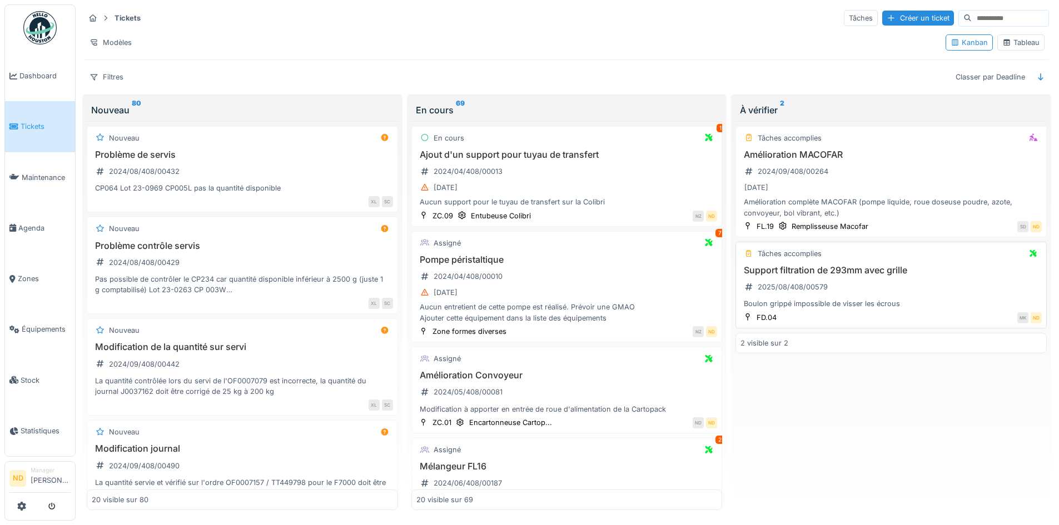
click at [939, 269] on h3 "Support filtration de 293mm avec grille" at bounding box center [891, 270] width 301 height 11
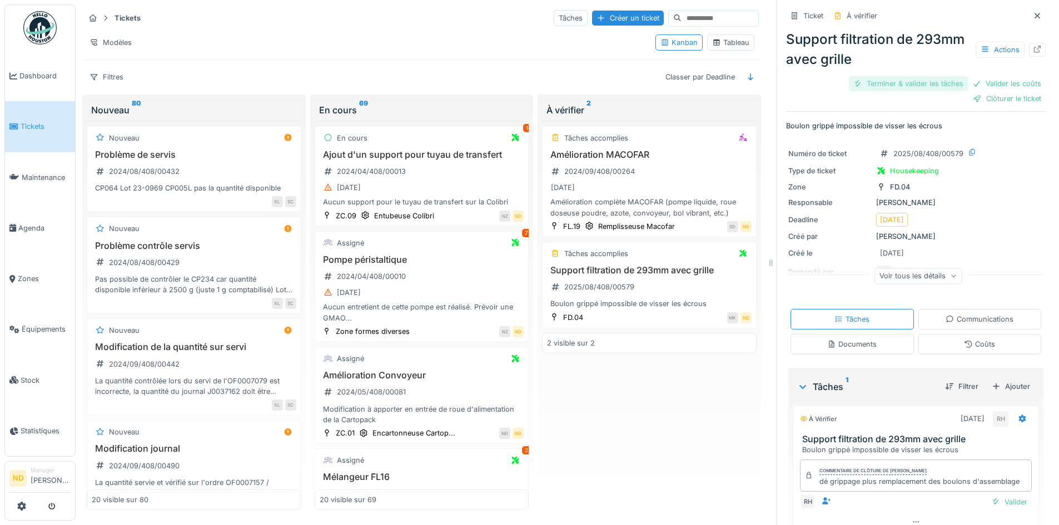
click at [886, 77] on div "Terminer & valider les tâches" at bounding box center [908, 83] width 119 height 15
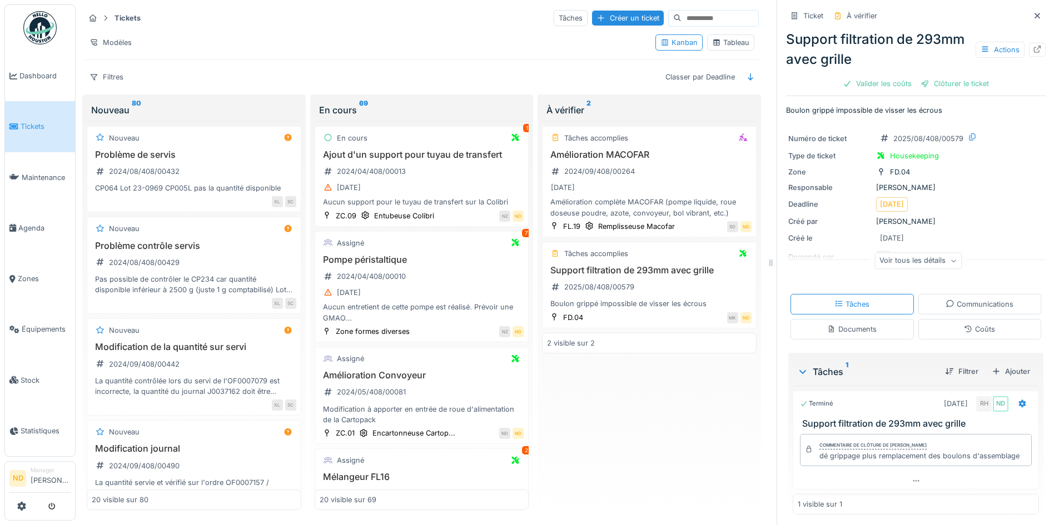
click at [883, 69] on div "Support filtration de 293mm avec grille Actions Valider les coûts Clôturer le t…" at bounding box center [916, 59] width 260 height 68
click at [882, 76] on div "Valider les coûts" at bounding box center [878, 83] width 78 height 15
click at [918, 76] on div "Clôturer le ticket" at bounding box center [915, 83] width 77 height 15
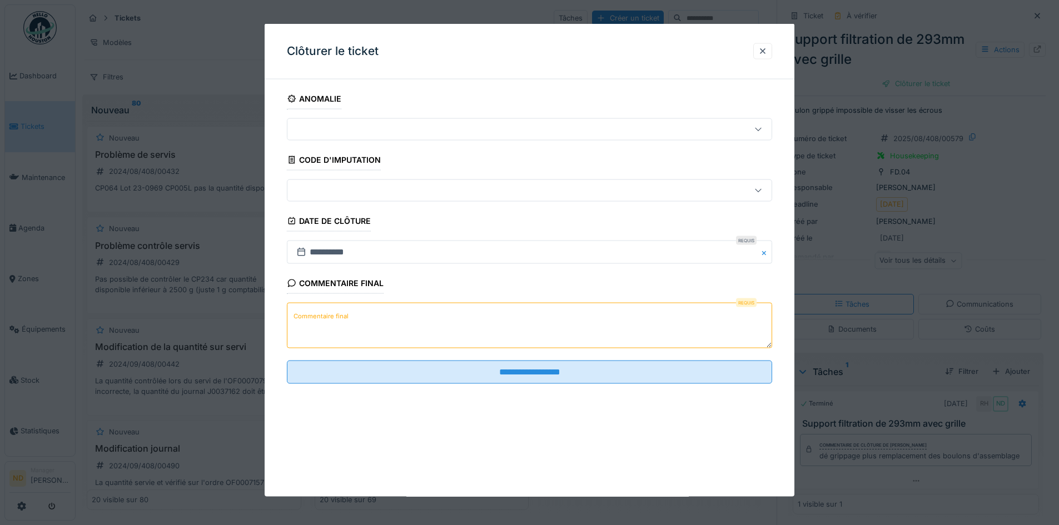
click at [336, 306] on textarea "Commentaire final" at bounding box center [529, 326] width 485 height 46
drag, startPoint x: 336, startPoint y: 316, endPoint x: 308, endPoint y: 328, distance: 30.9
click at [308, 328] on textarea "Commentaire final" at bounding box center [529, 326] width 485 height 46
paste textarea "**********"
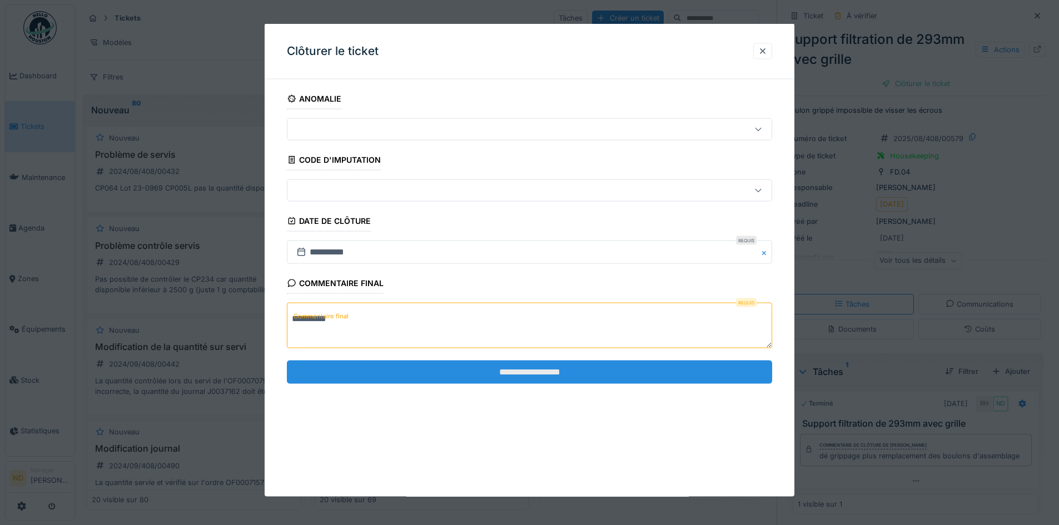
type textarea "**********"
click at [472, 373] on input "**********" at bounding box center [529, 371] width 485 height 23
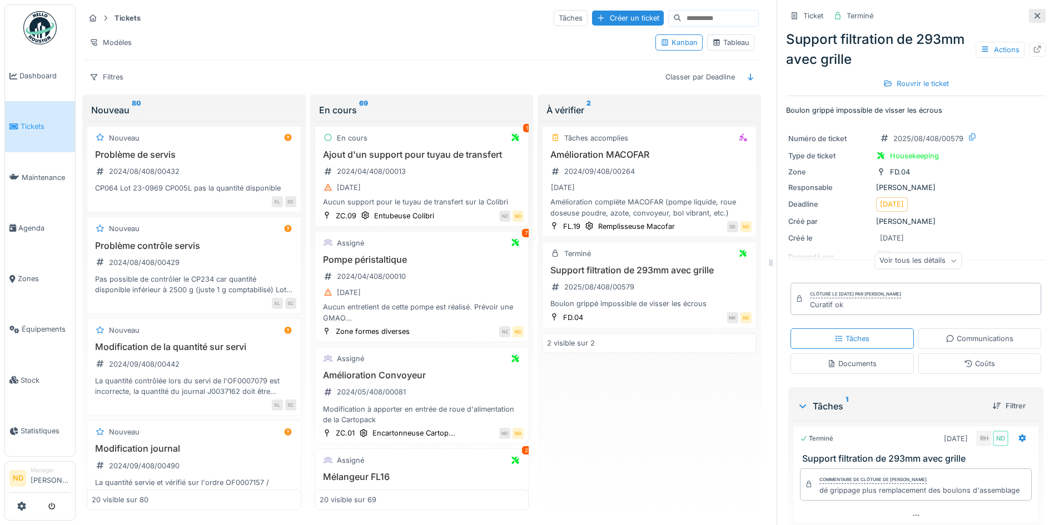
click at [1035, 13] on icon at bounding box center [1038, 16] width 6 height 6
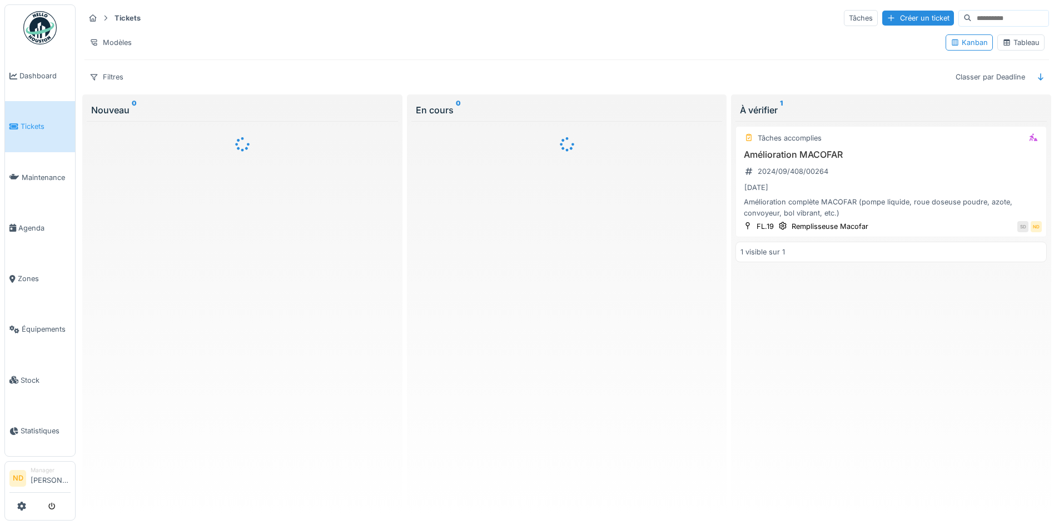
scroll to position [7, 0]
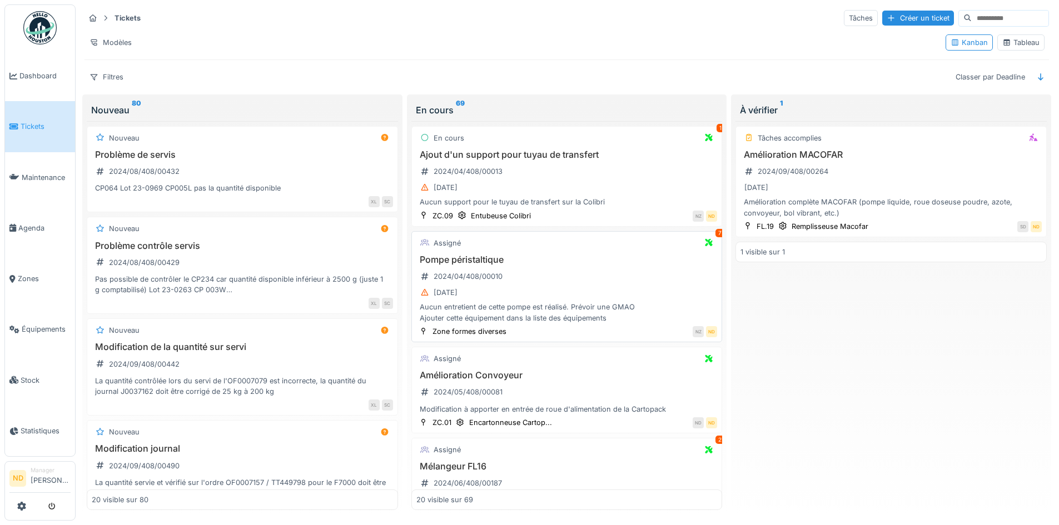
click at [649, 259] on div "Pompe péristaltique 2024/04/408/00010 [DATE] Aucun entretient de cette pompe es…" at bounding box center [566, 289] width 301 height 69
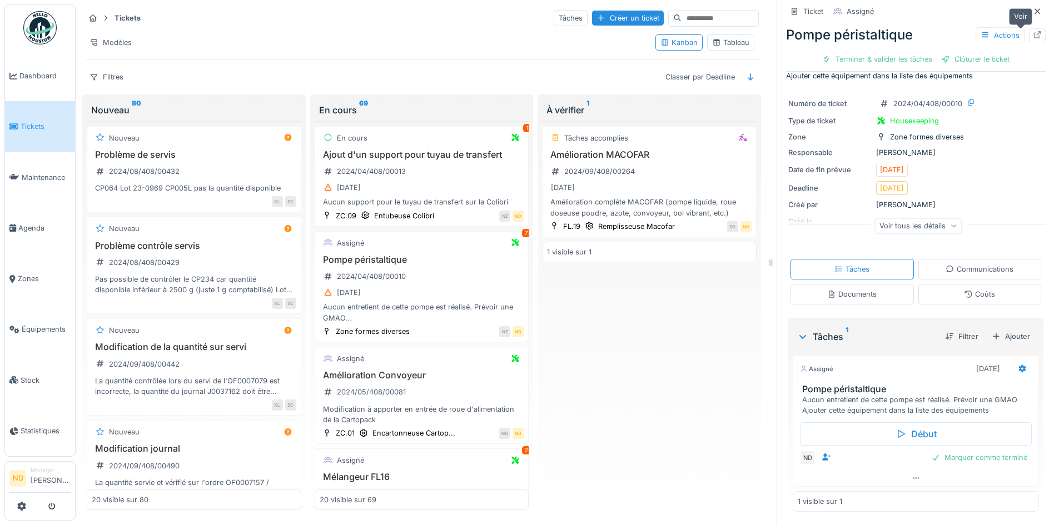
click at [1033, 34] on icon at bounding box center [1037, 34] width 9 height 7
click at [1033, 13] on icon at bounding box center [1037, 11] width 9 height 7
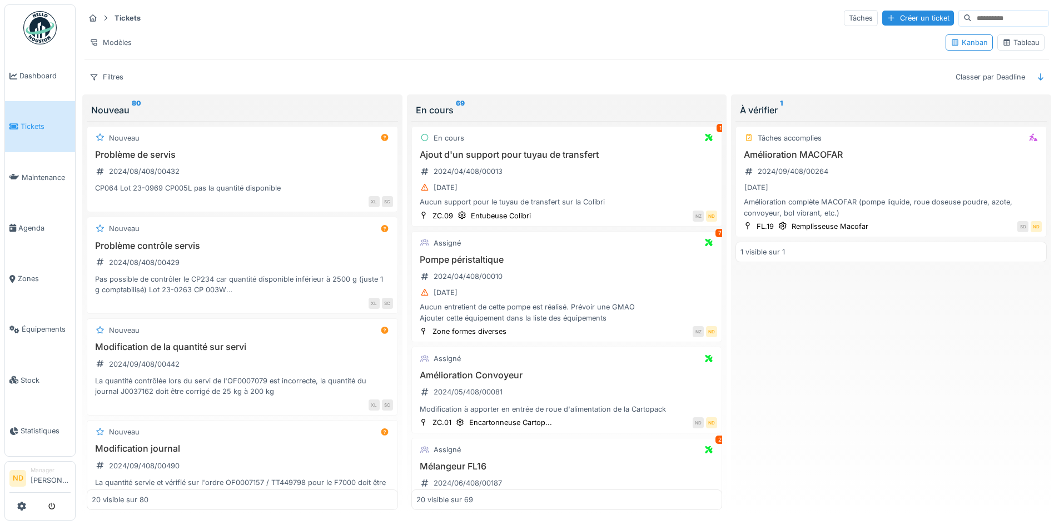
click at [977, 22] on input at bounding box center [1010, 19] width 77 height 16
click at [1013, 48] on div "Tableau" at bounding box center [1021, 42] width 47 height 16
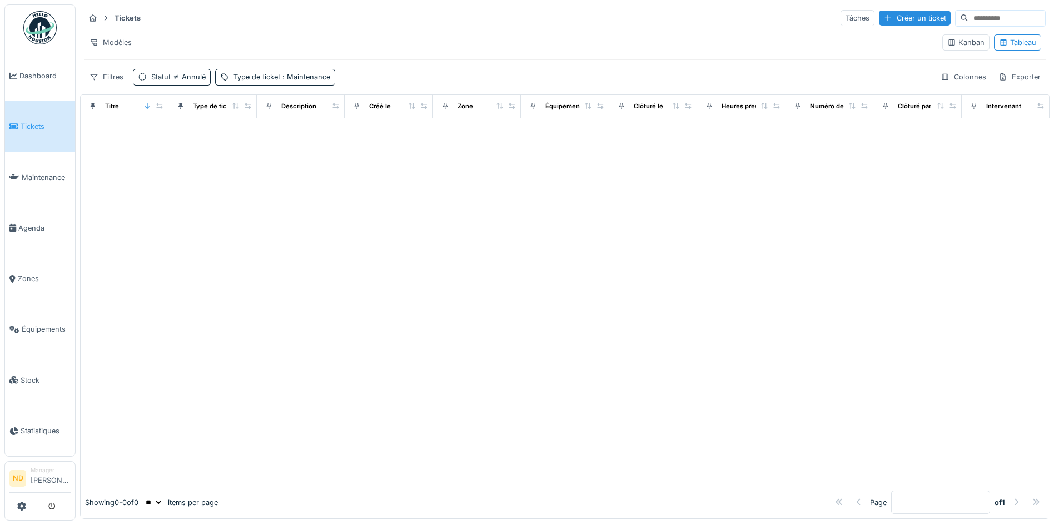
click at [969, 23] on input at bounding box center [1007, 19] width 77 height 16
click at [328, 76] on span ": Maintenance" at bounding box center [305, 77] width 50 height 8
click at [350, 102] on div "Supprimer" at bounding box center [334, 106] width 57 height 15
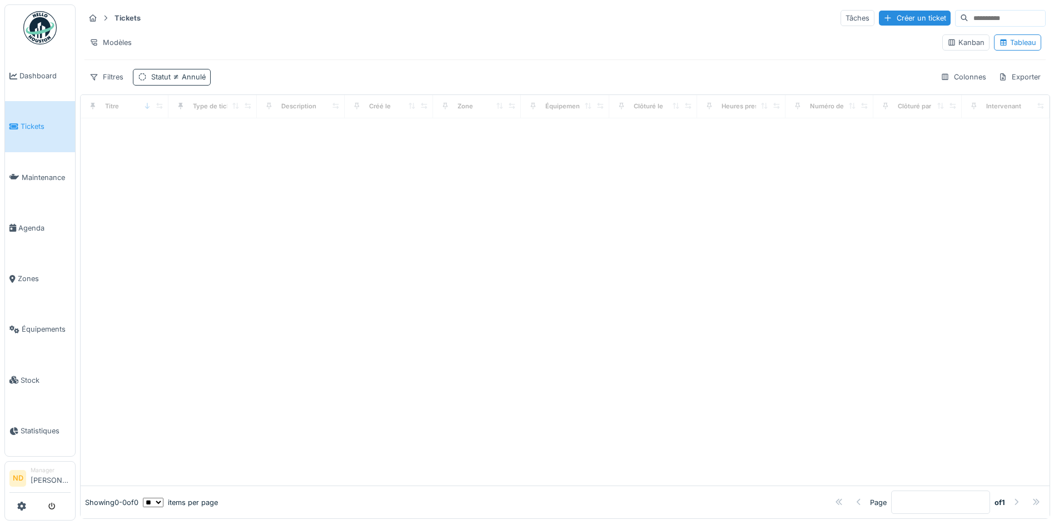
click at [195, 73] on span "Annulé" at bounding box center [188, 77] width 35 height 8
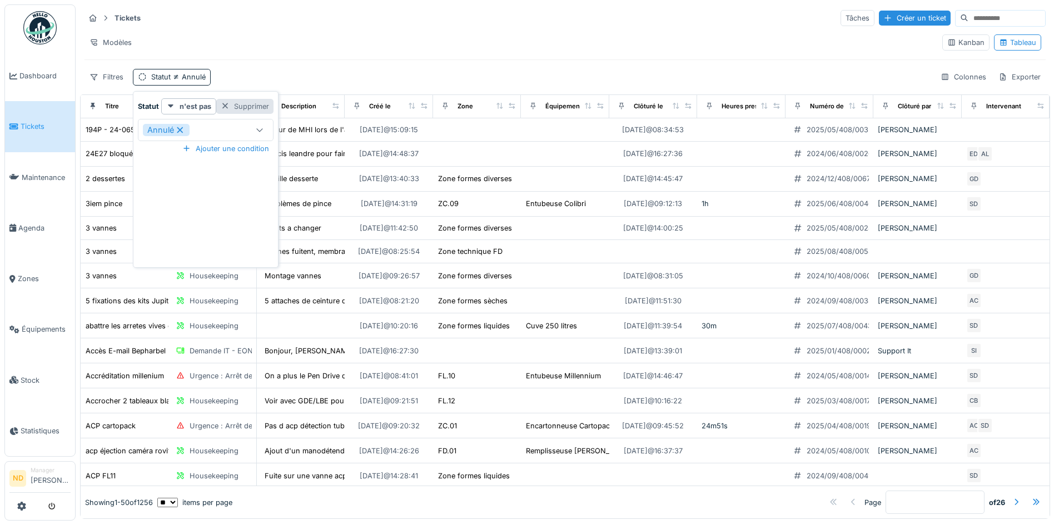
click at [251, 111] on div "Supprimer" at bounding box center [244, 106] width 57 height 15
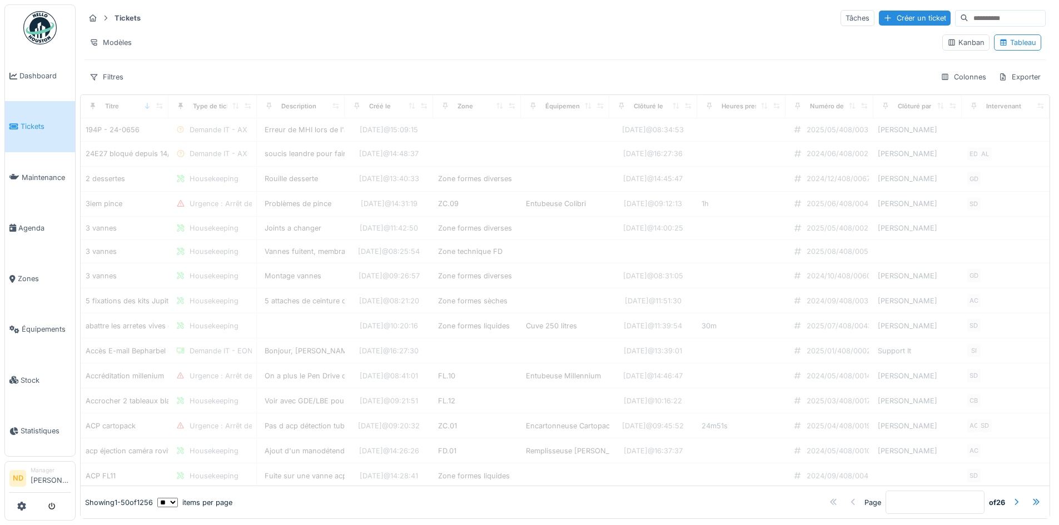
click at [989, 21] on input at bounding box center [1007, 19] width 77 height 16
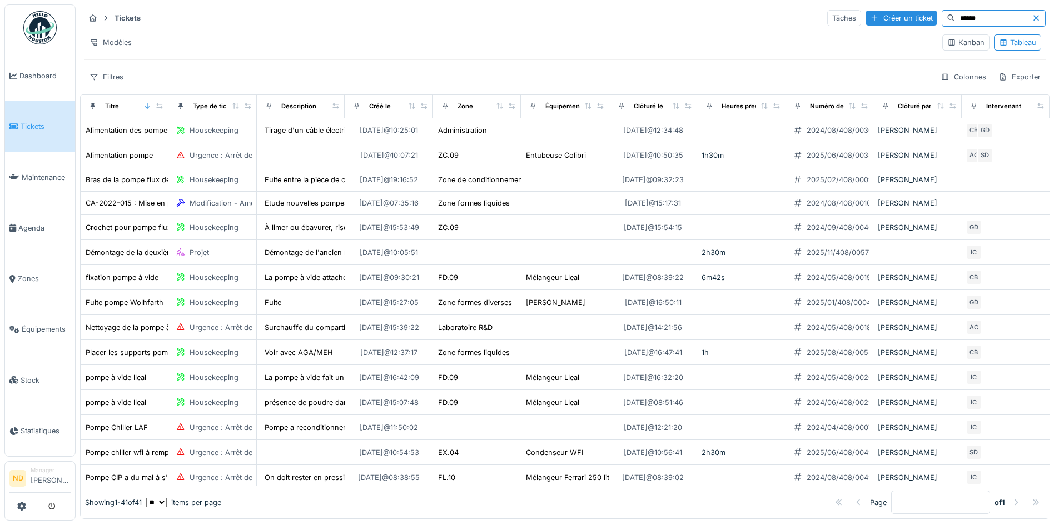
type input "*****"
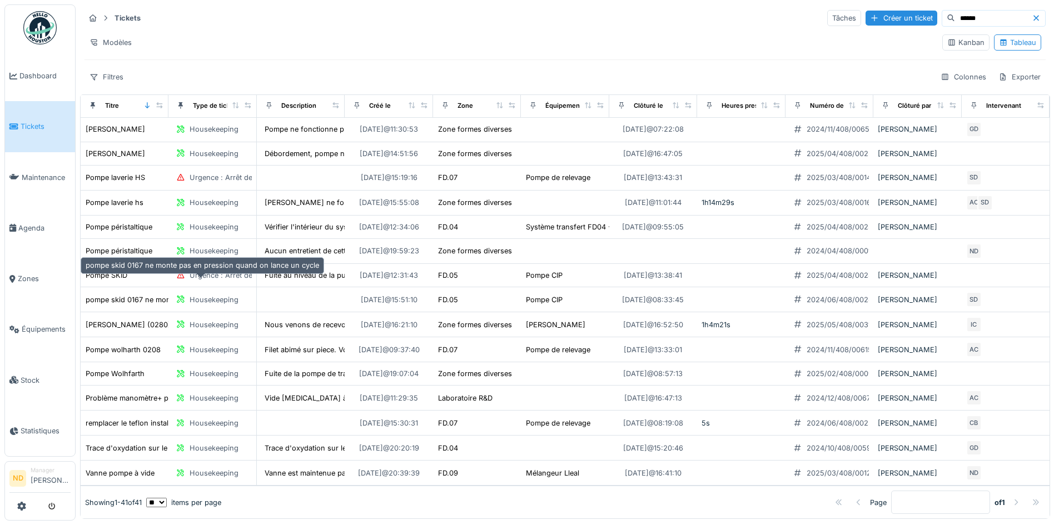
scroll to position [7, 0]
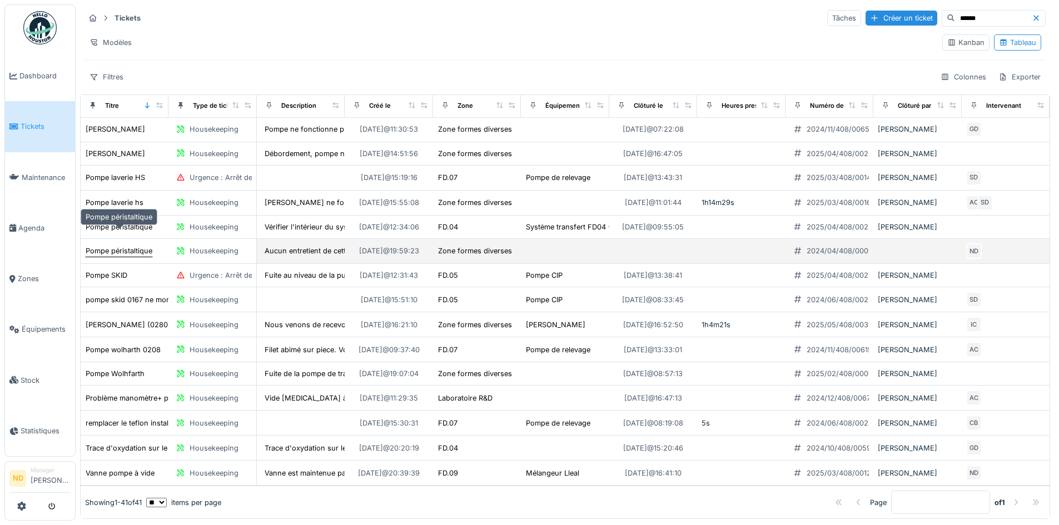
click at [104, 246] on div "Pompe péristaltique" at bounding box center [119, 251] width 67 height 11
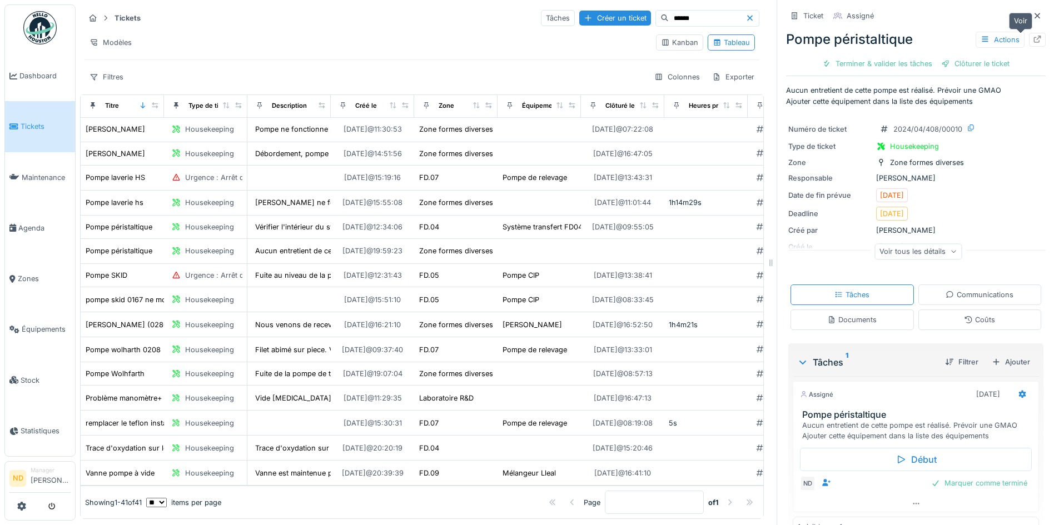
click at [1033, 36] on icon at bounding box center [1037, 39] width 9 height 7
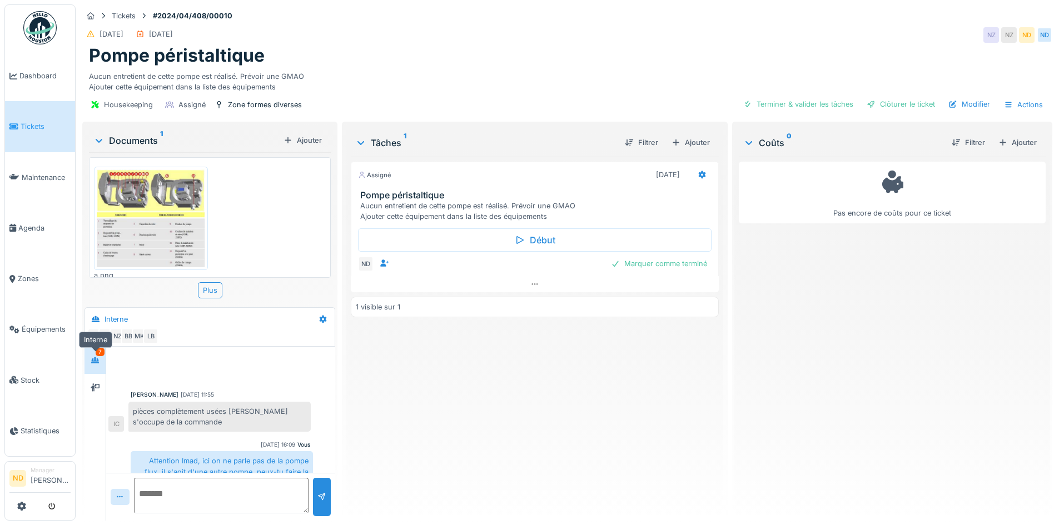
click at [93, 358] on icon at bounding box center [95, 361] width 8 height 6
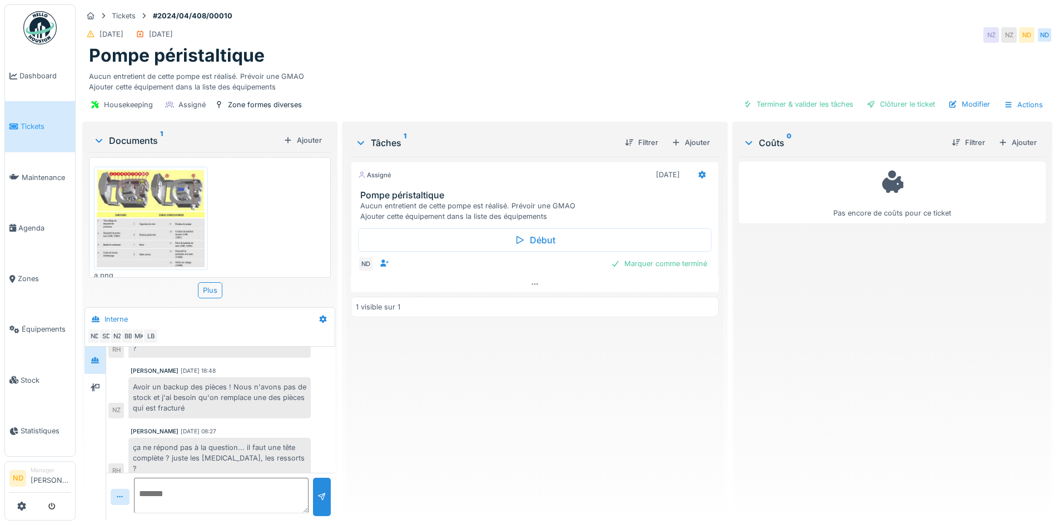
scroll to position [8, 0]
